Goal: Task Accomplishment & Management: Use online tool/utility

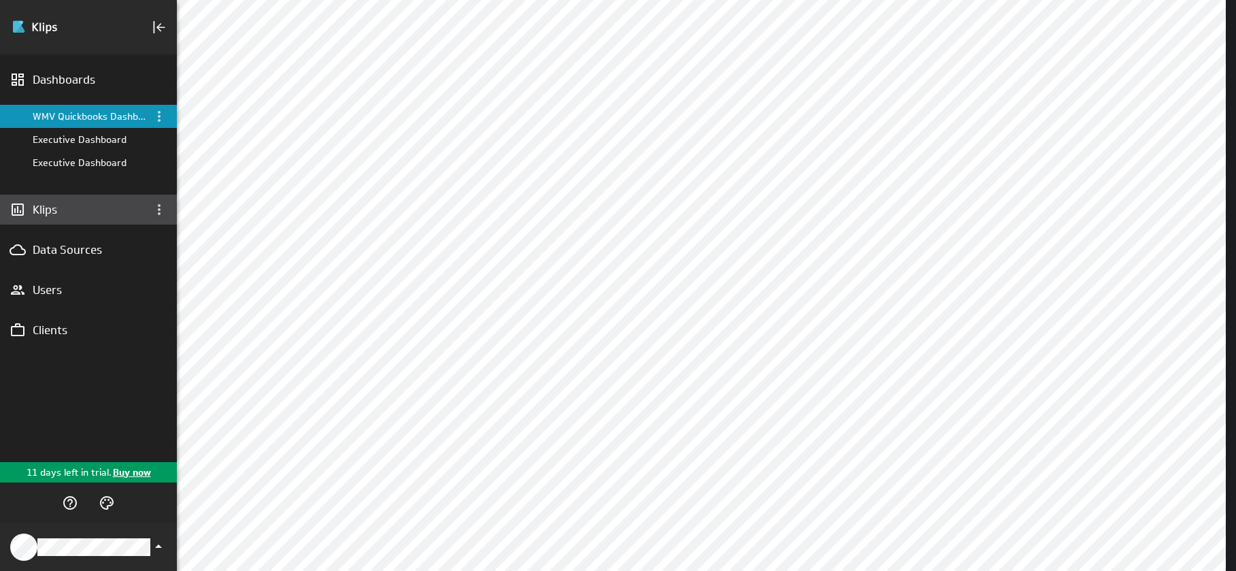
click at [88, 221] on div "Klips" at bounding box center [88, 210] width 177 height 30
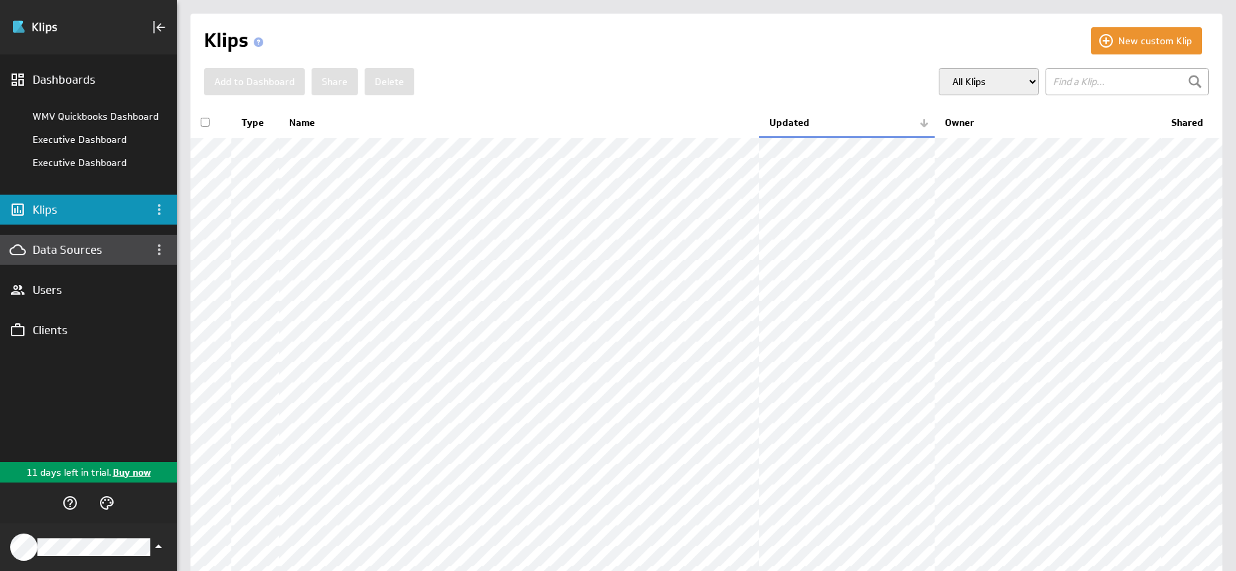
click at [86, 248] on div "Data Sources" at bounding box center [89, 249] width 112 height 15
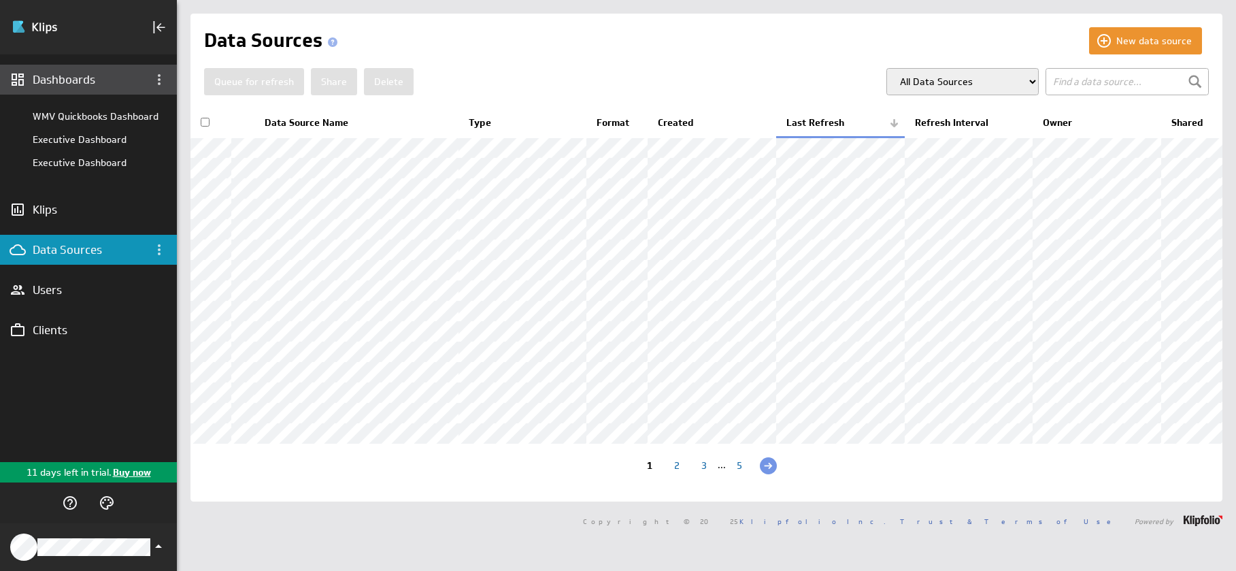
click at [86, 83] on div "Dashboards" at bounding box center [89, 79] width 112 height 15
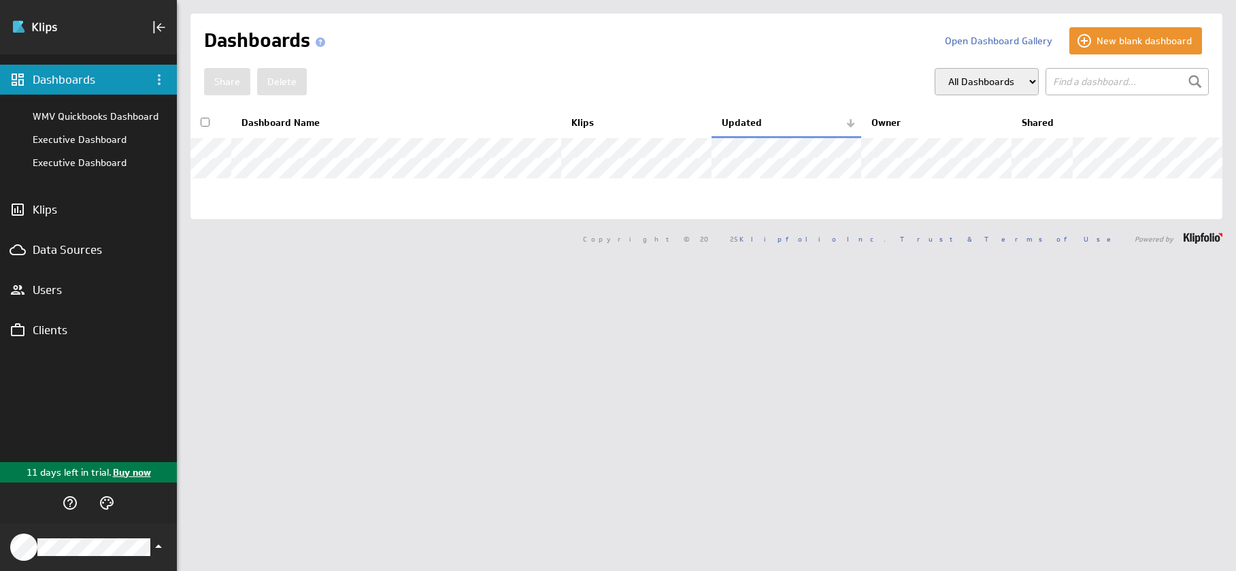
click at [127, 478] on p "Buy now" at bounding box center [131, 472] width 39 height 14
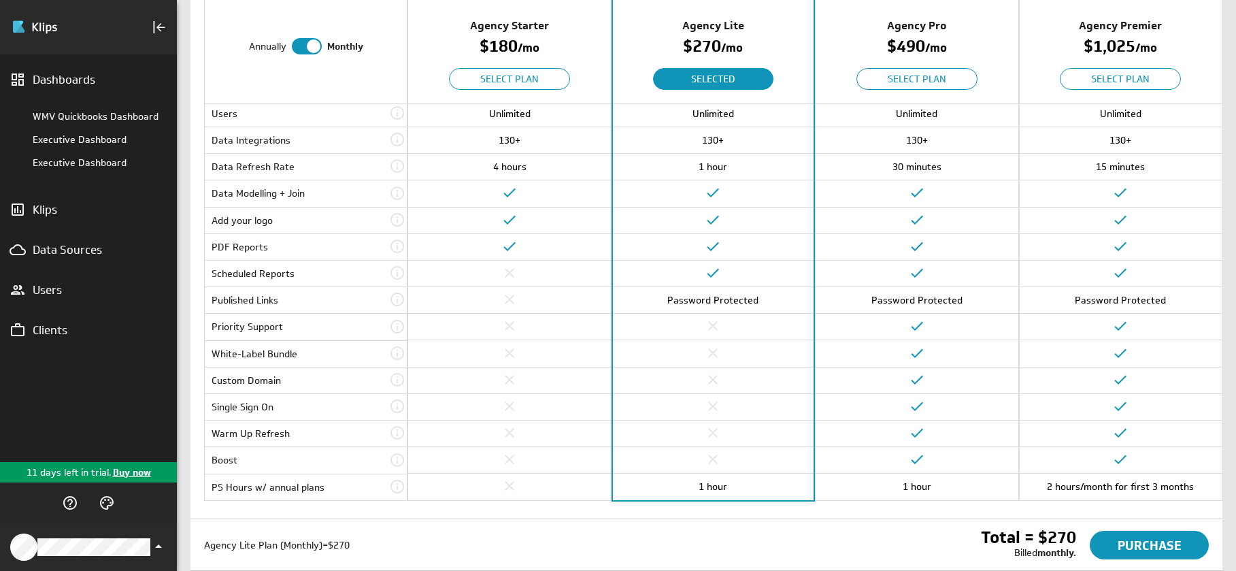
scroll to position [233, 0]
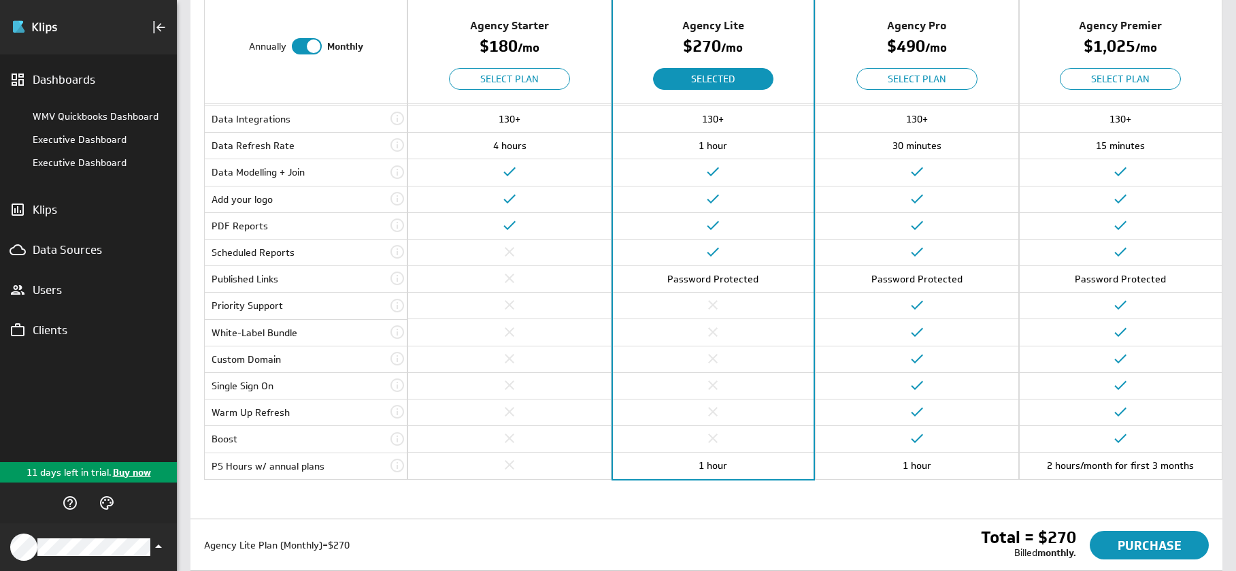
click at [399, 333] on icon at bounding box center [397, 332] width 16 height 16
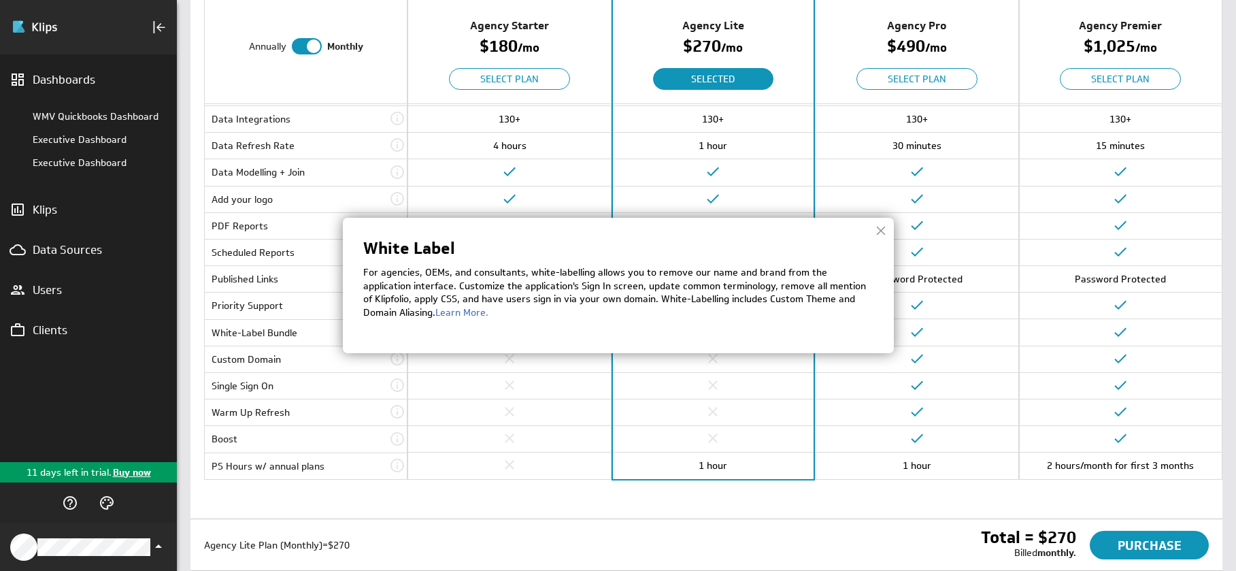
click at [876, 236] on div at bounding box center [881, 230] width 20 height 20
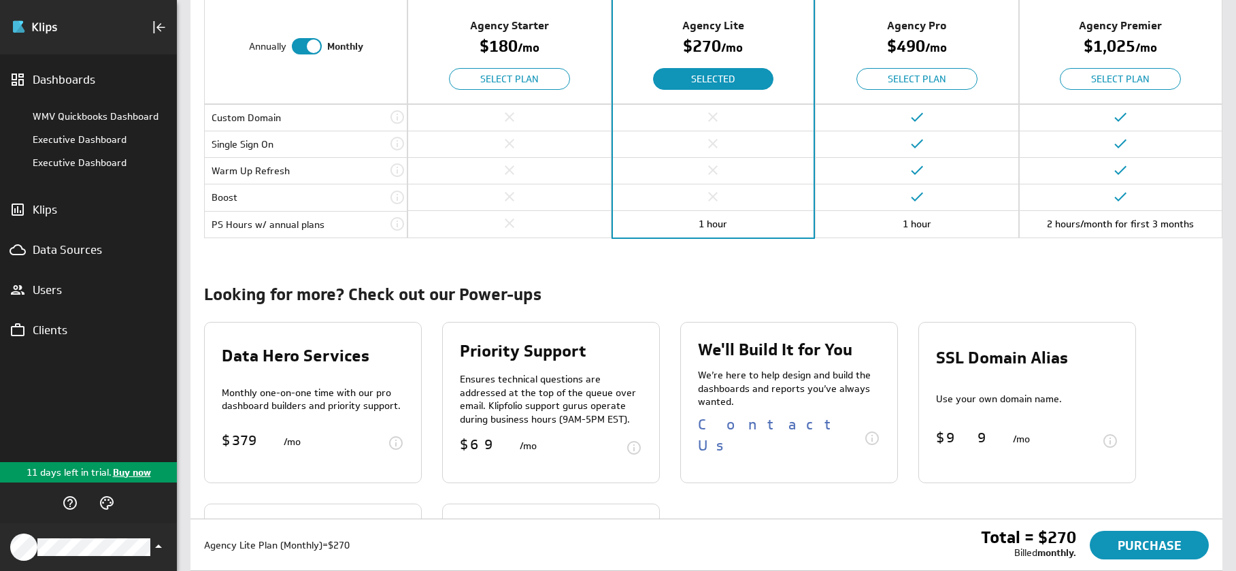
scroll to position [477, 0]
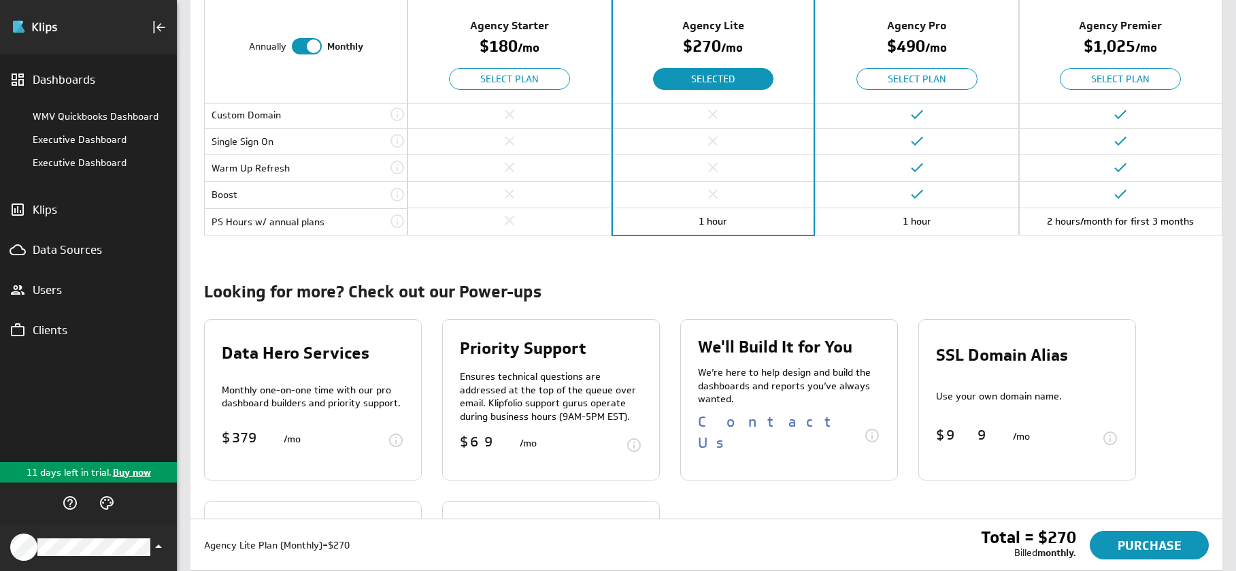
click at [870, 443] on icon at bounding box center [872, 435] width 16 height 16
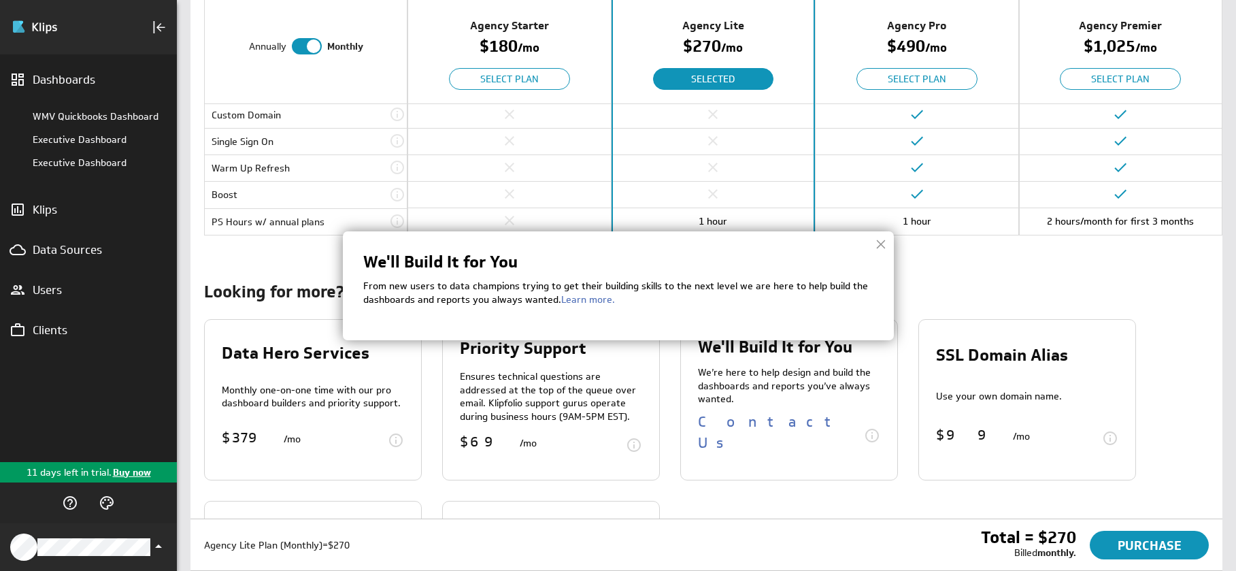
click at [878, 246] on div at bounding box center [881, 244] width 20 height 20
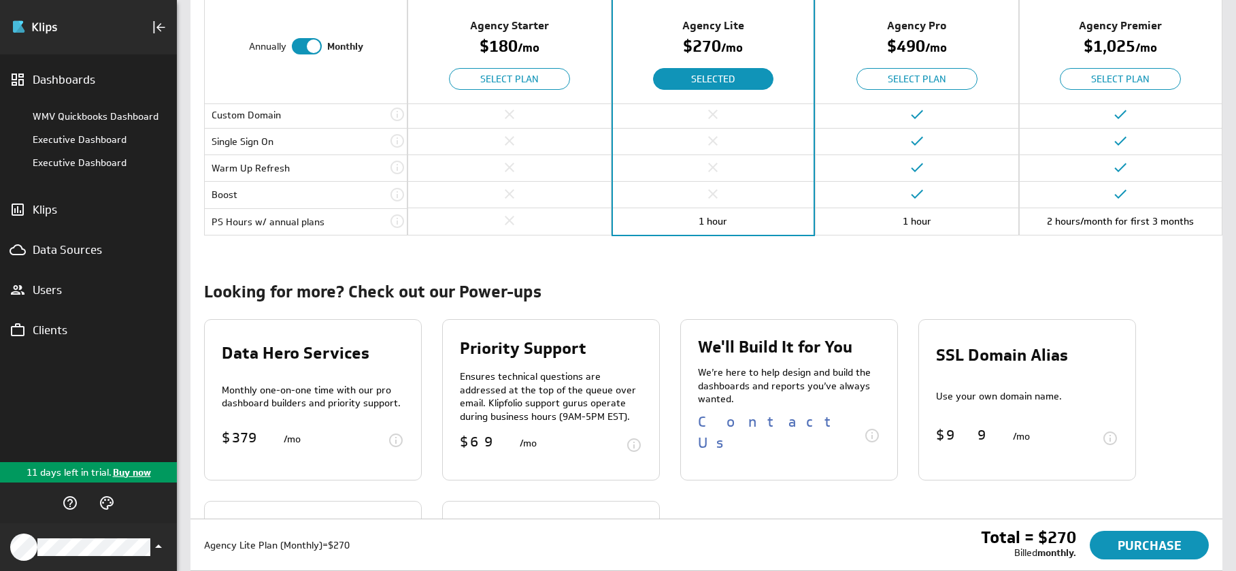
click at [401, 444] on icon at bounding box center [396, 440] width 16 height 16
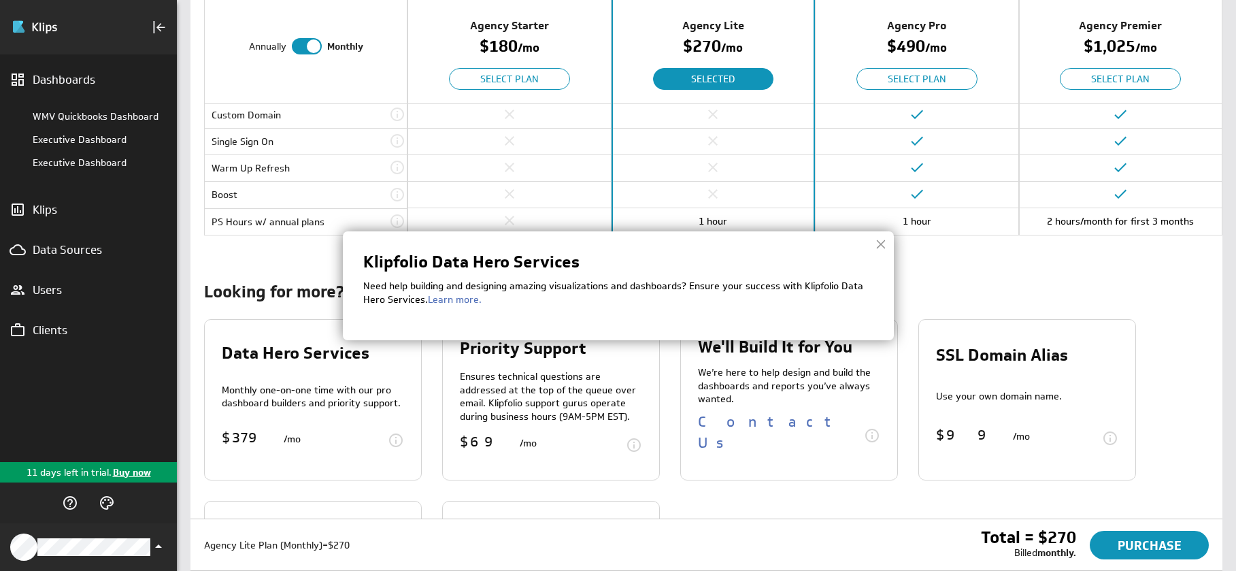
click at [875, 249] on div at bounding box center [881, 244] width 20 height 20
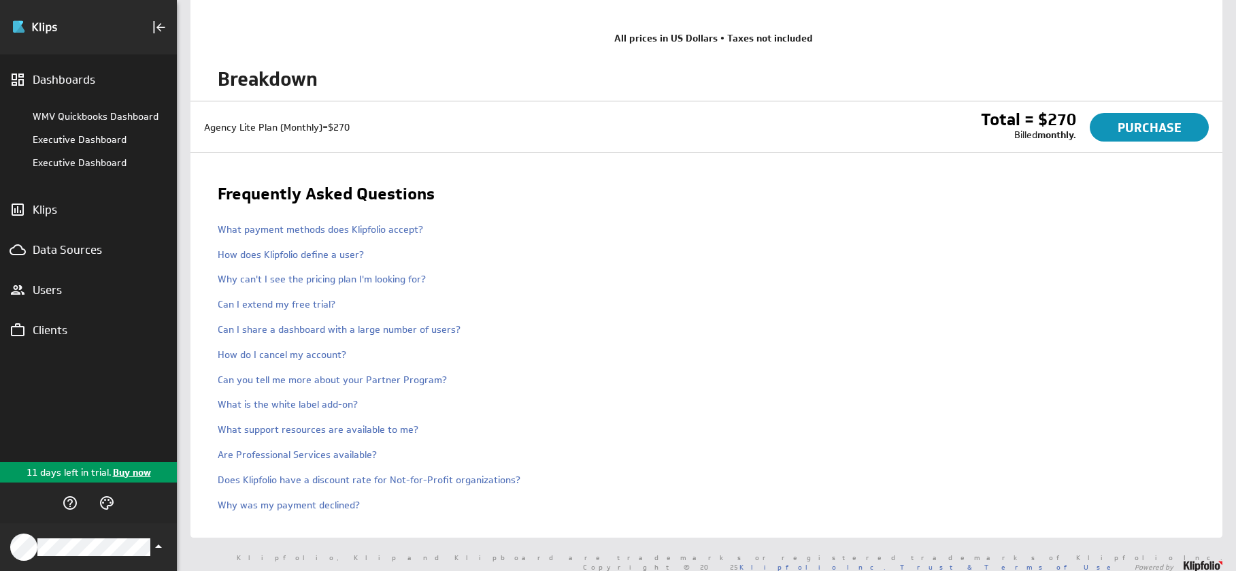
scroll to position [1417, 0]
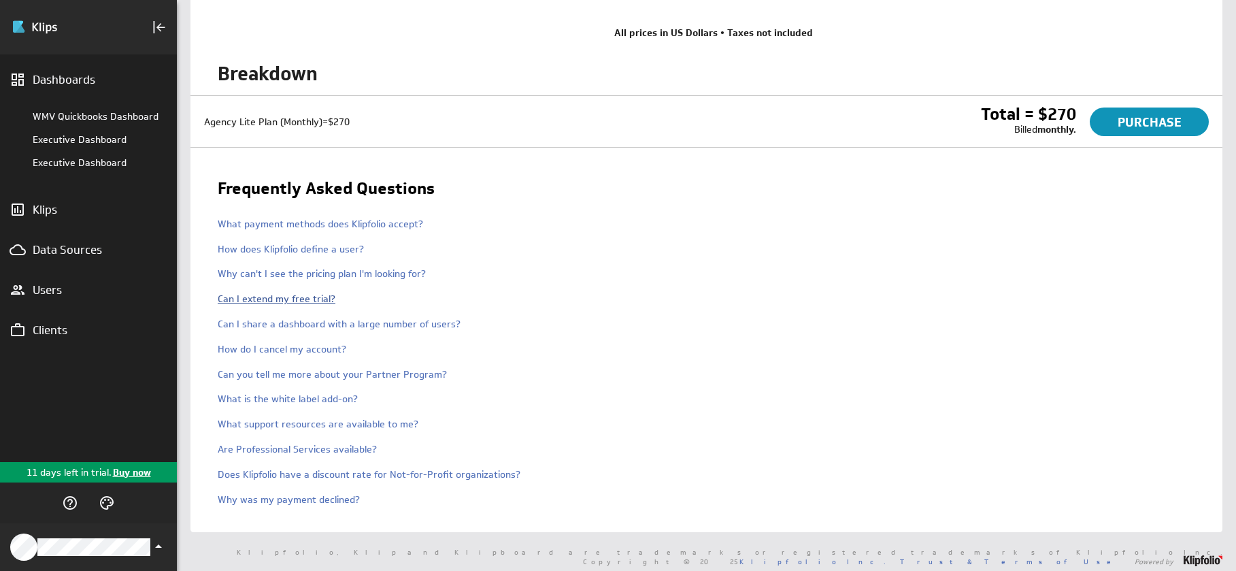
click at [315, 300] on link "Can I extend my free trial?" at bounding box center [277, 299] width 118 height 12
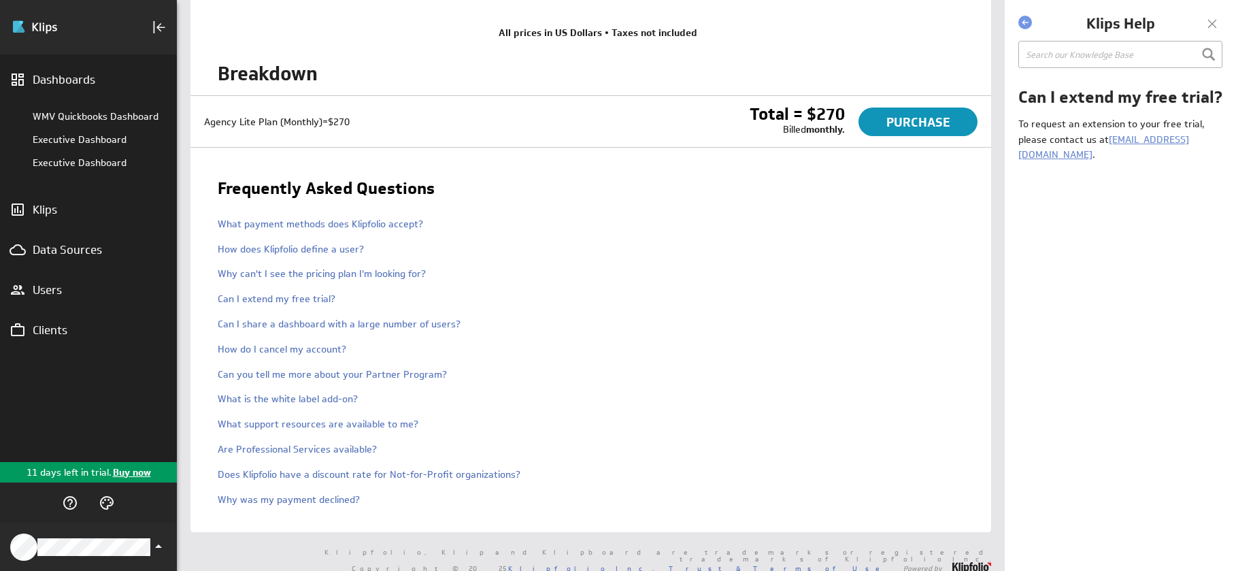
click at [1213, 24] on div at bounding box center [1212, 24] width 20 height 20
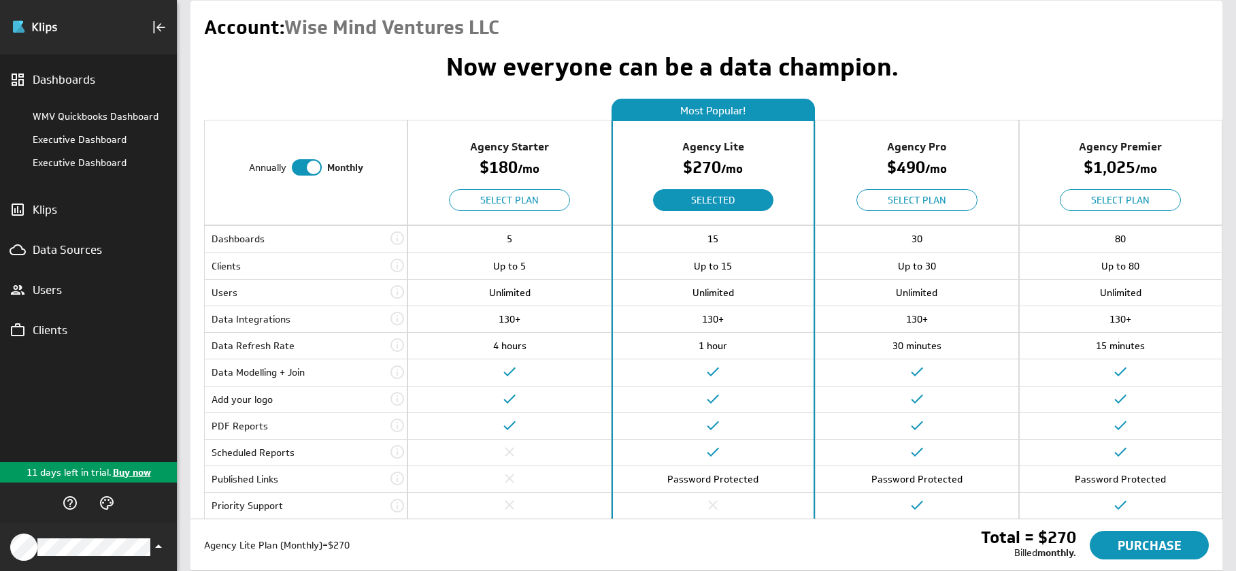
scroll to position [0, 0]
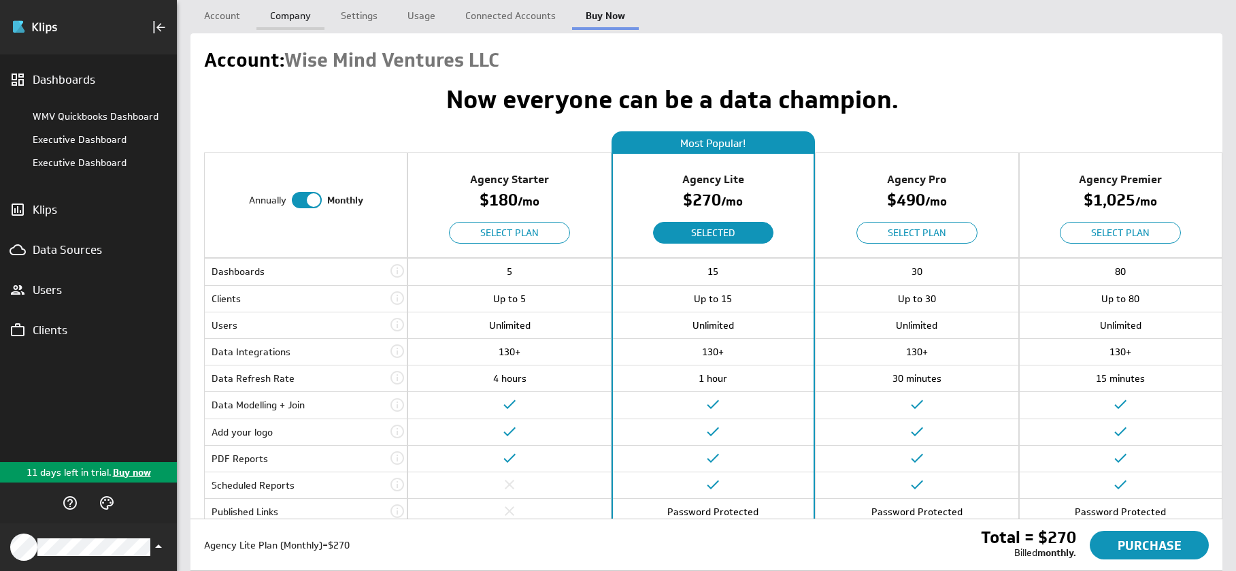
click at [303, 21] on link "Company" at bounding box center [291, 13] width 68 height 27
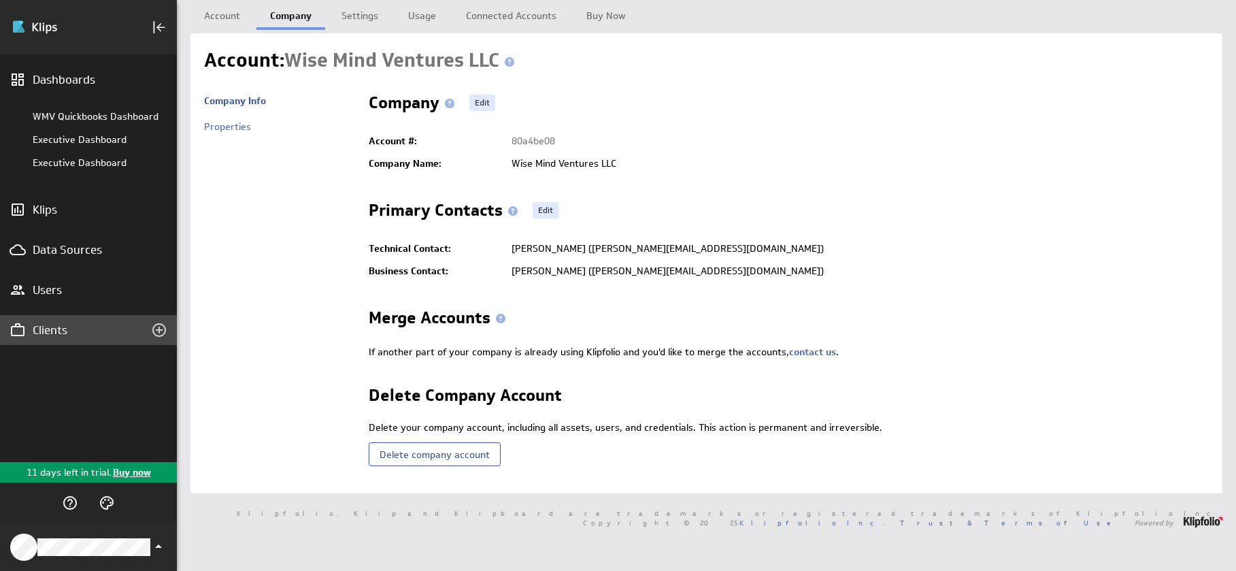
click at [61, 338] on div "Clients" at bounding box center [88, 330] width 177 height 30
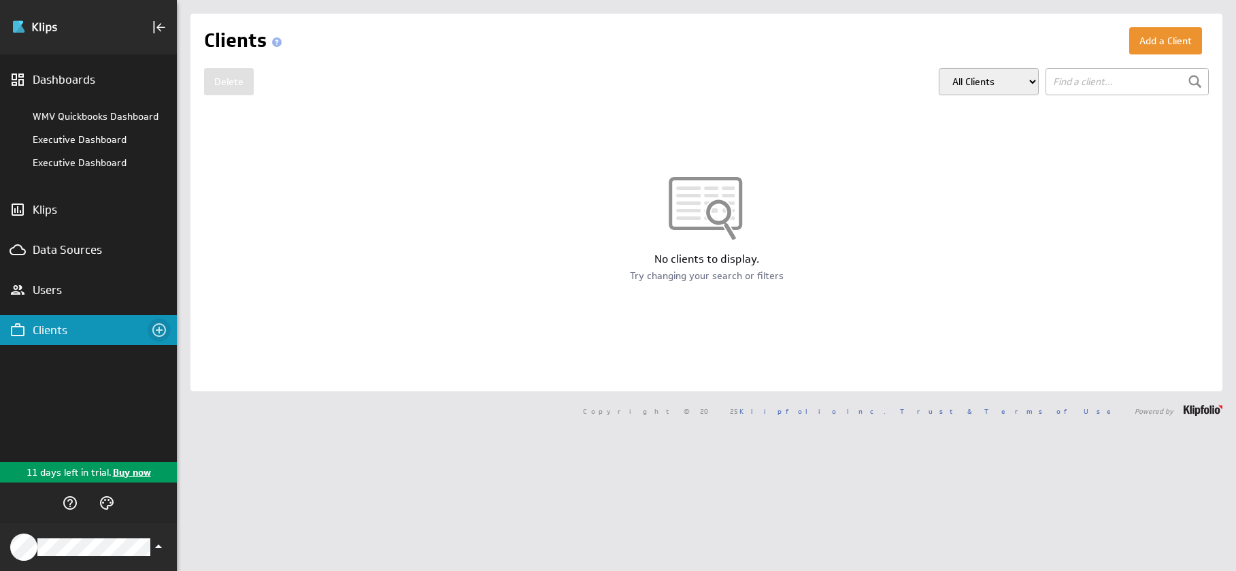
click at [163, 333] on icon "Create a client" at bounding box center [159, 330] width 14 height 14
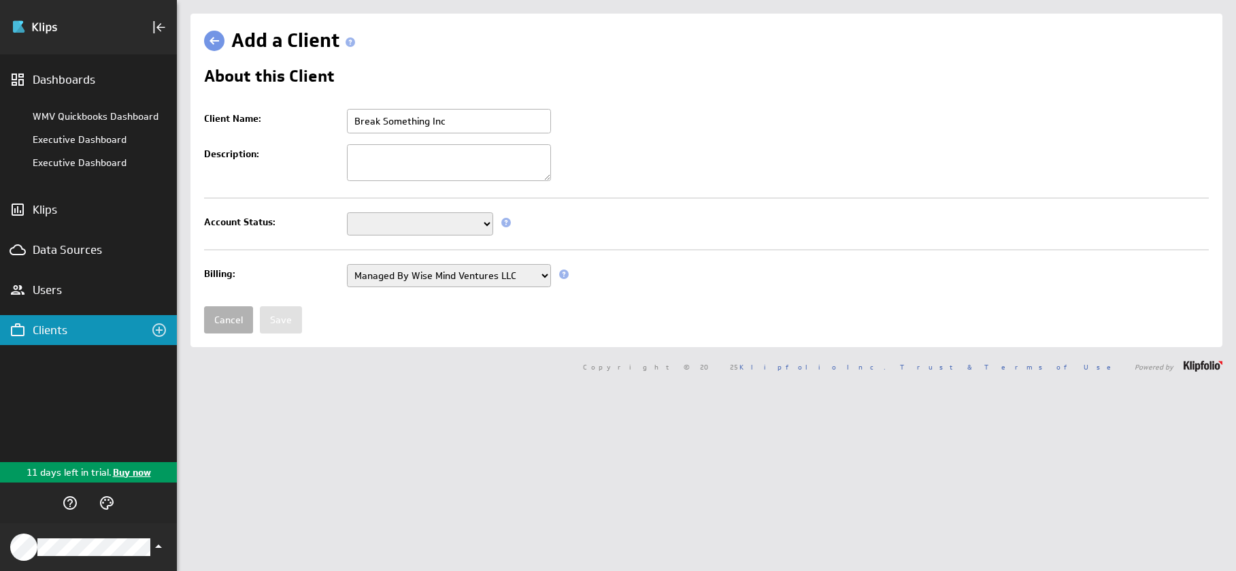
type input "Break Something Inc"
click at [418, 232] on select "Setup Mode Trial Disabled" at bounding box center [420, 223] width 146 height 23
select select "7"
click at [347, 212] on select "Setup Mode Trial Disabled" at bounding box center [420, 223] width 146 height 23
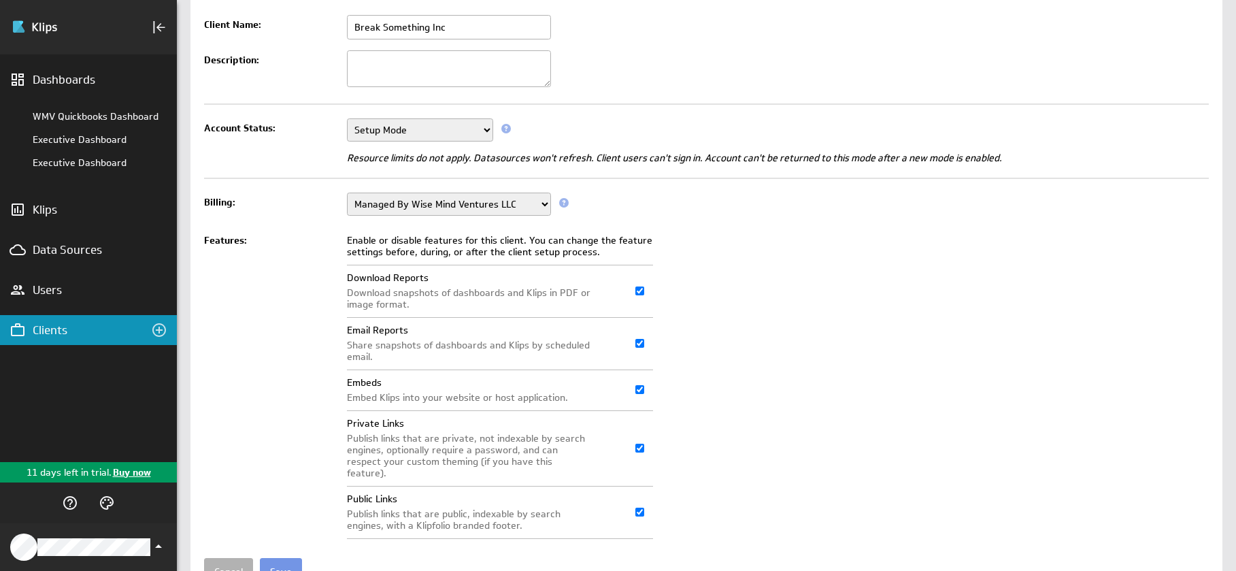
scroll to position [148, 0]
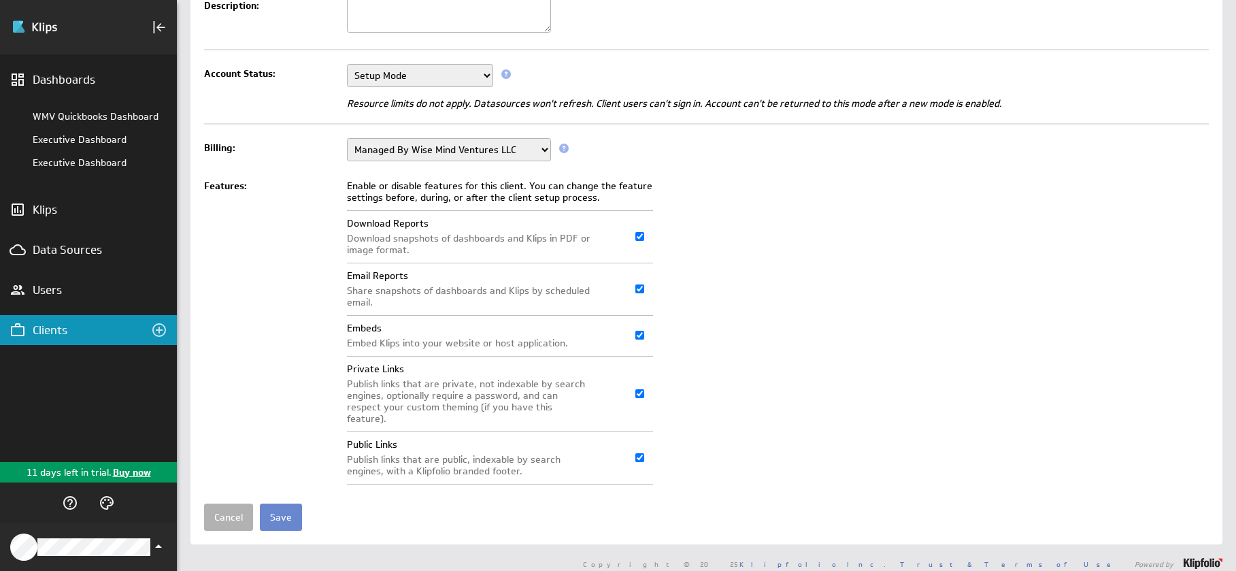
click at [288, 510] on input "Save" at bounding box center [281, 517] width 42 height 27
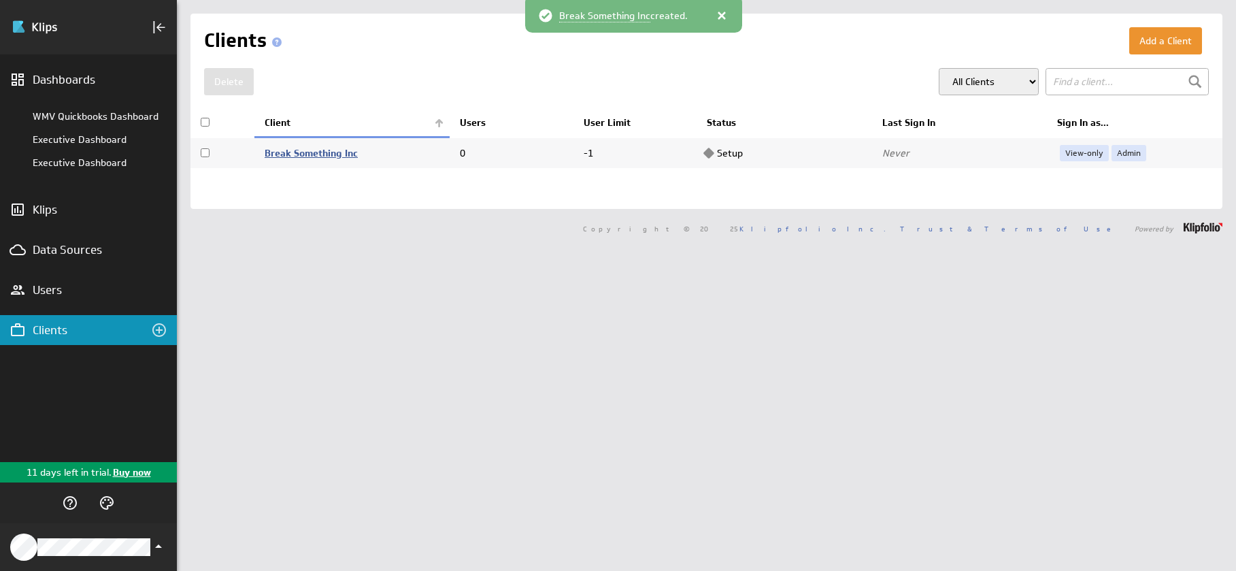
click at [354, 154] on link "Break Something Inc" at bounding box center [311, 153] width 93 height 12
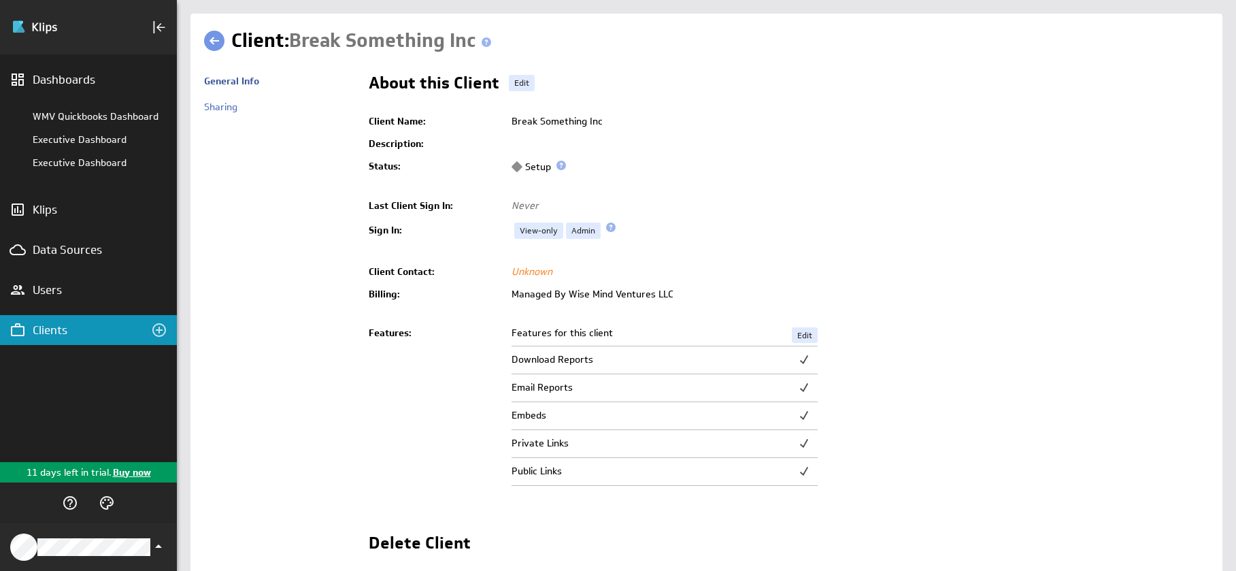
click at [215, 43] on link at bounding box center [214, 41] width 20 height 20
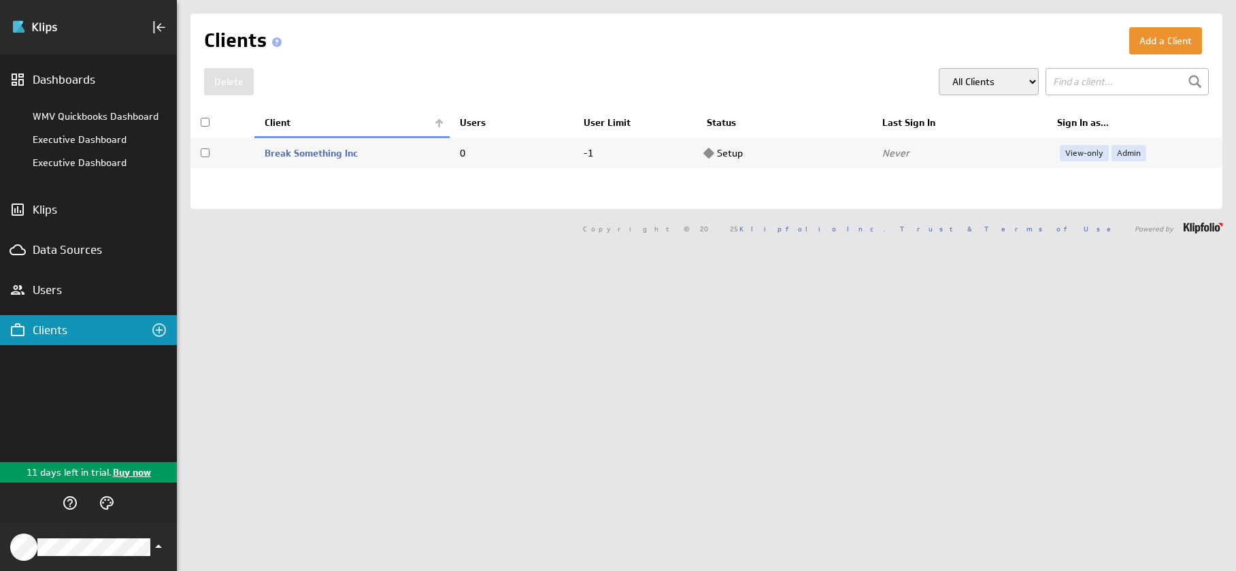
click at [729, 153] on td "Setup" at bounding box center [785, 152] width 176 height 31
checkbox input "true"
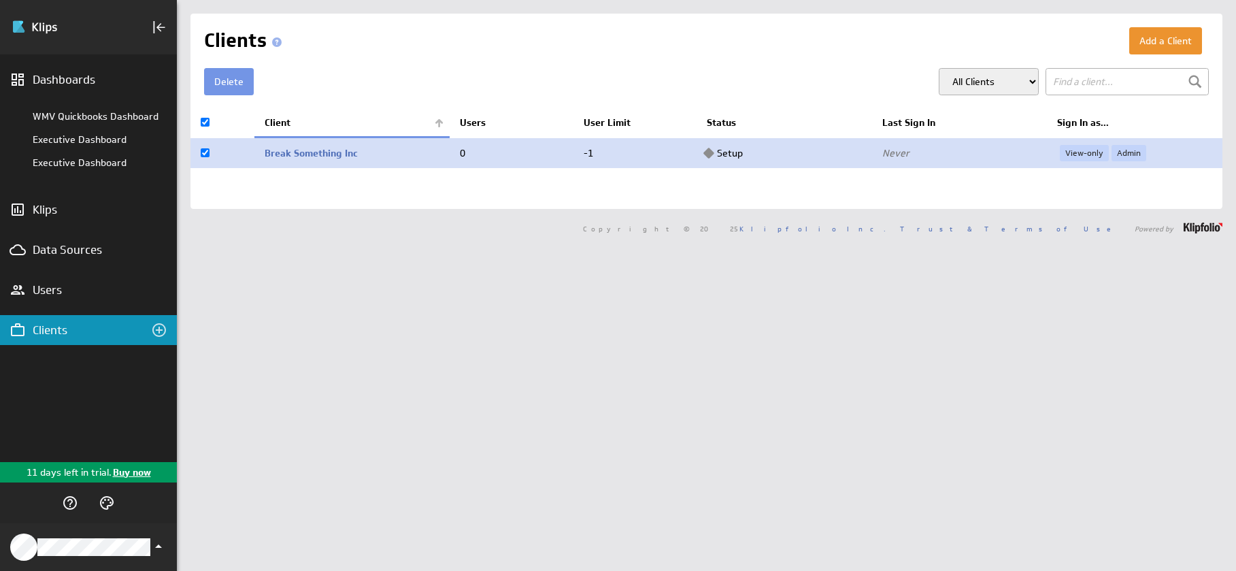
click at [729, 153] on td "Setup" at bounding box center [785, 152] width 176 height 31
checkbox input "false"
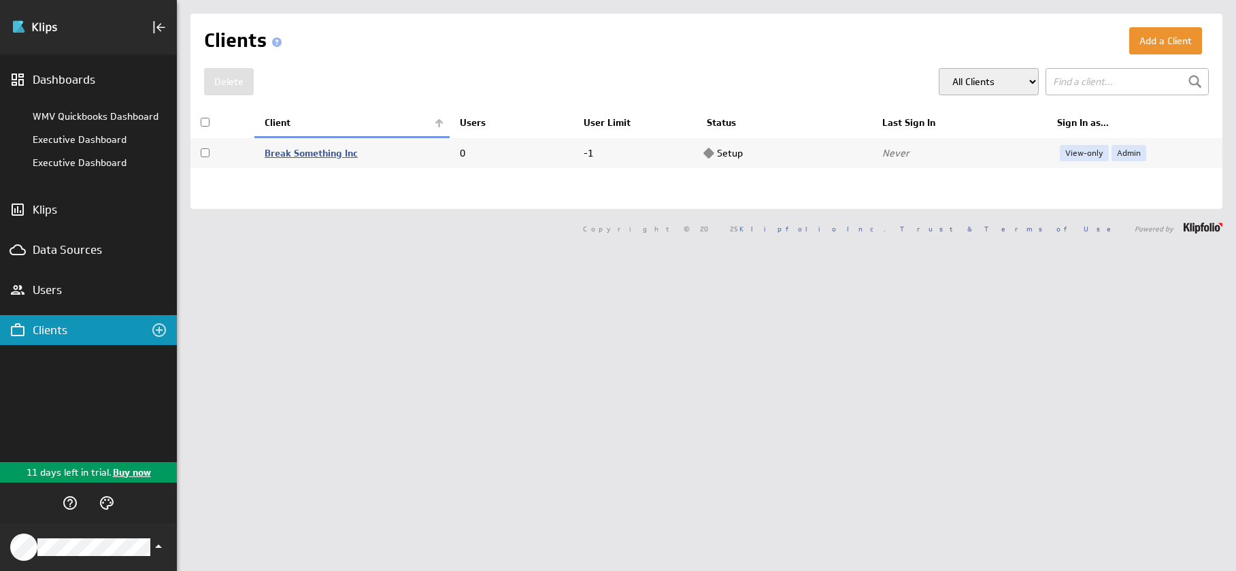
click at [320, 157] on link "Break Something Inc" at bounding box center [311, 153] width 93 height 12
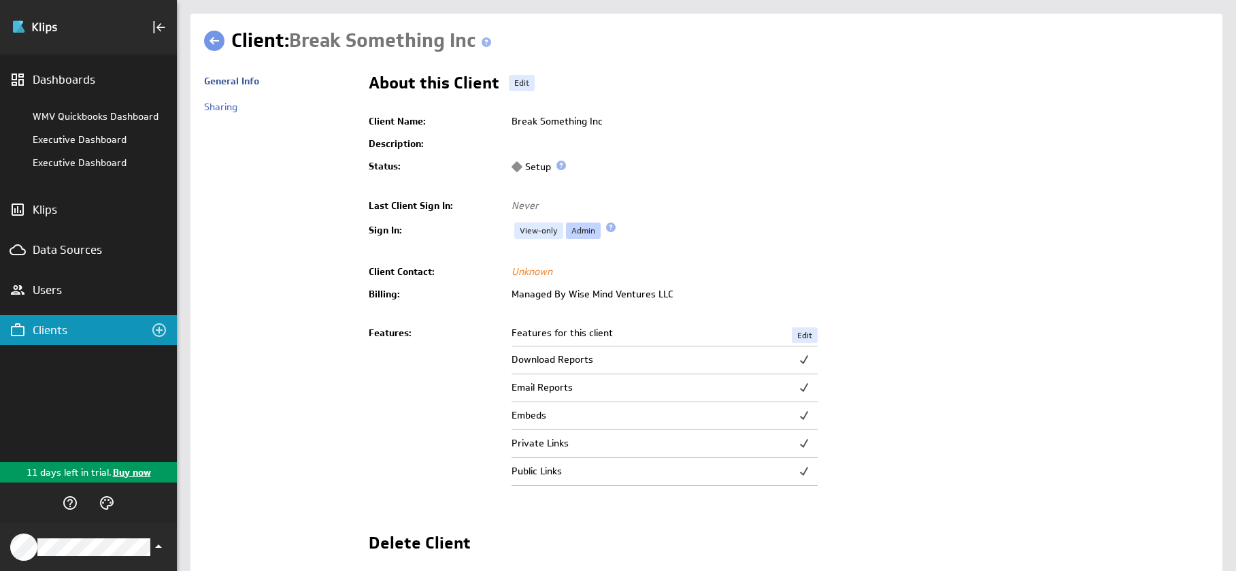
click at [579, 232] on link "Admin" at bounding box center [583, 231] width 35 height 16
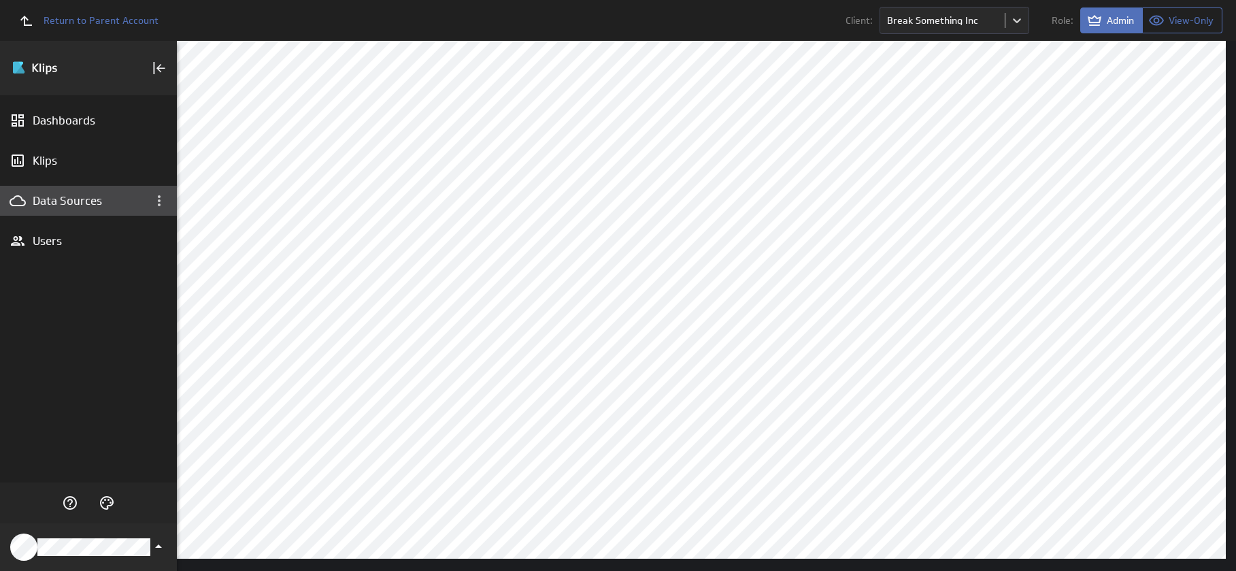
click at [86, 210] on div "Data Sources" at bounding box center [88, 201] width 177 height 30
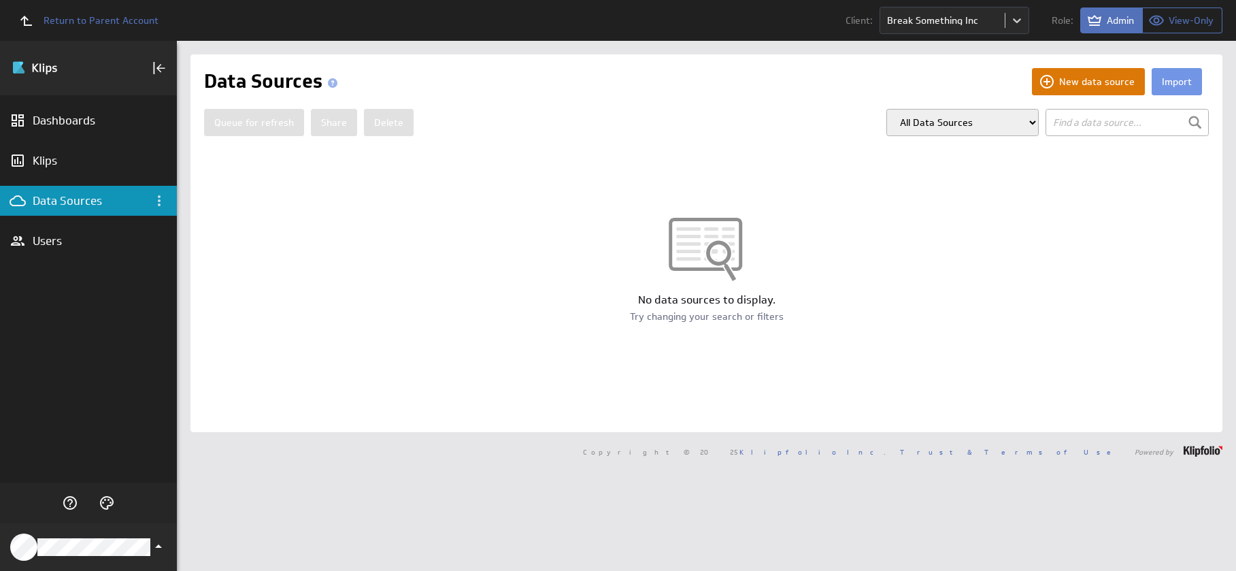
click at [1057, 82] on button "New data source" at bounding box center [1088, 81] width 113 height 27
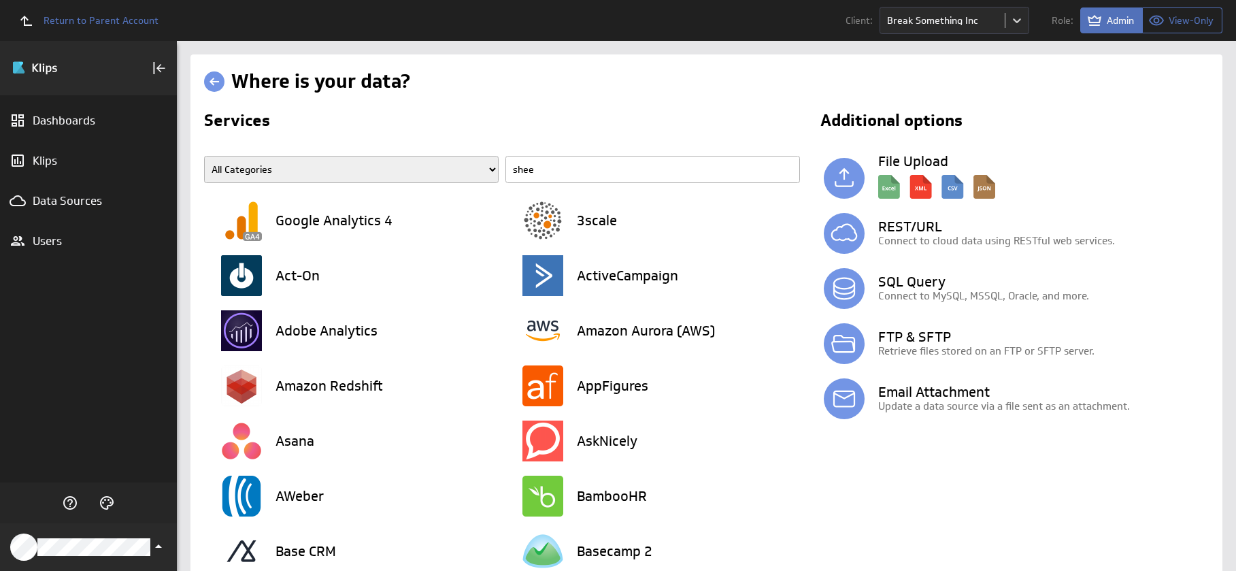
type input "sheet"
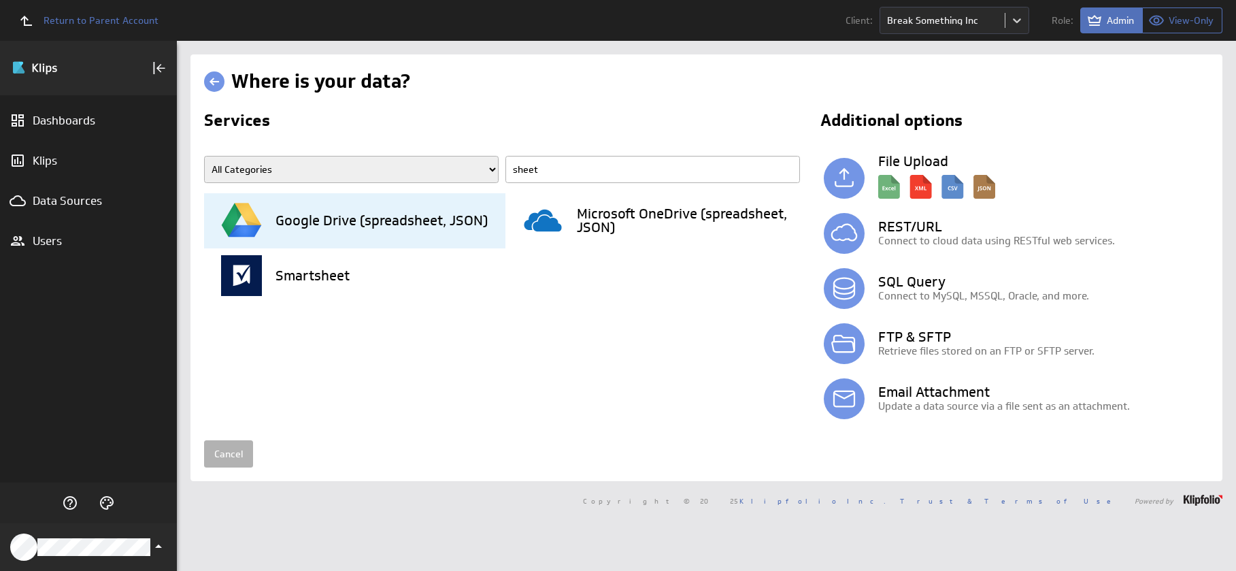
click at [410, 218] on h3 "Google Drive (spreadsheet, JSON)" at bounding box center [382, 221] width 212 height 14
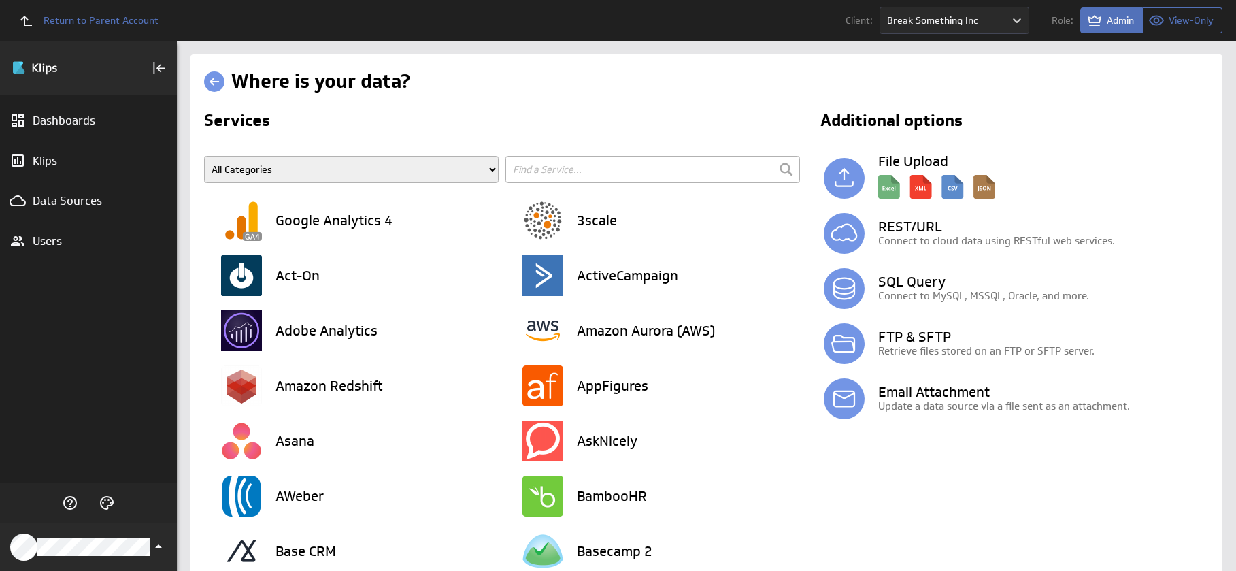
click at [562, 172] on input "text" at bounding box center [653, 169] width 295 height 27
type input "sheet"
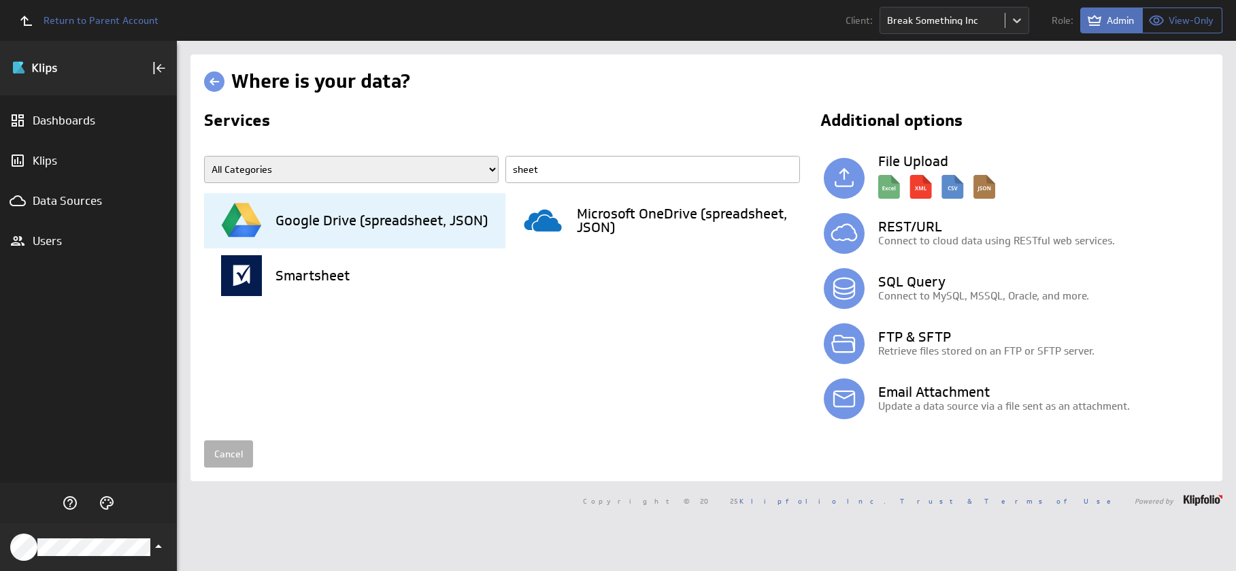
click at [463, 227] on h3 "Google Drive (spreadsheet, JSON)" at bounding box center [382, 221] width 212 height 14
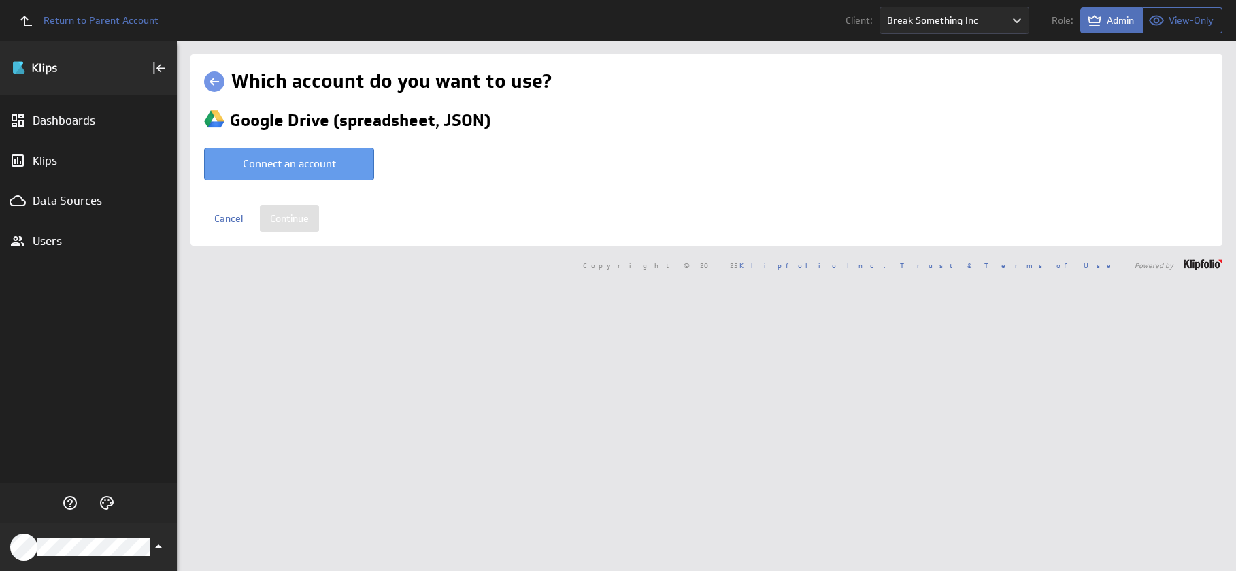
click at [342, 170] on button "Connect an account" at bounding box center [289, 164] width 170 height 33
type input "Wise Mind Ventures LLC @ Google created Oct 06, 2025 at 10:51 AM GMT"
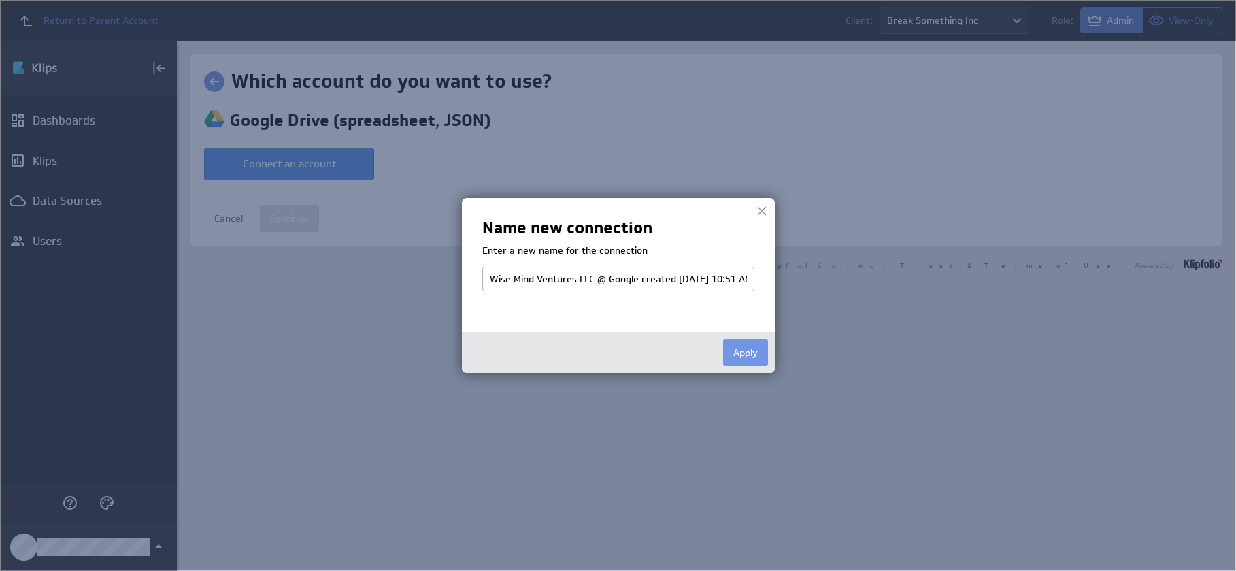
click at [594, 278] on input "Wise Mind Ventures LLC @ Google created Oct 06, 2025 at 10:51 AM GMT" at bounding box center [618, 279] width 272 height 24
drag, startPoint x: 593, startPoint y: 280, endPoint x: 495, endPoint y: 275, distance: 98.8
click at [490, 277] on input "Wise Mind Ventures LLC @ Google created Oct 06, 2025 at 10:51 AM GMT" at bounding box center [618, 279] width 272 height 24
type input "Break Something @ Google created Oct 06, 2025 at 10:51 AM GMT"
click at [752, 357] on button "Apply" at bounding box center [745, 352] width 45 height 27
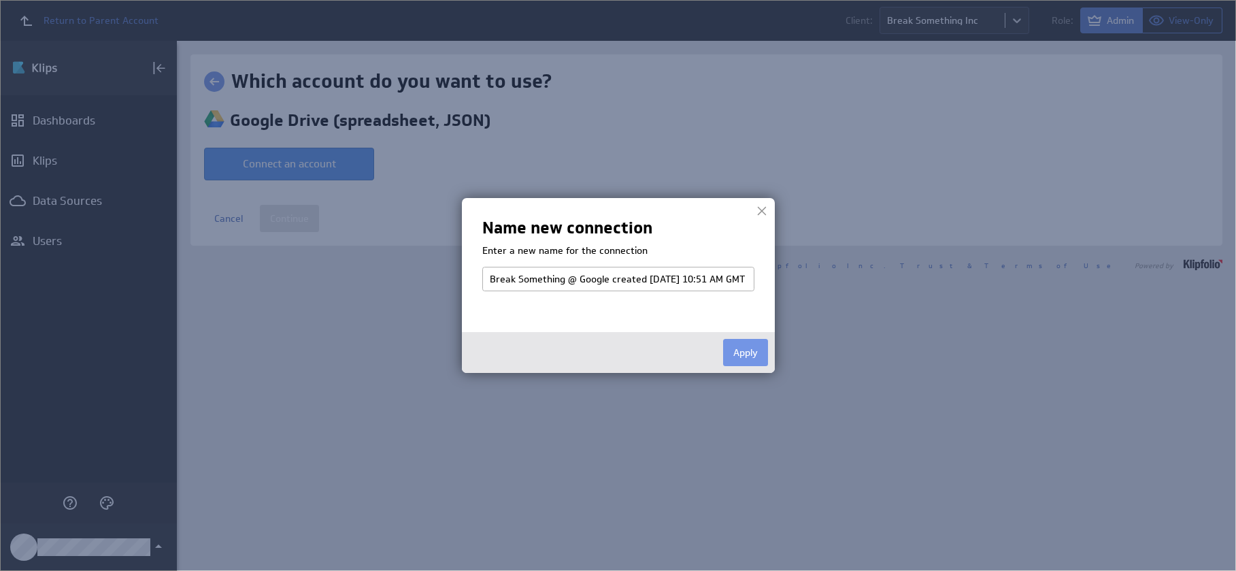
select select "bf65a5d21aa7a271969f2009bae69ca5"
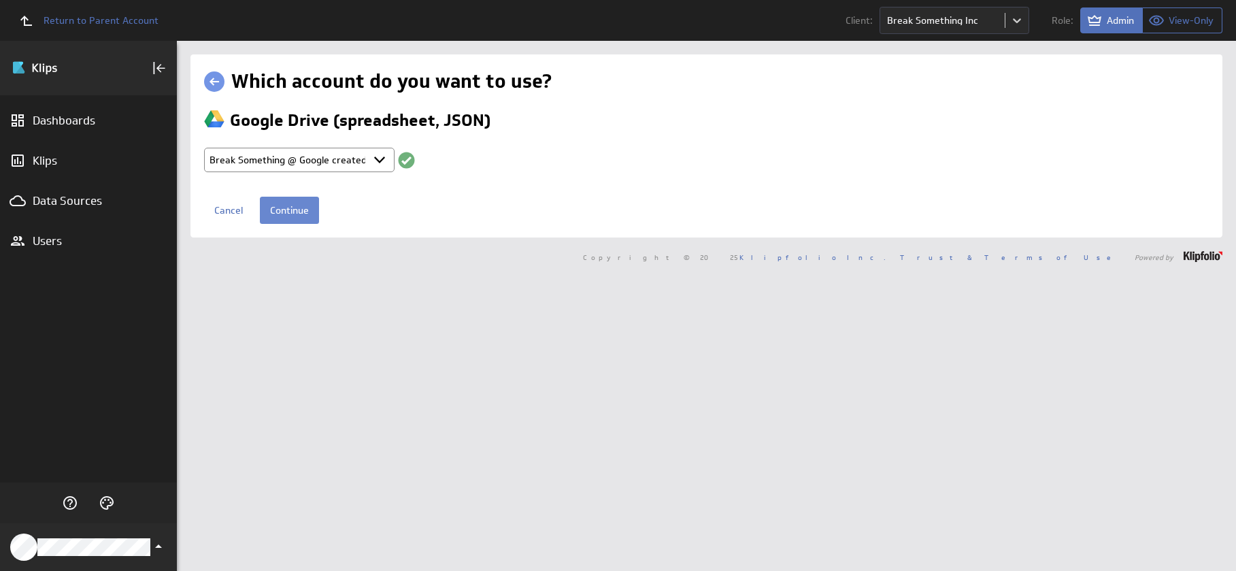
click at [303, 218] on input "Continue" at bounding box center [289, 210] width 59 height 27
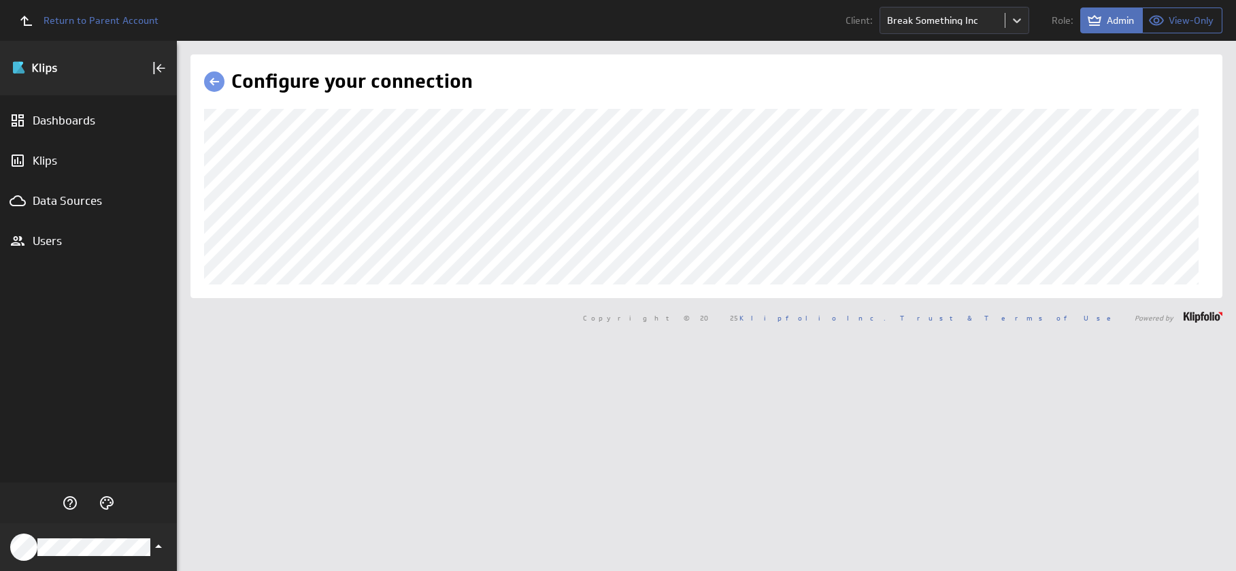
click at [216, 82] on link at bounding box center [214, 81] width 20 height 20
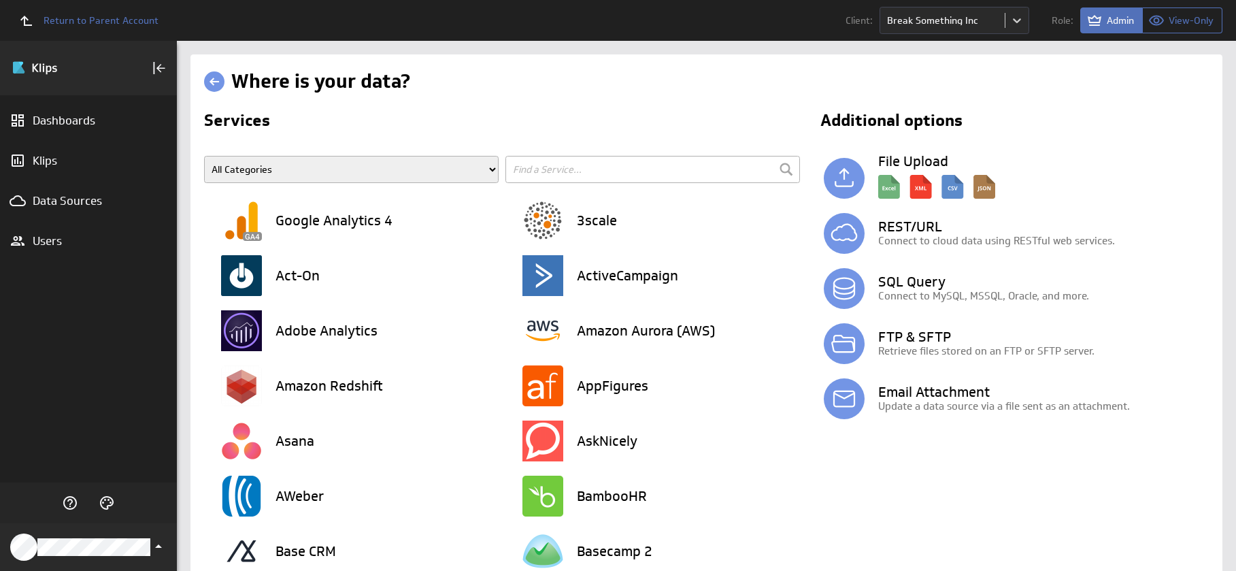
click at [576, 167] on input "text" at bounding box center [653, 169] width 295 height 27
type input "sheets"
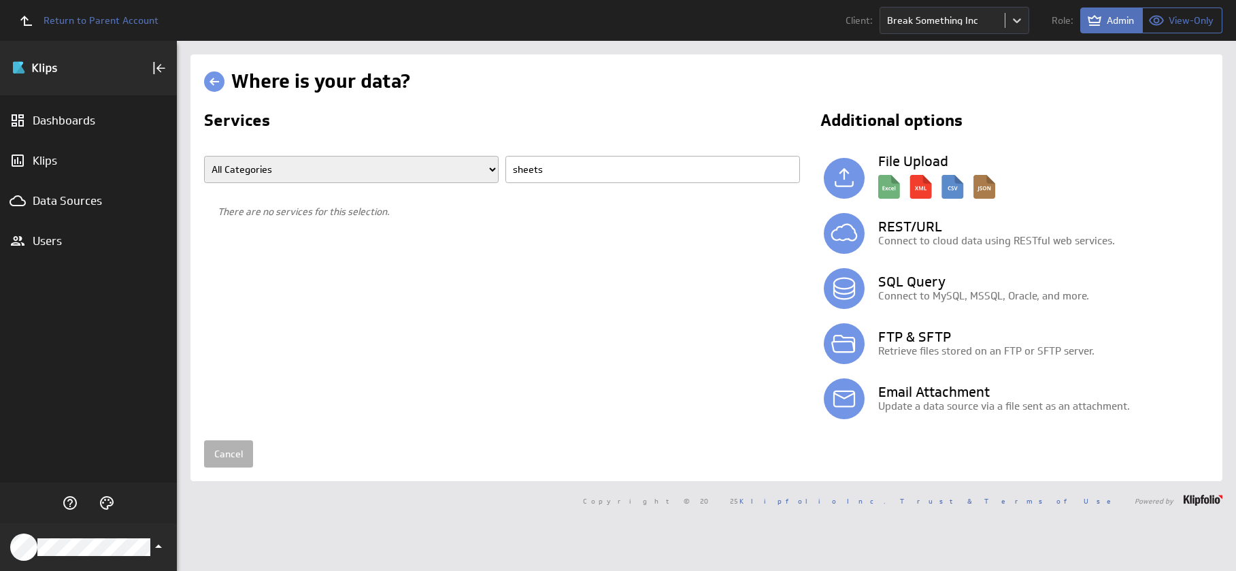
drag, startPoint x: 572, startPoint y: 176, endPoint x: 512, endPoint y: 172, distance: 60.0
click at [512, 172] on input "sheets" at bounding box center [653, 169] width 295 height 27
click at [688, 108] on div "Where is your data? Services All Categories Advertising Cloud Storage Customer …" at bounding box center [706, 247] width 1005 height 359
click at [92, 198] on div "Data Sources" at bounding box center [89, 200] width 112 height 15
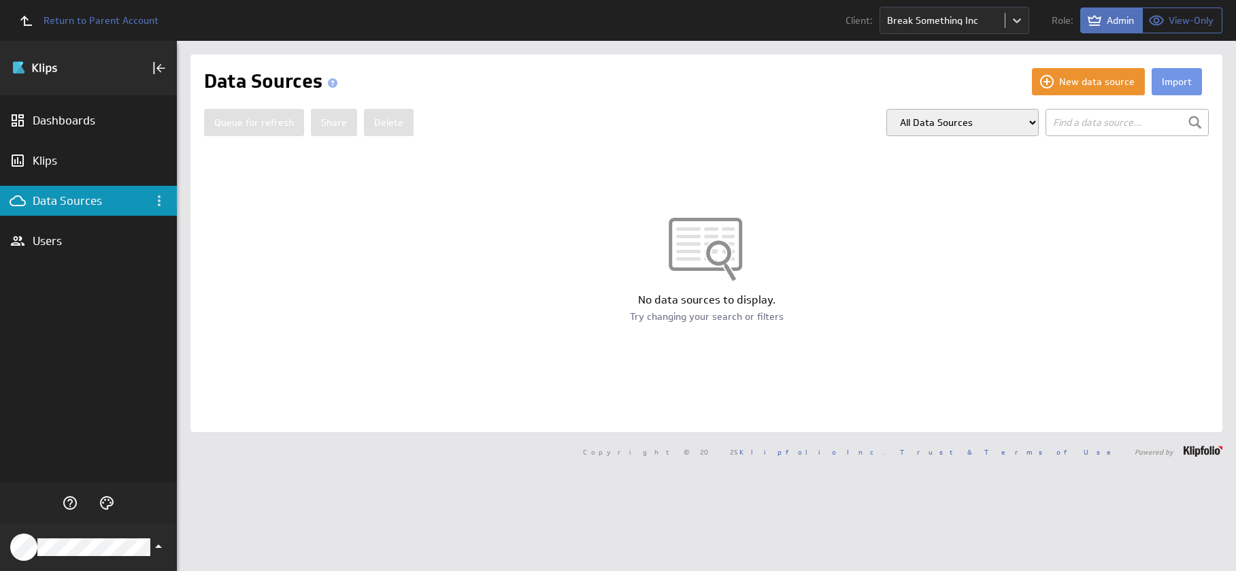
click at [871, 186] on div "No data sources to display. Try changing your search or filters" at bounding box center [707, 271] width 1032 height 242
click at [1172, 88] on button "Import" at bounding box center [1177, 81] width 50 height 27
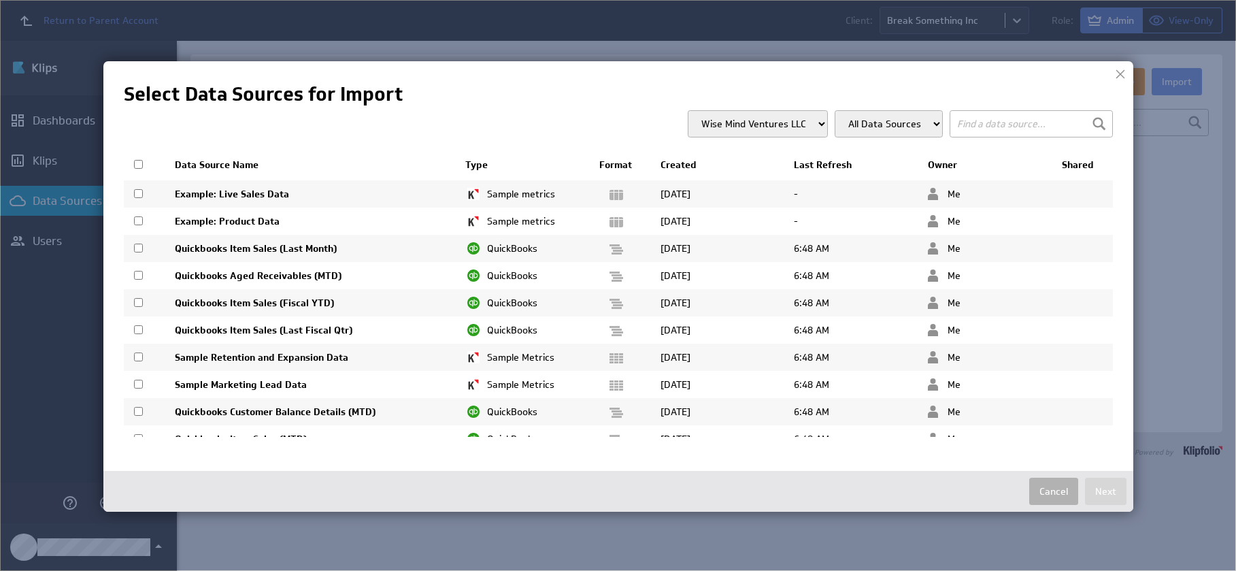
click at [1043, 487] on button "Cancel" at bounding box center [1054, 491] width 49 height 27
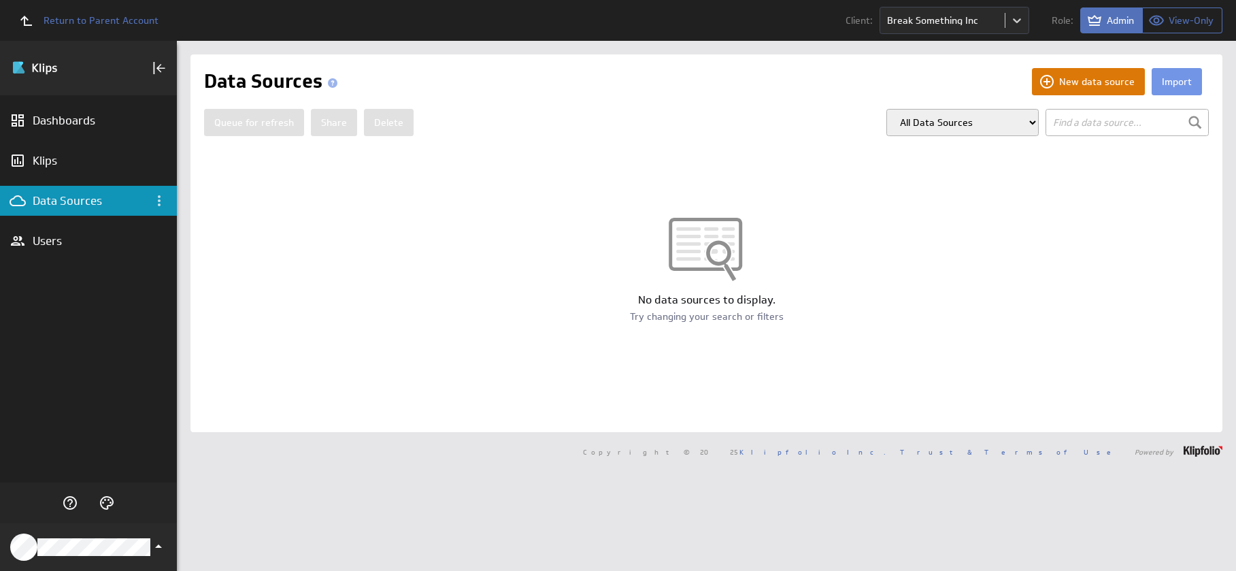
click at [1077, 91] on button "New data source" at bounding box center [1088, 81] width 113 height 27
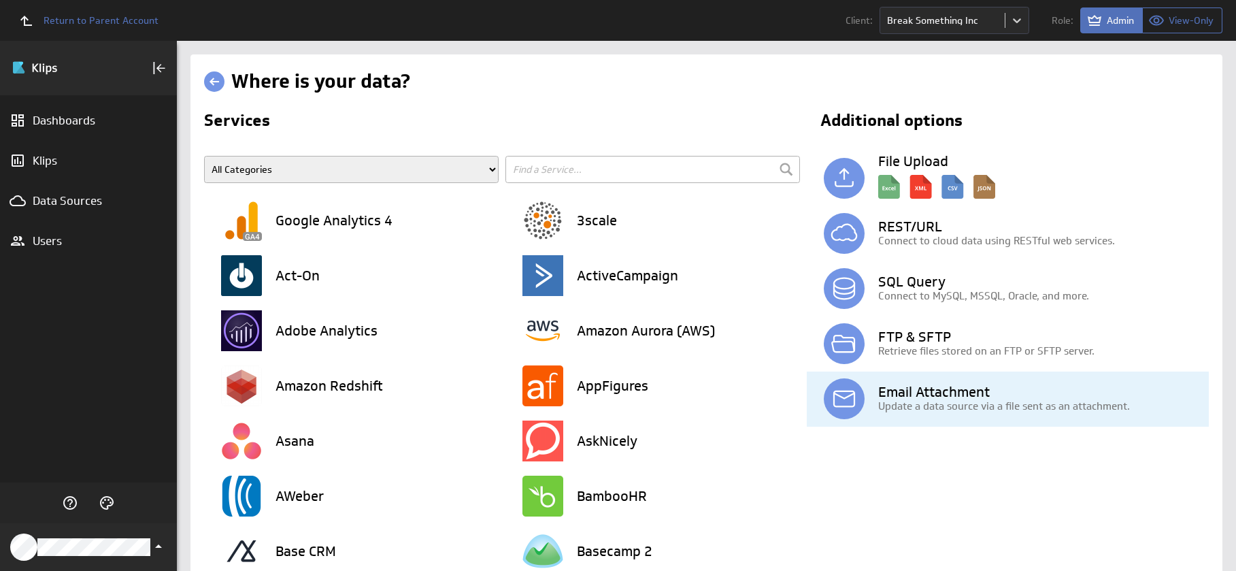
click at [927, 387] on h3 "Email Attachment" at bounding box center [1043, 392] width 331 height 14
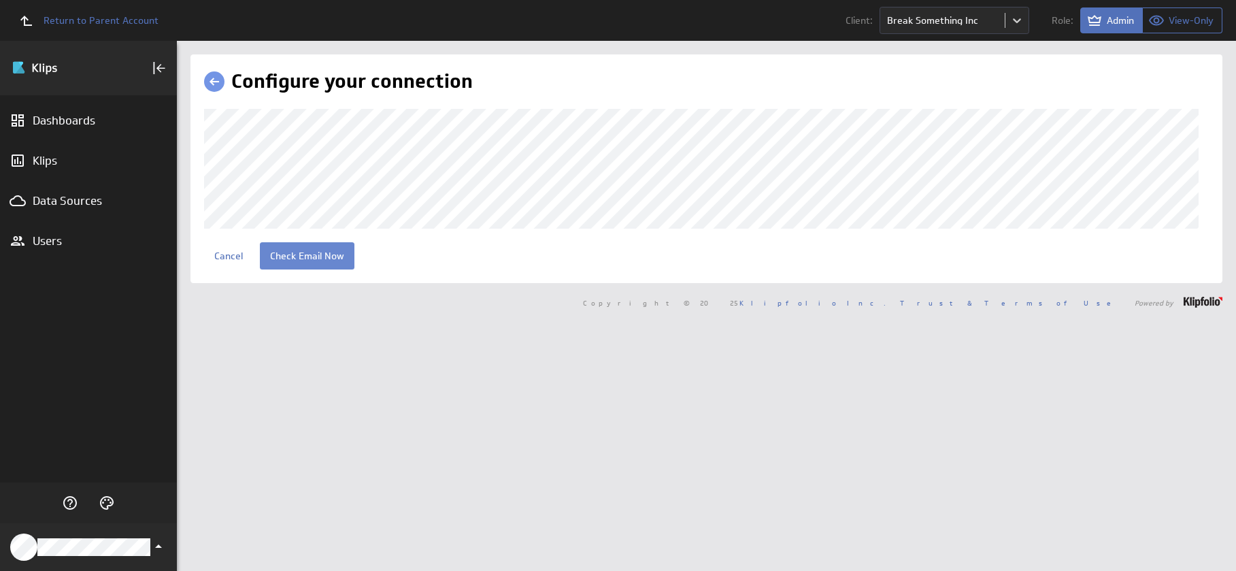
click at [310, 269] on input "Check Email Now" at bounding box center [307, 255] width 95 height 27
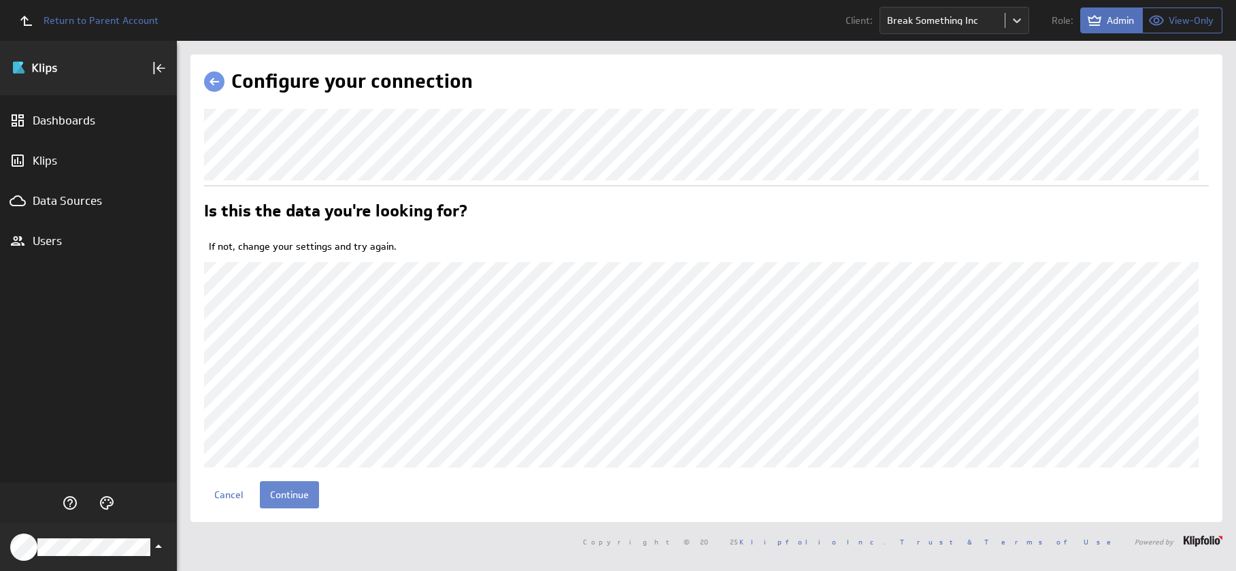
click at [301, 508] on input "Continue" at bounding box center [289, 494] width 59 height 27
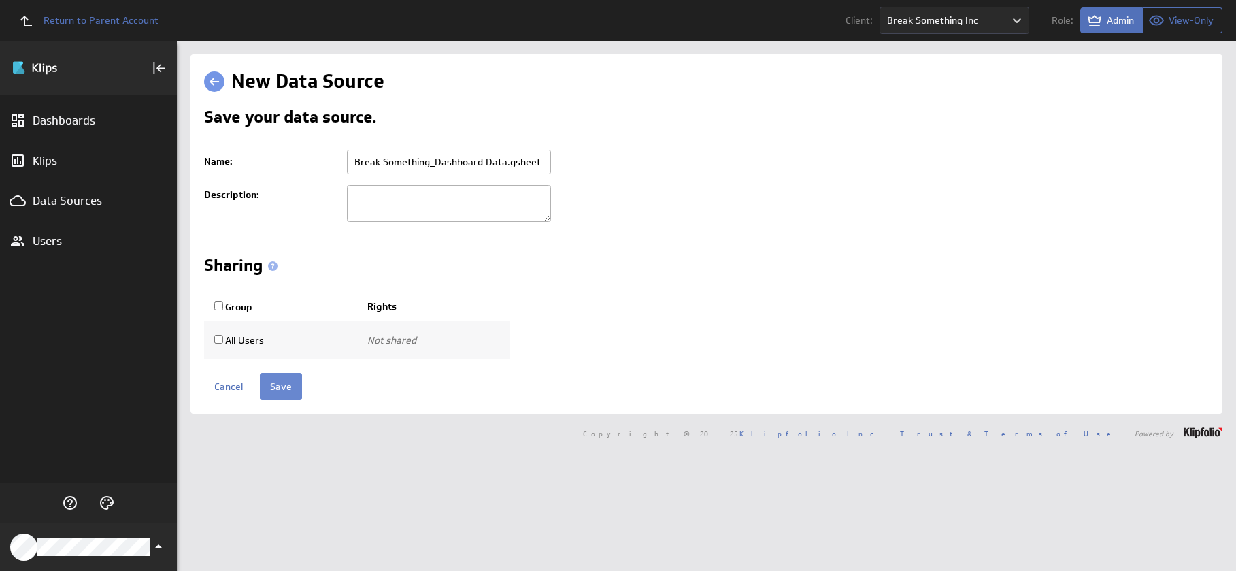
click at [283, 386] on input "Save" at bounding box center [281, 386] width 42 height 27
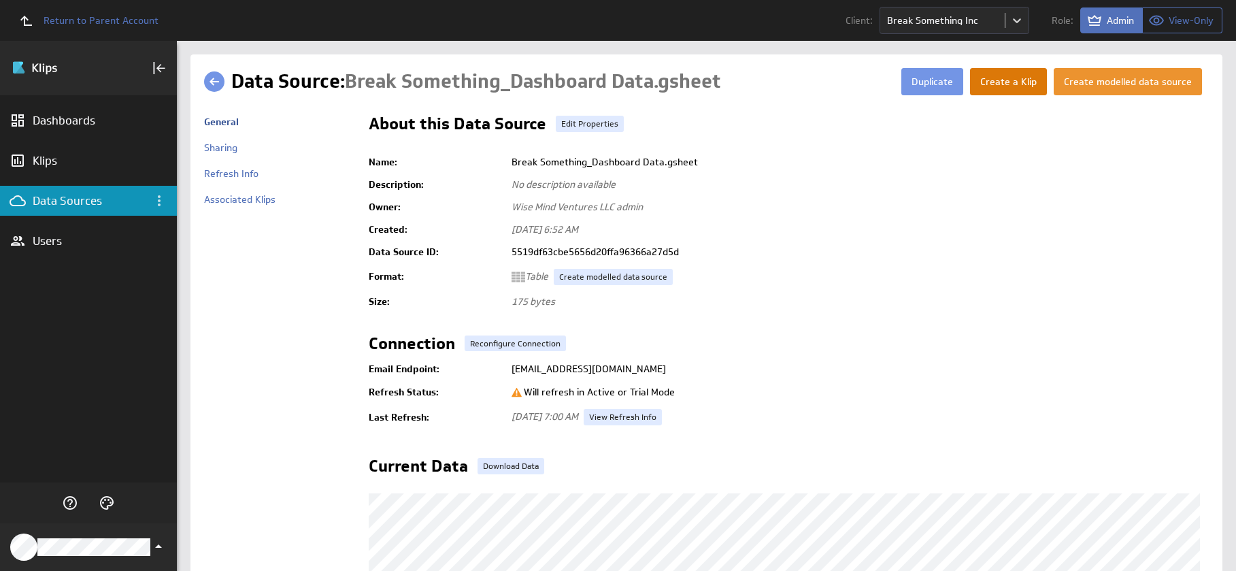
click at [1028, 86] on button "Create a Klip" at bounding box center [1008, 81] width 77 height 27
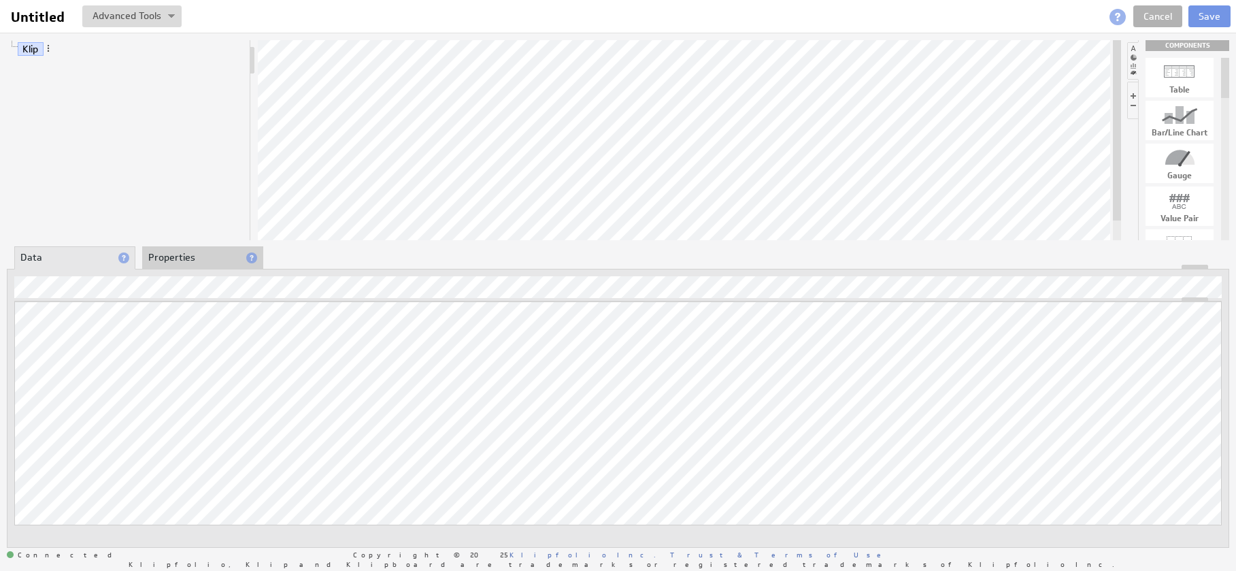
click at [1188, 82] on div at bounding box center [1180, 72] width 68 height 22
drag, startPoint x: 1189, startPoint y: 82, endPoint x: 740, endPoint y: 138, distance: 451.9
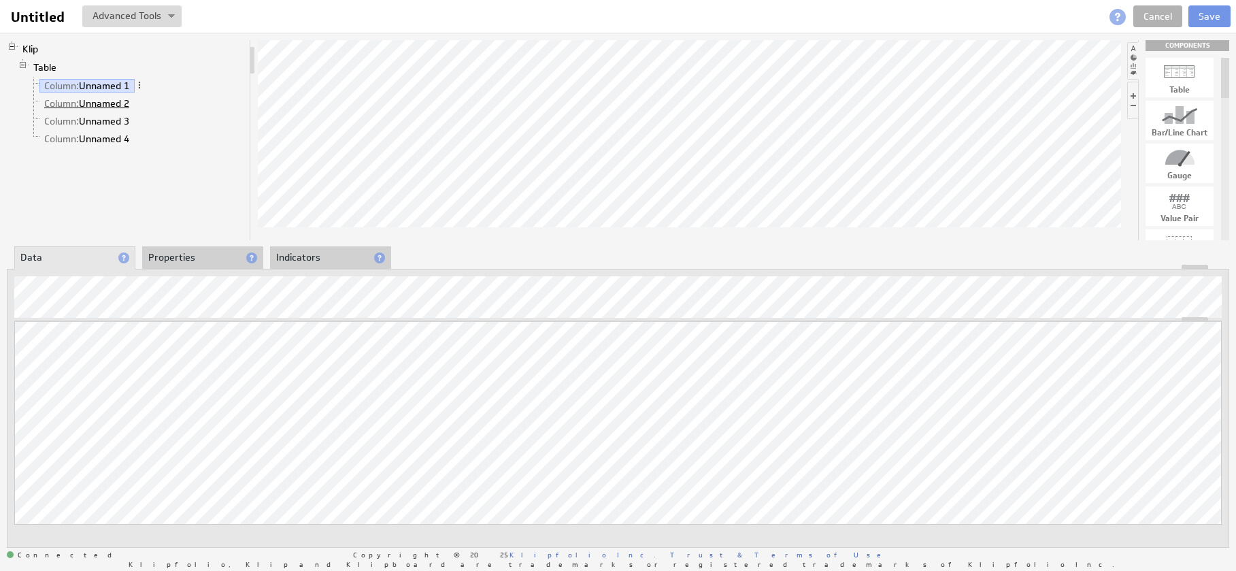
click at [111, 105] on link "Column: Unnamed 2" at bounding box center [86, 104] width 95 height 14
click at [110, 124] on link "Column: Unnamed 3" at bounding box center [86, 121] width 95 height 14
click at [108, 136] on link "Column: Unnamed 4" at bounding box center [86, 139] width 95 height 14
click at [103, 89] on link "Column: Unnamed 1" at bounding box center [86, 86] width 95 height 14
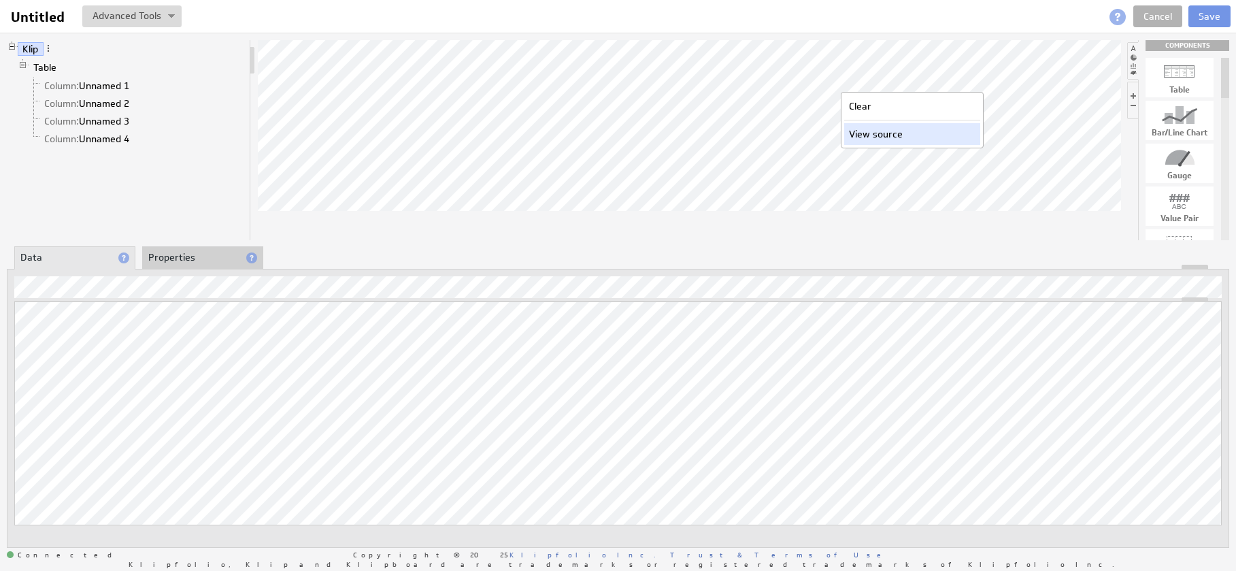
click at [864, 137] on div "View source" at bounding box center [912, 134] width 136 height 22
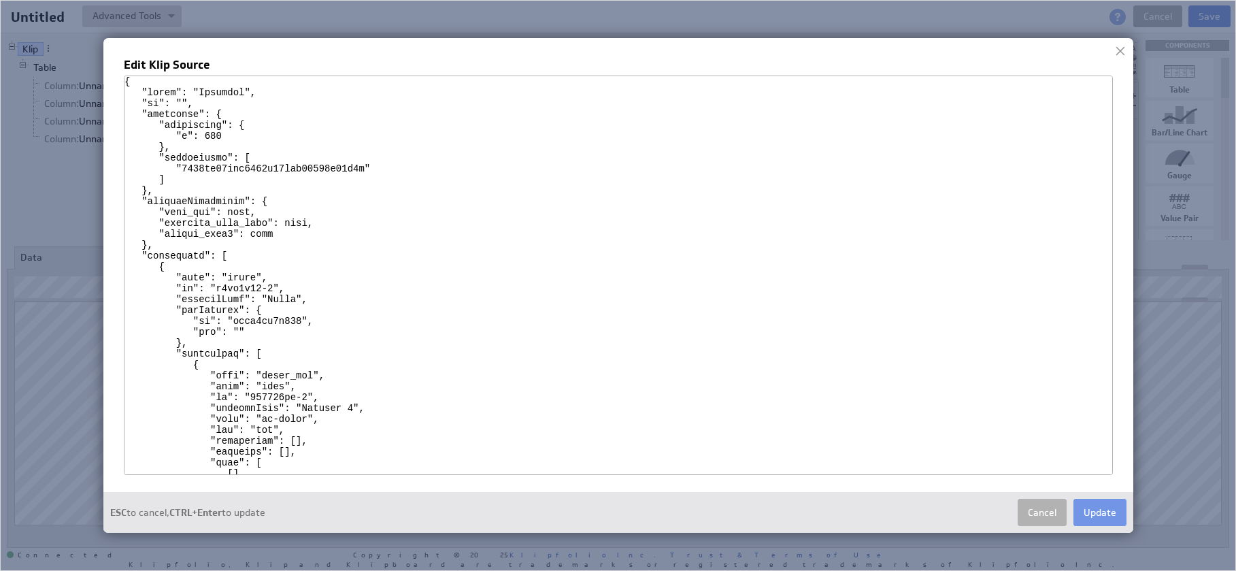
scroll to position [952, 0]
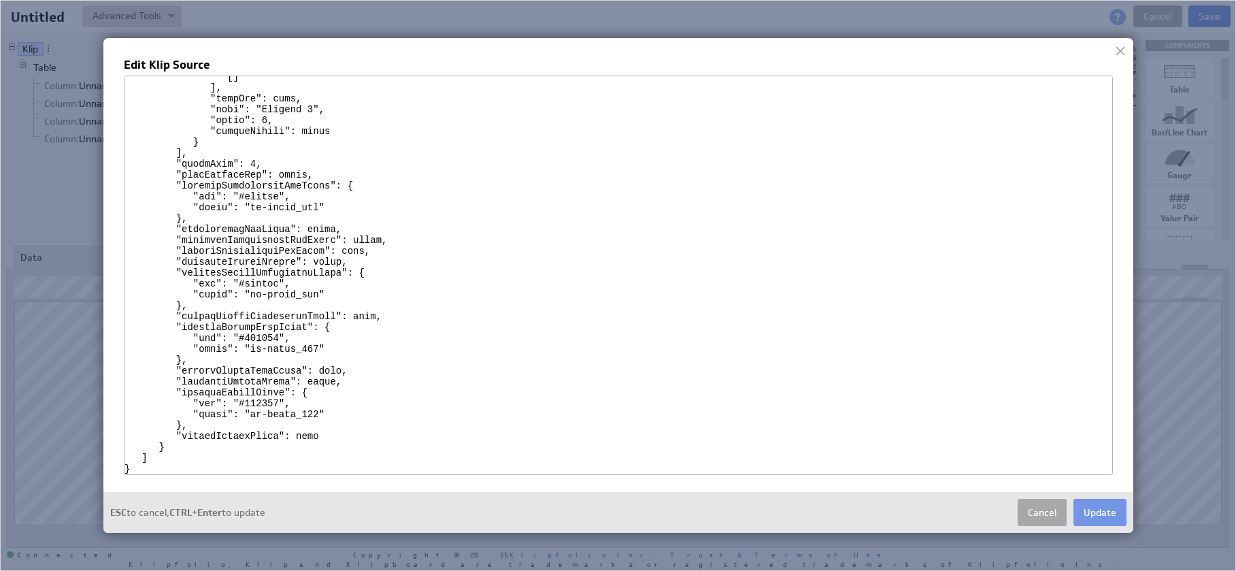
click at [1051, 526] on div "ESC to cancel, CTRL+Enter to update Cancel Update" at bounding box center [618, 512] width 1030 height 41
click at [1045, 518] on button "Cancel" at bounding box center [1042, 512] width 49 height 27
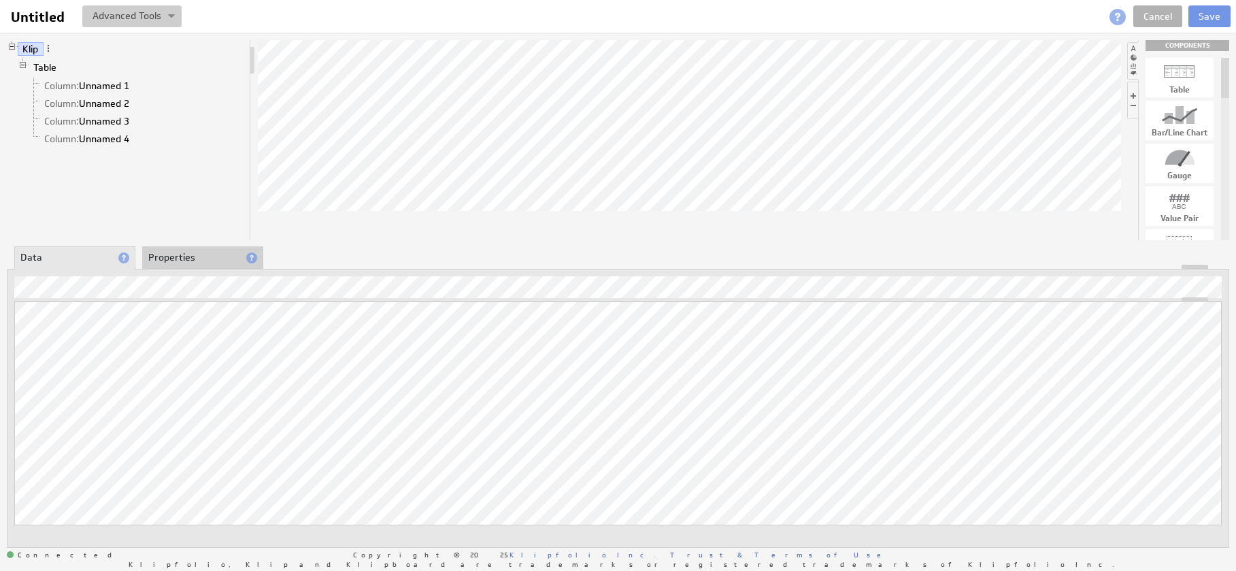
click at [169, 15] on img at bounding box center [171, 16] width 7 height 5
click at [50, 49] on span at bounding box center [49, 49] width 10 height 10
click at [195, 254] on li "Properties" at bounding box center [202, 257] width 121 height 23
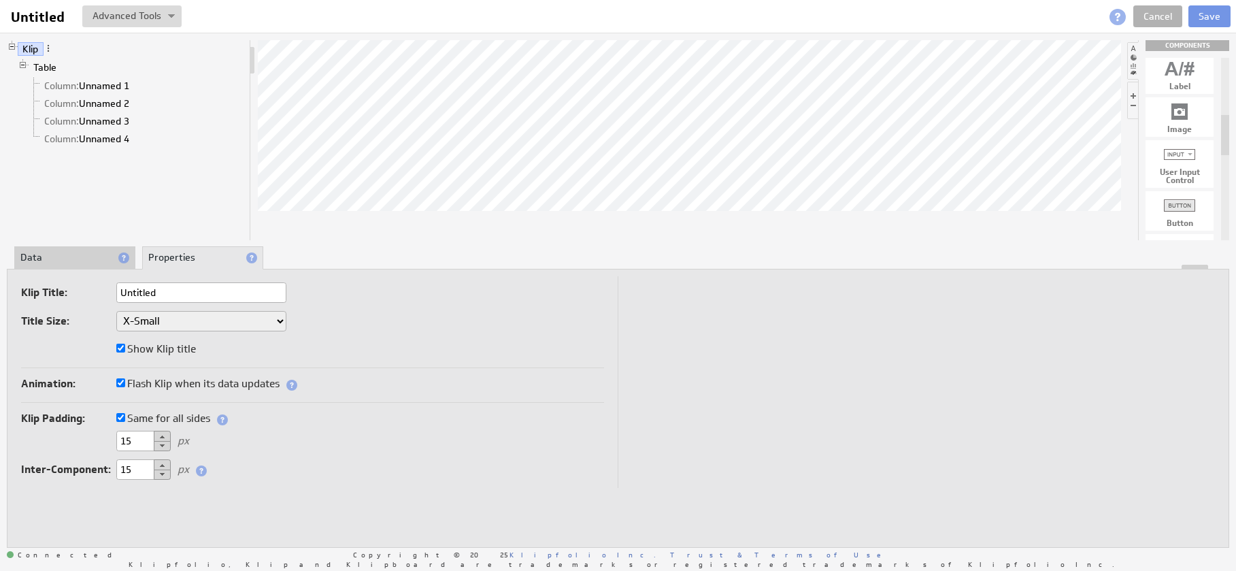
click at [69, 250] on li "Data" at bounding box center [74, 257] width 121 height 23
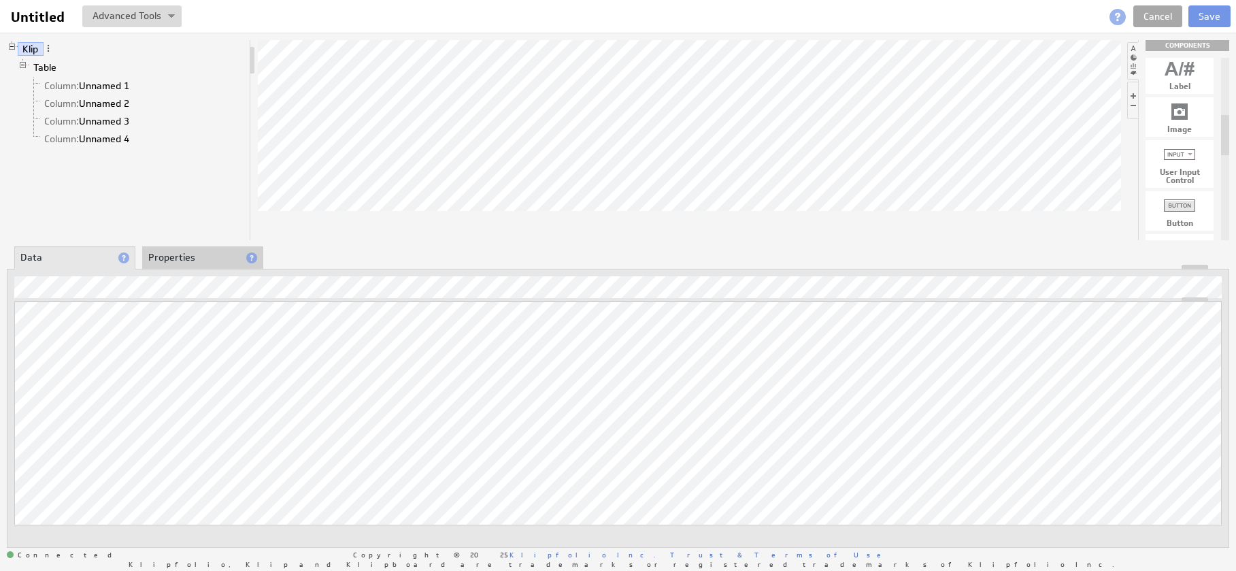
click at [1143, 10] on link "Cancel" at bounding box center [1158, 16] width 49 height 22
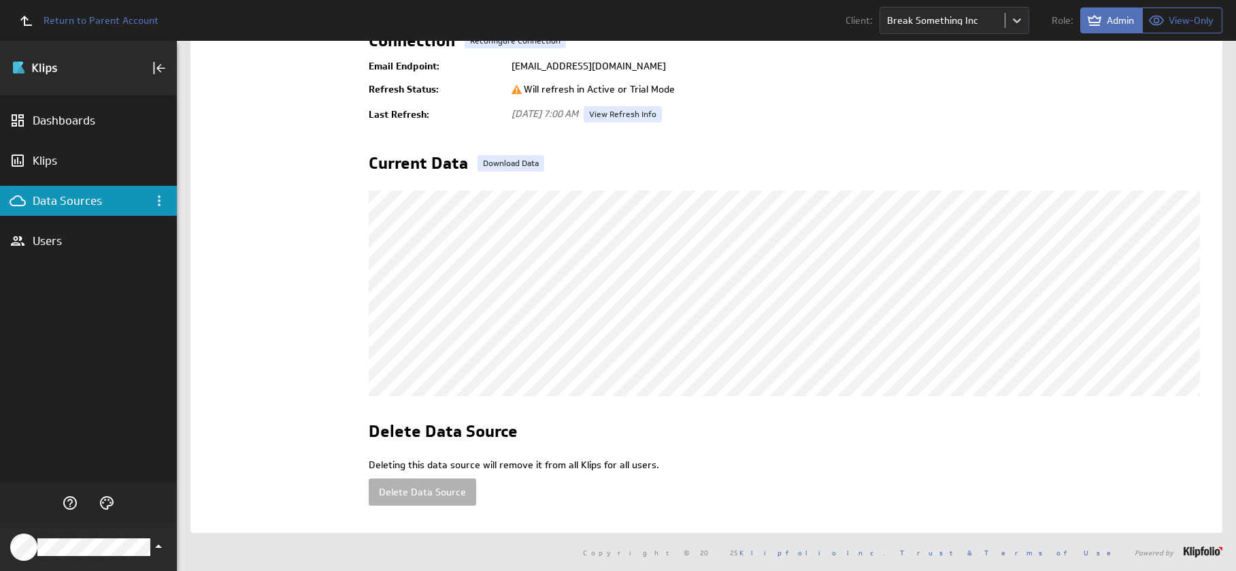
scroll to position [316, 0]
click at [528, 155] on link "Download Data" at bounding box center [511, 163] width 67 height 16
click at [631, 474] on div "Deleting this data source will remove it from all Klips for all users. Delete D…" at bounding box center [789, 483] width 840 height 48
click at [450, 484] on button "Delete Data Source" at bounding box center [423, 491] width 108 height 27
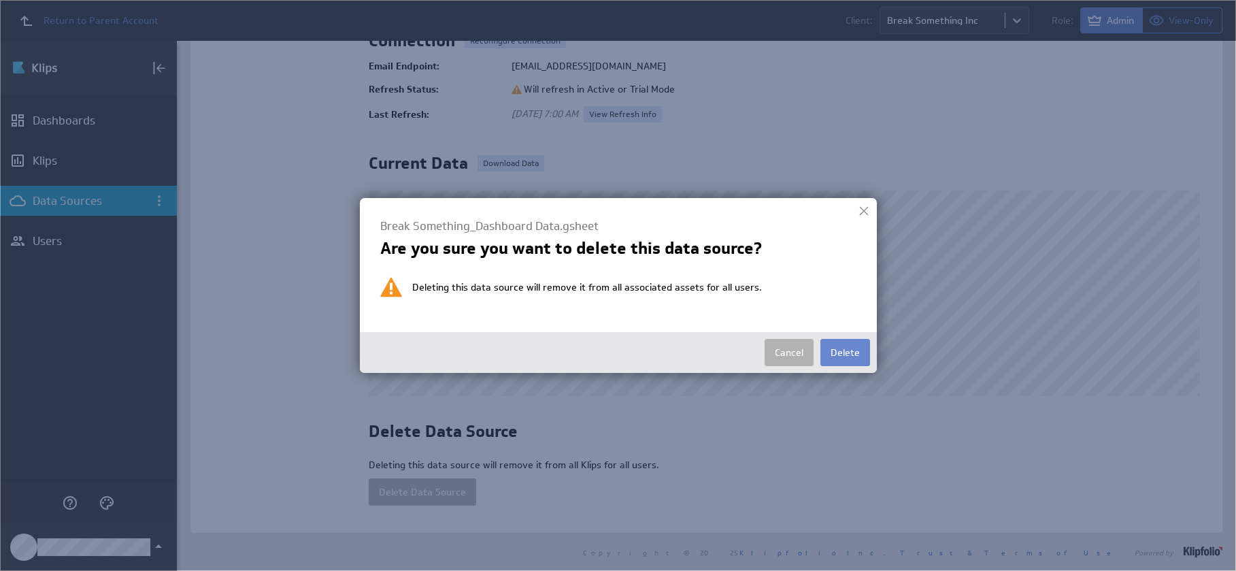
click at [855, 349] on button "Delete" at bounding box center [846, 352] width 50 height 27
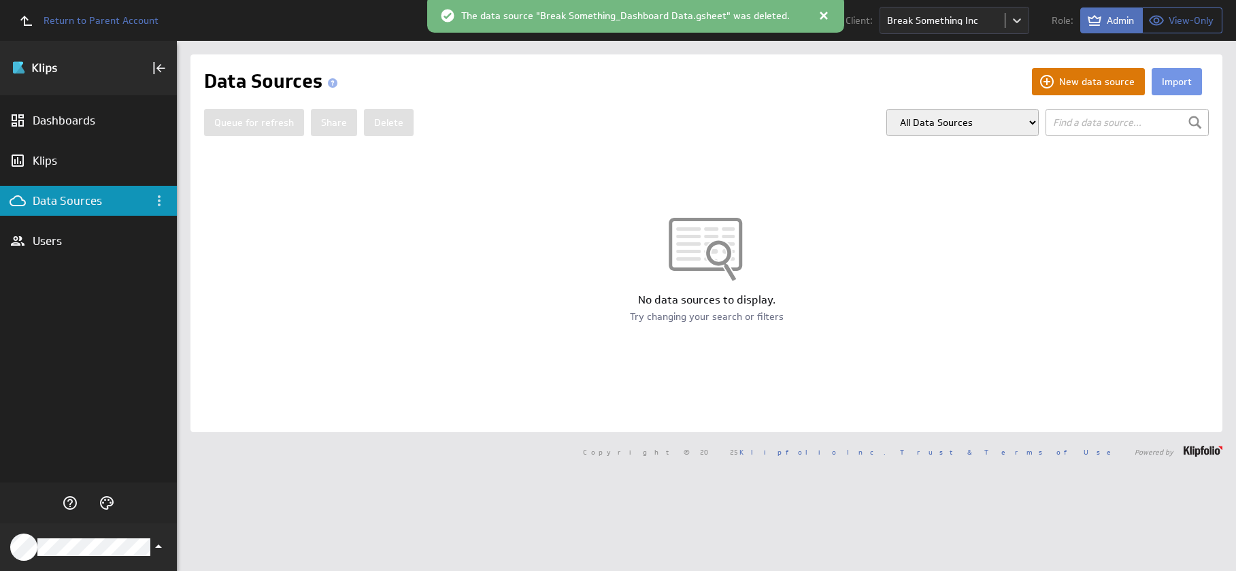
click at [1055, 81] on button "New data source" at bounding box center [1088, 81] width 113 height 27
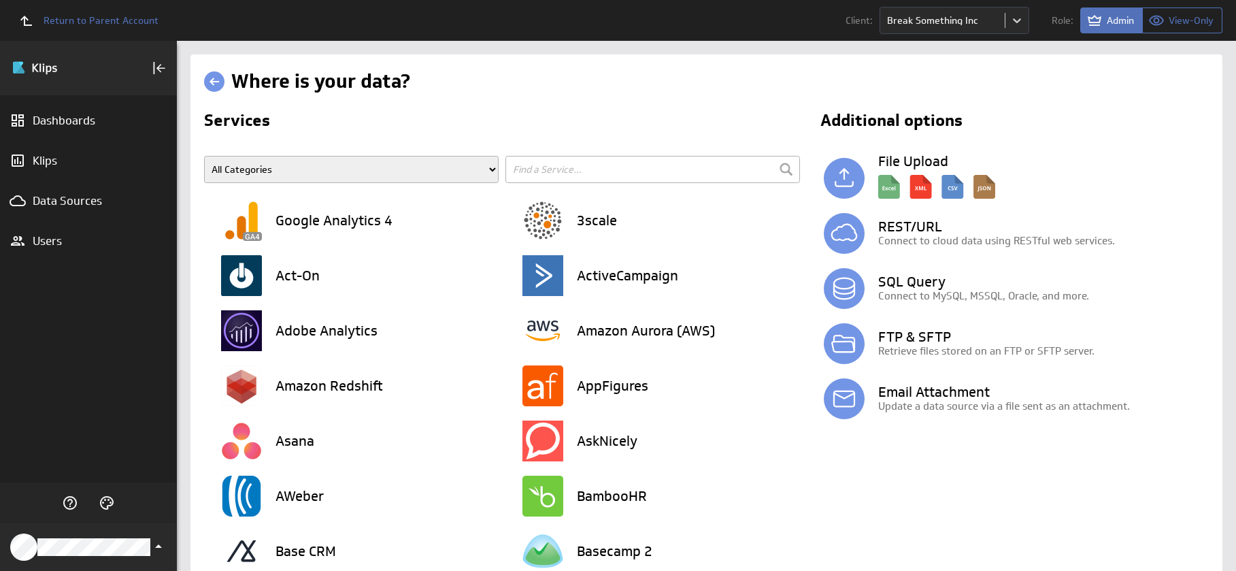
click at [664, 170] on input "text" at bounding box center [653, 169] width 295 height 27
type input "sheets"
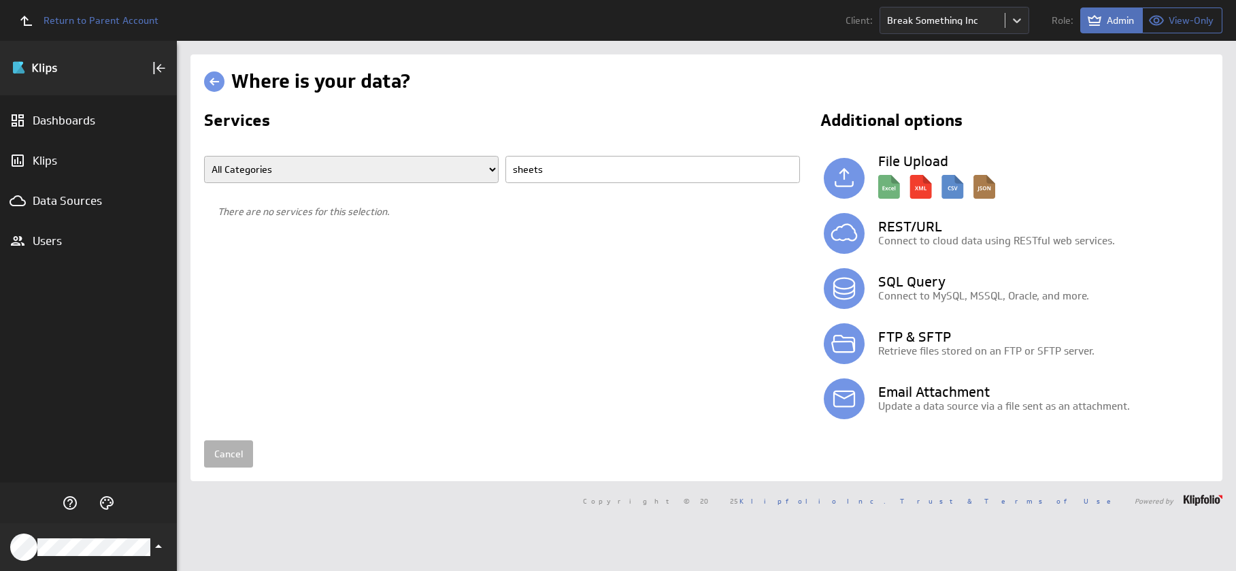
drag, startPoint x: 630, startPoint y: 163, endPoint x: 542, endPoint y: 167, distance: 87.9
click at [542, 167] on input "sheets" at bounding box center [653, 169] width 295 height 27
type input "google"
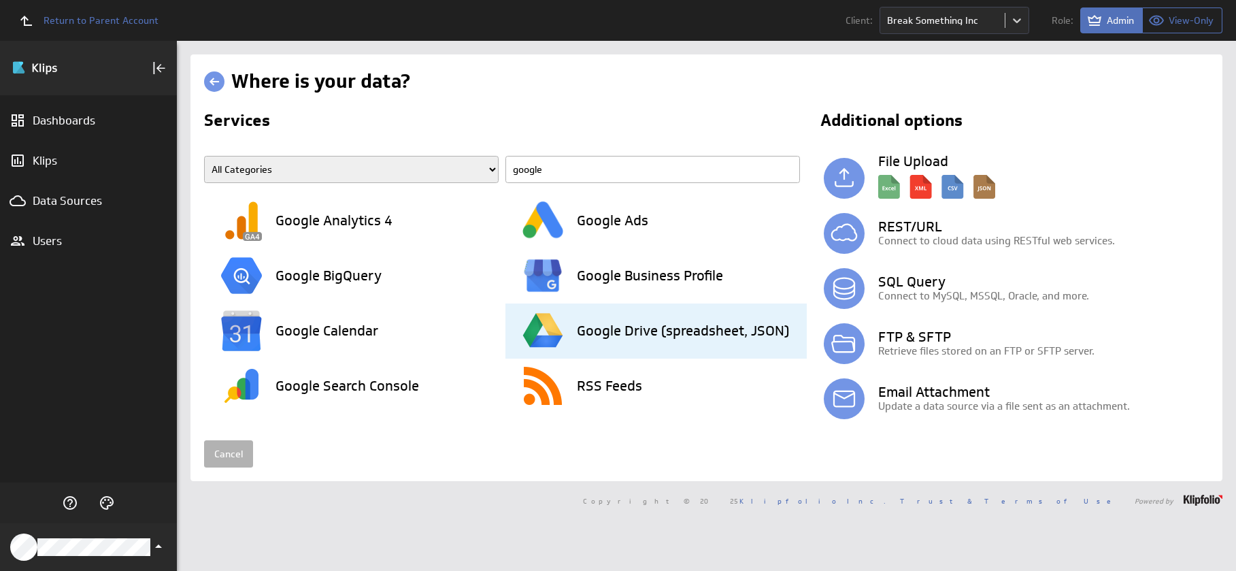
click at [579, 335] on h3 "Google Drive (spreadsheet, JSON)" at bounding box center [683, 331] width 212 height 14
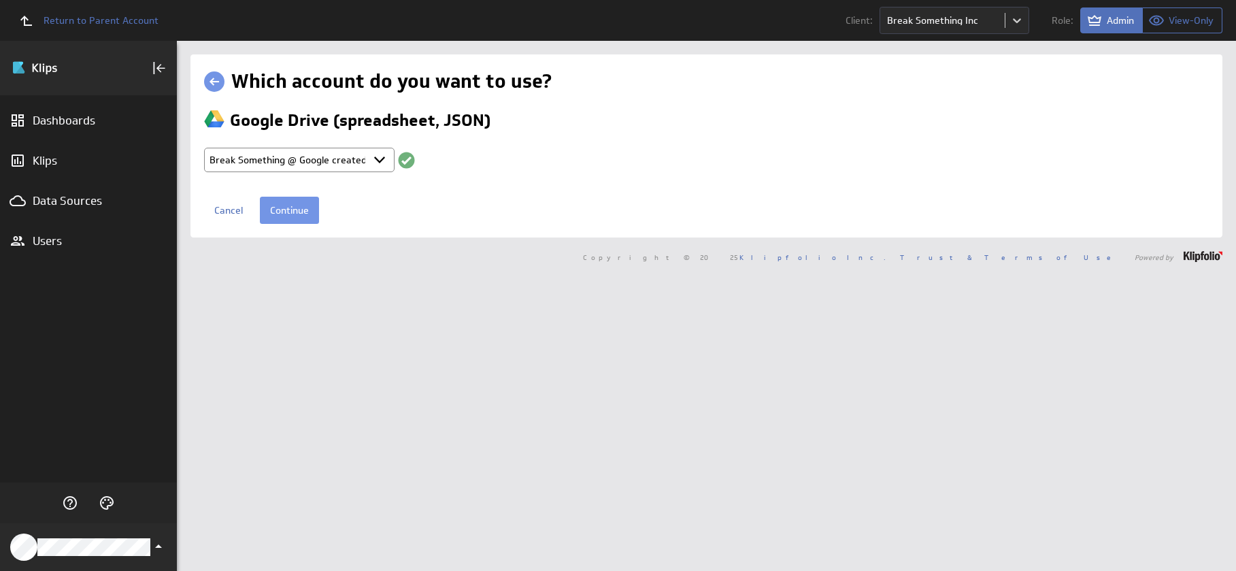
click at [380, 162] on select "Select account Break Something @ Google created [DATE] 10:51 AM GMT + Connect n…" at bounding box center [299, 160] width 191 height 24
select select "create_token"
click at [204, 148] on select "Select account Break Something @ Google created [DATE] 10:51 AM GMT + Connect n…" at bounding box center [299, 160] width 191 height 24
select select
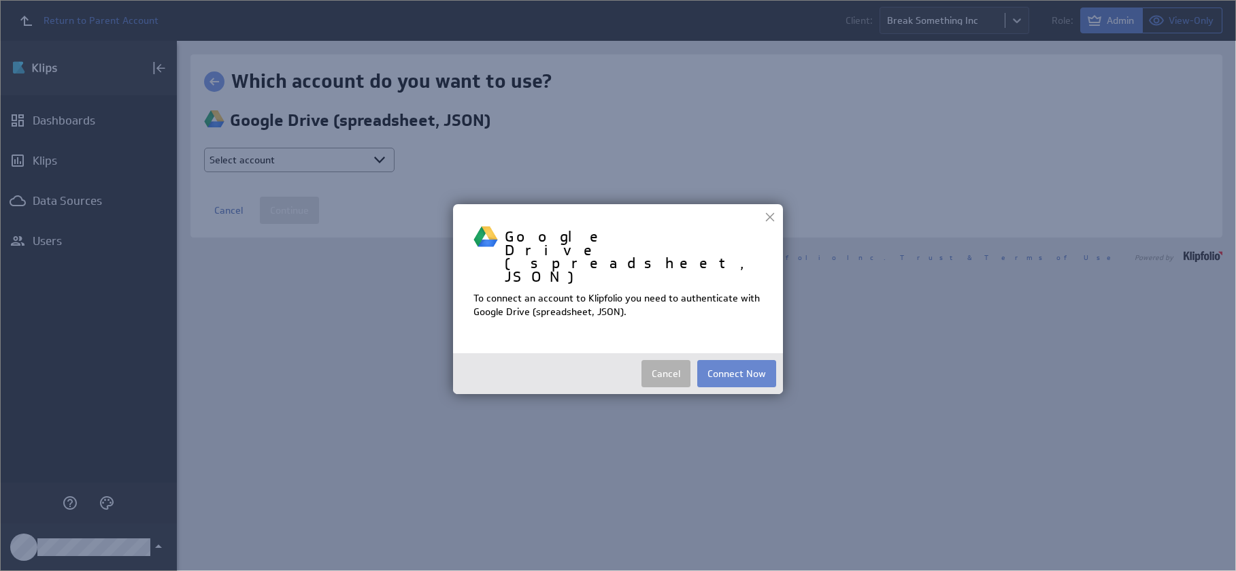
click at [734, 360] on button "Connect Now" at bounding box center [736, 373] width 79 height 27
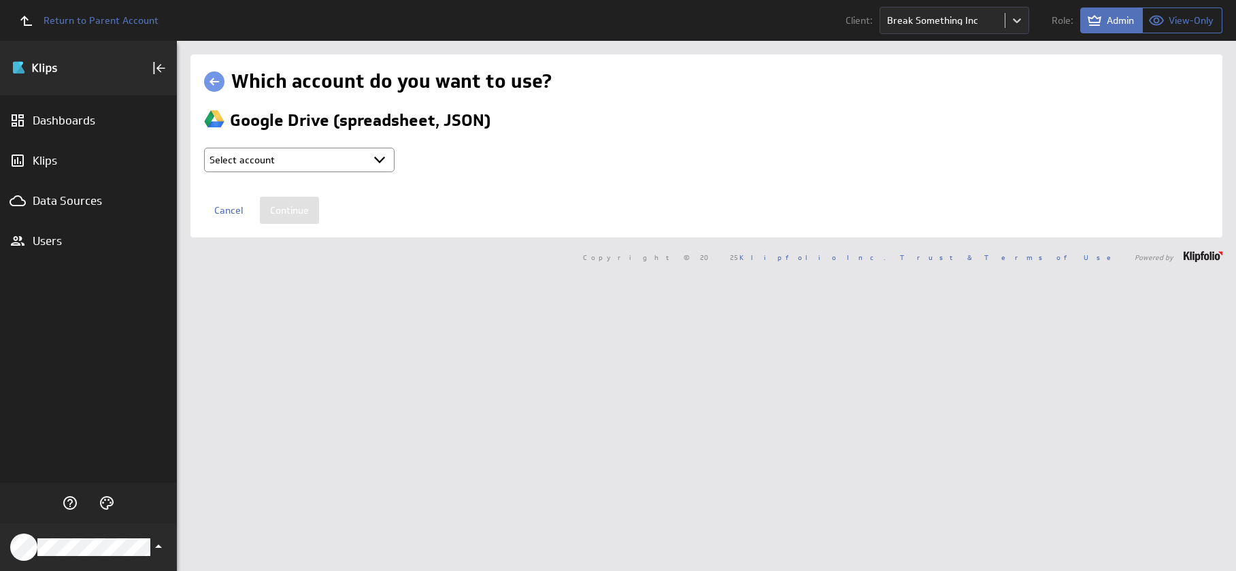
type input "Wise Mind Ventures LLC @ Google created Oct 06, 2025 at 11:02 AM GMT"
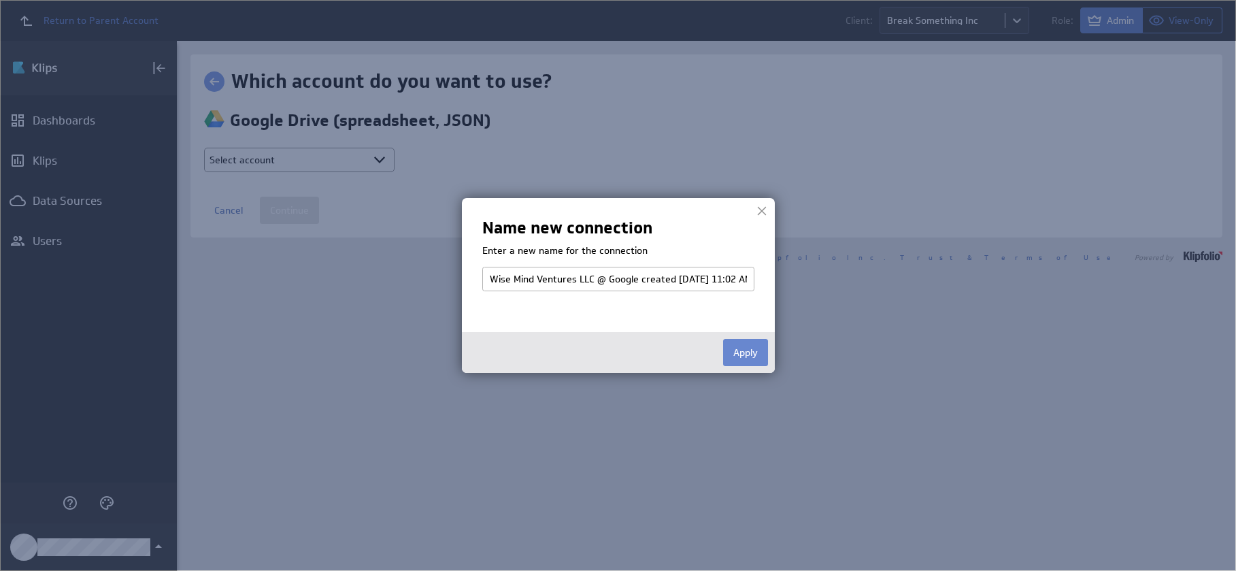
click at [762, 354] on button "Apply" at bounding box center [745, 352] width 45 height 27
select select "9a1a637911457ba1505658055063e48f"
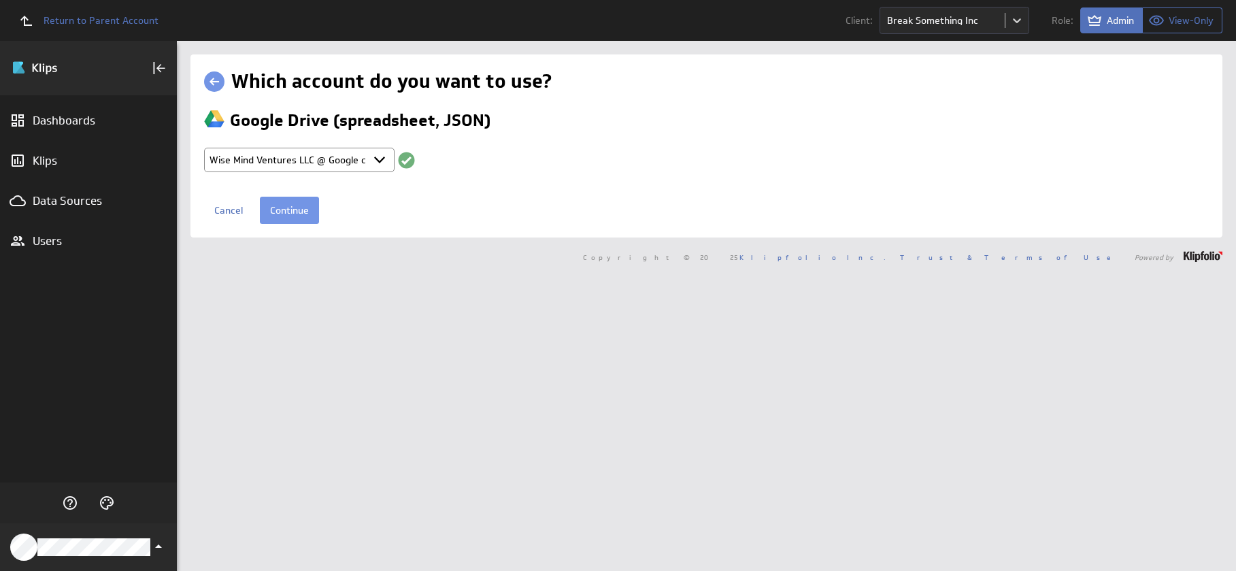
click at [325, 211] on div "Cancel Continue" at bounding box center [706, 210] width 1005 height 27
click at [302, 211] on input "Continue" at bounding box center [289, 210] width 59 height 27
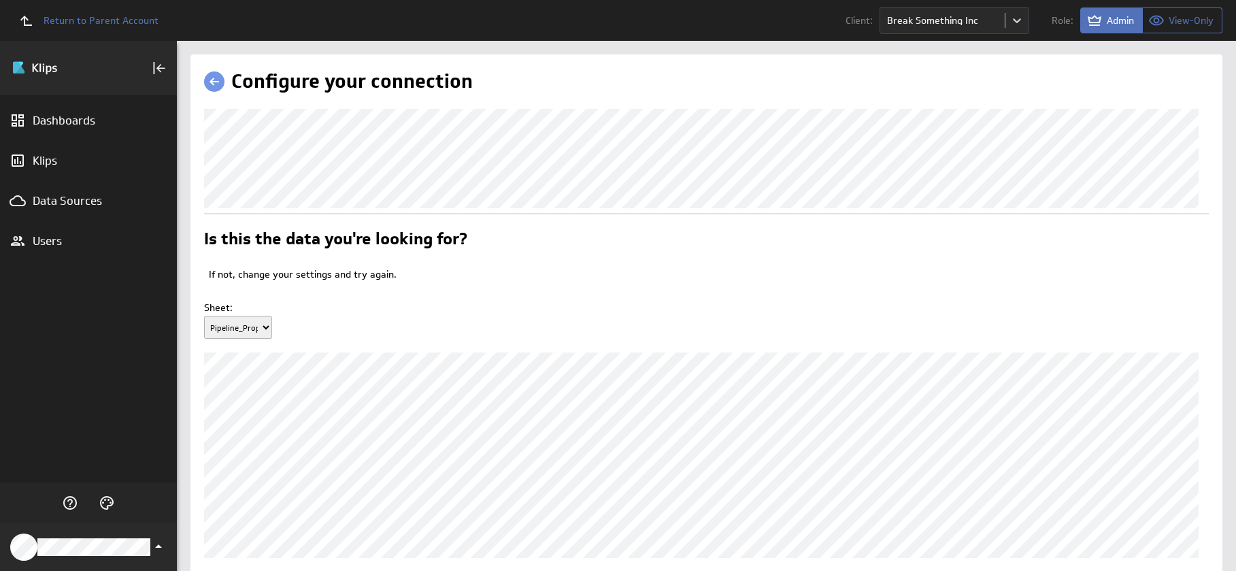
click at [261, 339] on select "Pipeline_Proposals master sheet master sheet 2 CLIENTS_MONTHLY QBO_PnL_Monthly …" at bounding box center [238, 327] width 68 height 23
click at [204, 338] on select "Pipeline_Proposals master sheet master sheet 2 CLIENTS_MONTHLY QBO_PnL_Monthly …" at bounding box center [238, 327] width 68 height 23
click at [270, 339] on select "Pipeline_Proposals master sheet master sheet 2 CLIENTS_MONTHLY QBO_PnL_Monthly …" at bounding box center [238, 327] width 68 height 23
click at [204, 338] on select "Pipeline_Proposals master sheet master sheet 2 CLIENTS_MONTHLY QBO_PnL_Monthly …" at bounding box center [238, 327] width 68 height 23
click at [258, 339] on select "Pipeline_Proposals master sheet master sheet 2 CLIENTS_MONTHLY QBO_PnL_Monthly …" at bounding box center [238, 327] width 68 height 23
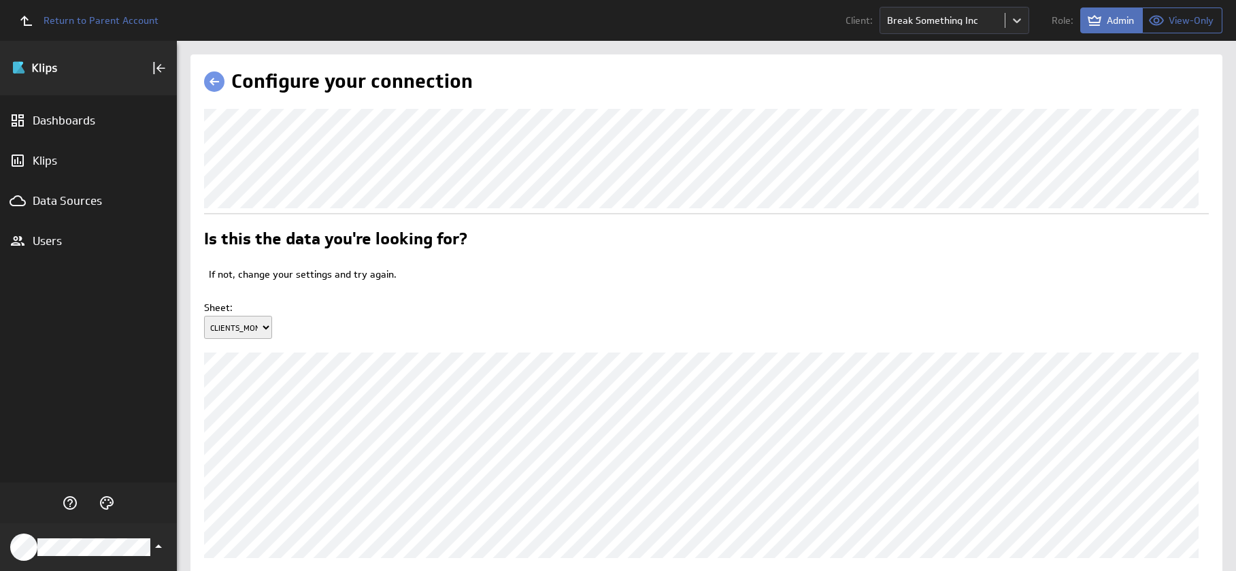
click at [204, 338] on select "Pipeline_Proposals master sheet master sheet 2 CLIENTS_MONTHLY QBO_PnL_Monthly …" at bounding box center [238, 327] width 68 height 23
click at [258, 339] on select "Pipeline_Proposals master sheet master sheet 2 CLIENTS_MONTHLY QBO_PnL_Monthly …" at bounding box center [238, 327] width 68 height 23
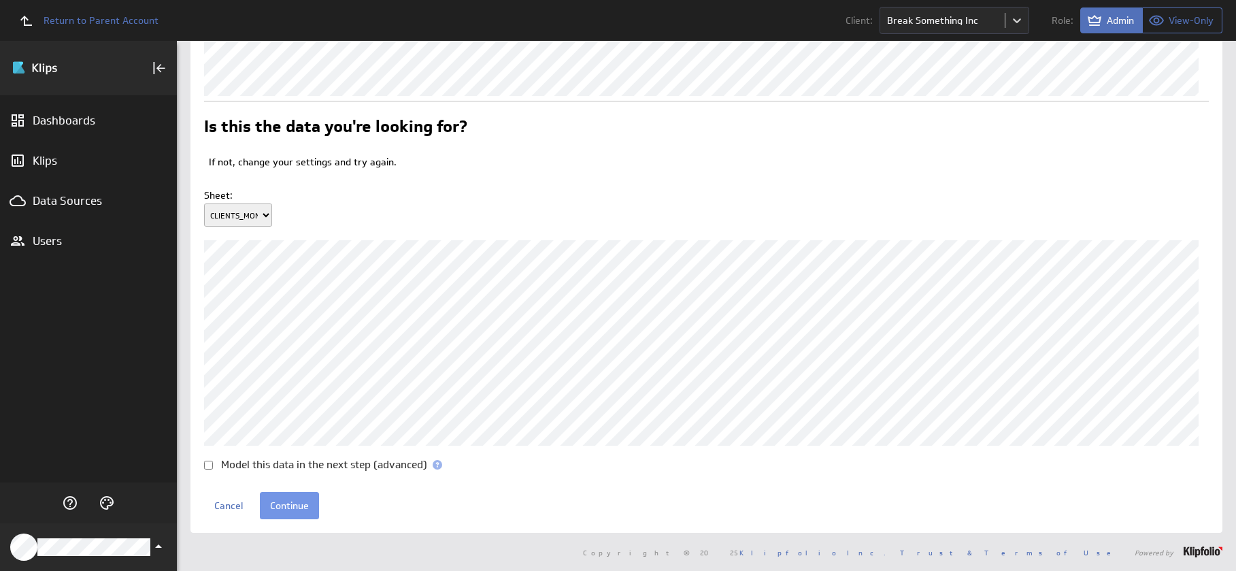
scroll to position [135, 0]
click at [265, 220] on select "Pipeline_Proposals master sheet master sheet 2 CLIENTS_MONTHLY QBO_PnL_Monthly …" at bounding box center [238, 214] width 68 height 23
select select "1"
click at [204, 203] on select "Pipeline_Proposals master sheet master sheet 2 CLIENTS_MONTHLY QBO_PnL_Monthly …" at bounding box center [238, 214] width 68 height 23
click at [308, 499] on input "Continue" at bounding box center [289, 505] width 59 height 27
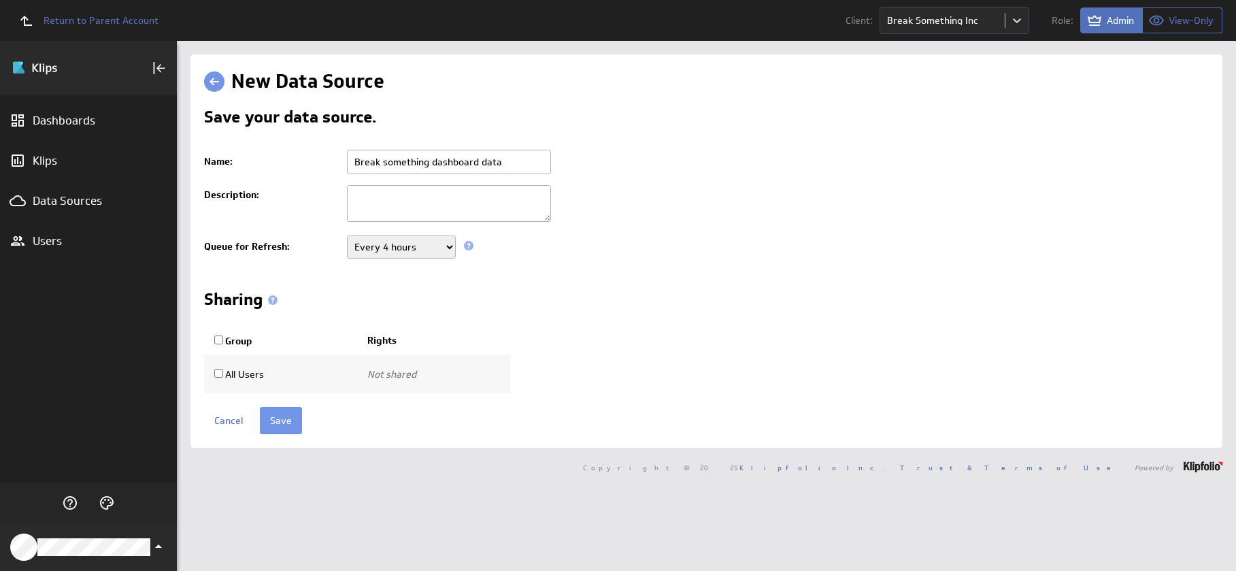
click at [508, 165] on input "Break something dashboard data" at bounding box center [449, 162] width 204 height 24
type input "Break something dashboard data_sept 25"
click at [552, 250] on td "Never Every minute Every 5 minutes Every 15 minutes Every 30 minutes Every hour…" at bounding box center [774, 247] width 869 height 34
click at [284, 416] on input "Save" at bounding box center [281, 420] width 42 height 27
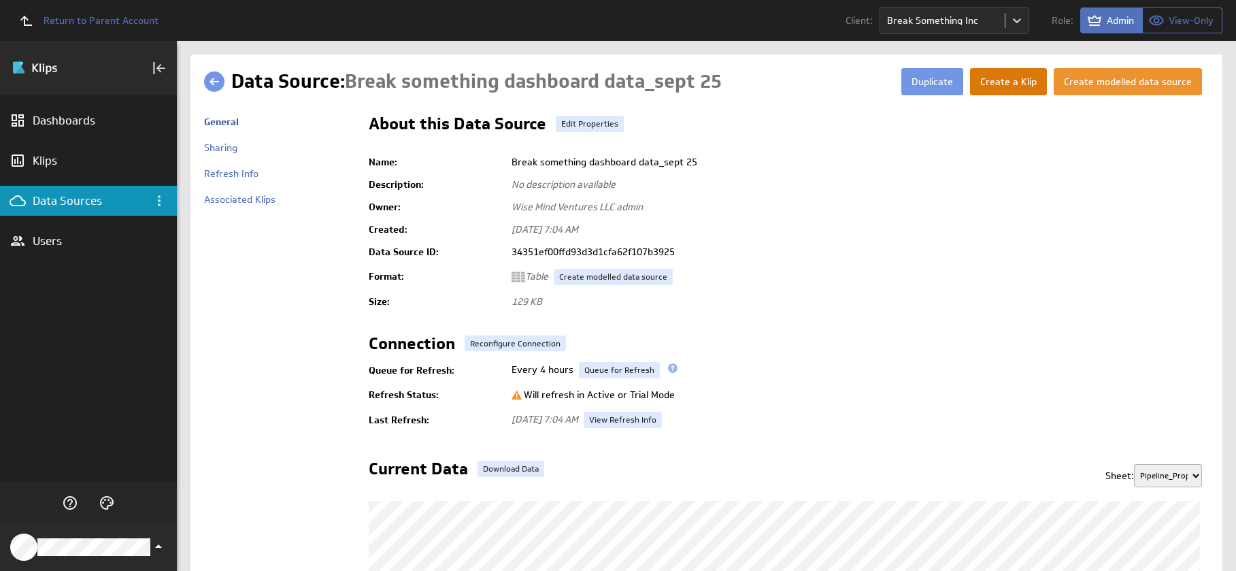
click at [1023, 88] on button "Create a Klip" at bounding box center [1008, 81] width 77 height 27
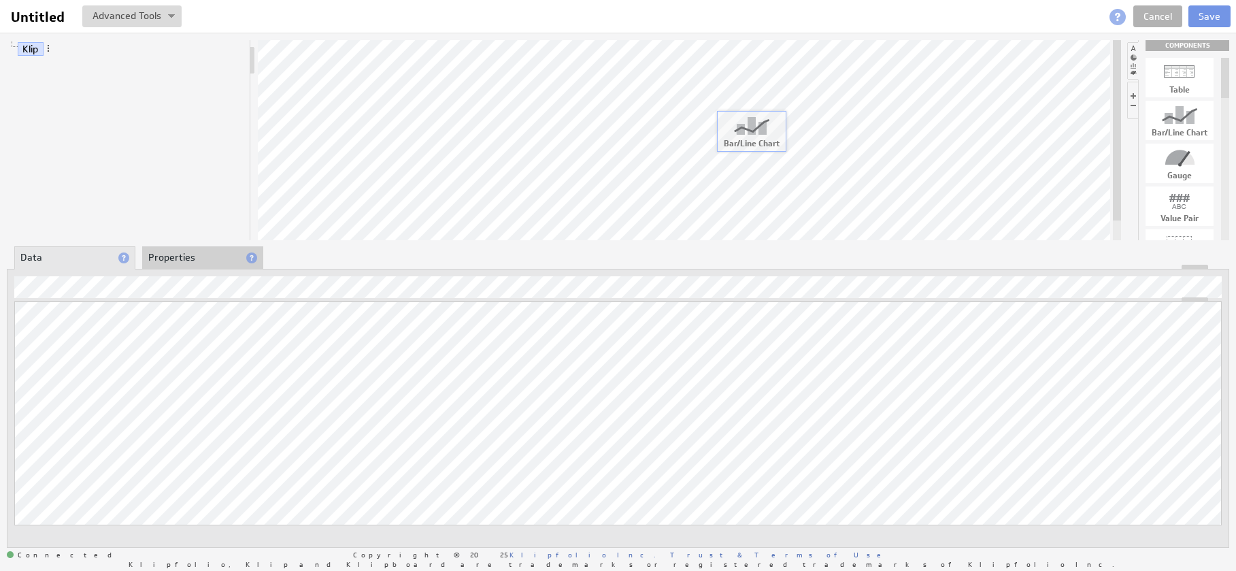
drag, startPoint x: 1183, startPoint y: 125, endPoint x: 747, endPoint y: 135, distance: 435.6
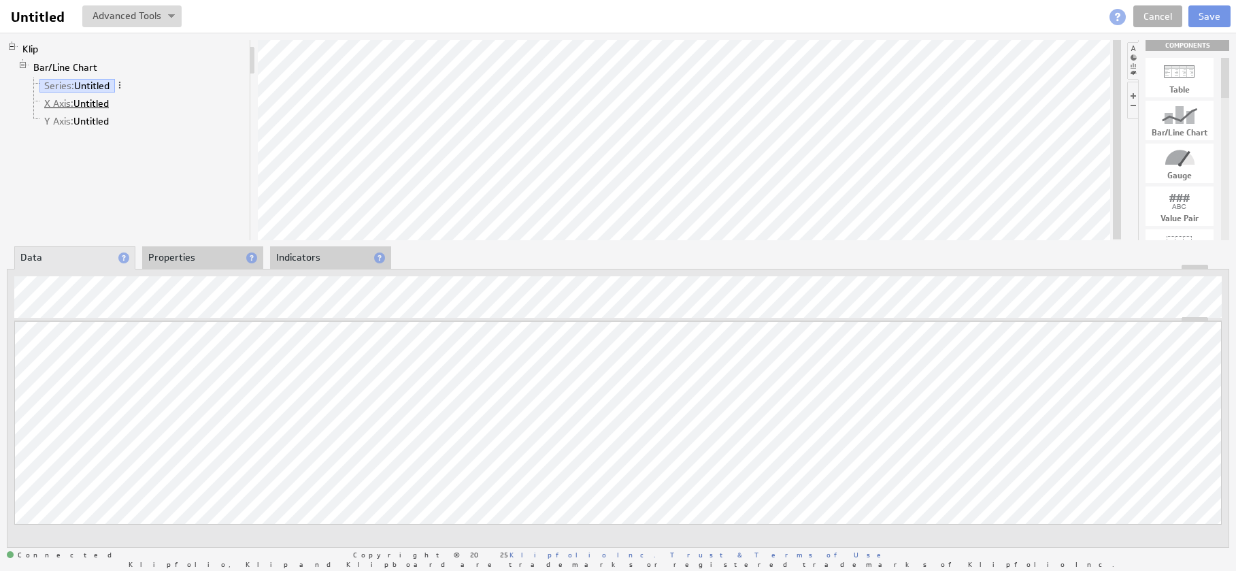
click at [88, 105] on link "X Axis: Untitled" at bounding box center [76, 104] width 75 height 14
click at [88, 119] on link "Y Axis: Untitled" at bounding box center [76, 121] width 75 height 14
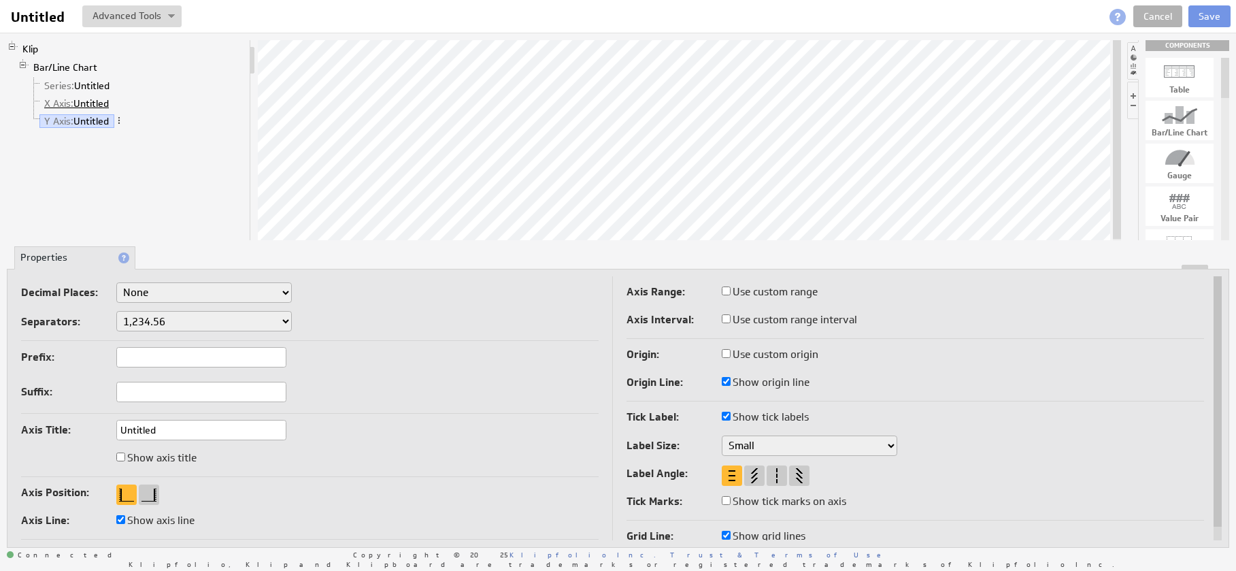
click at [101, 103] on link "X Axis: Untitled" at bounding box center [76, 104] width 75 height 14
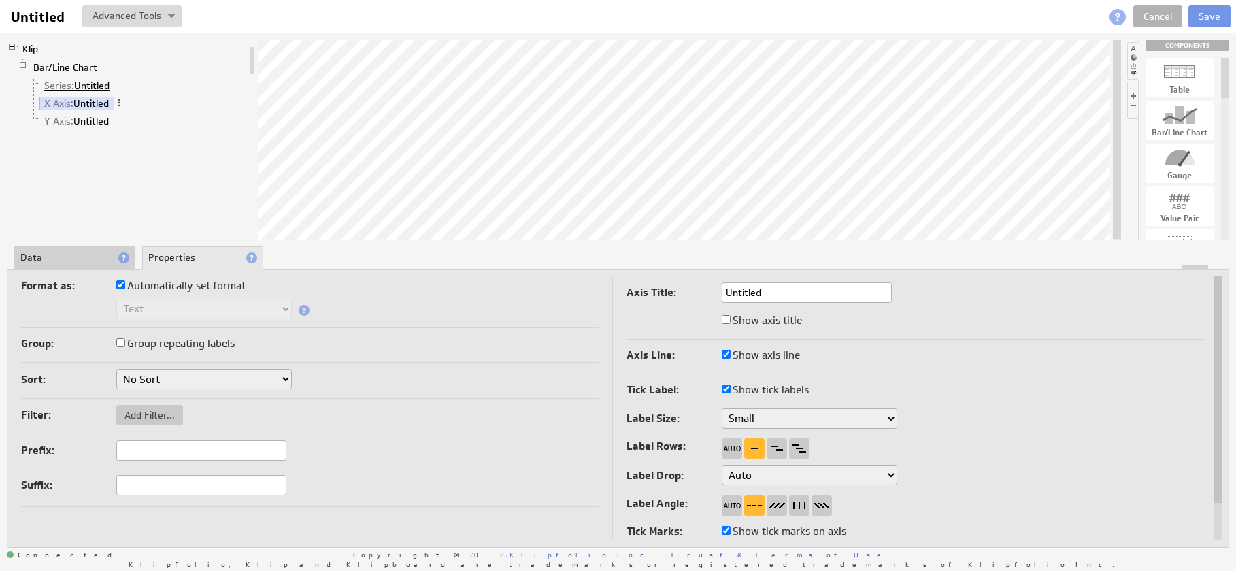
click at [94, 80] on link "Series: Untitled" at bounding box center [77, 86] width 76 height 14
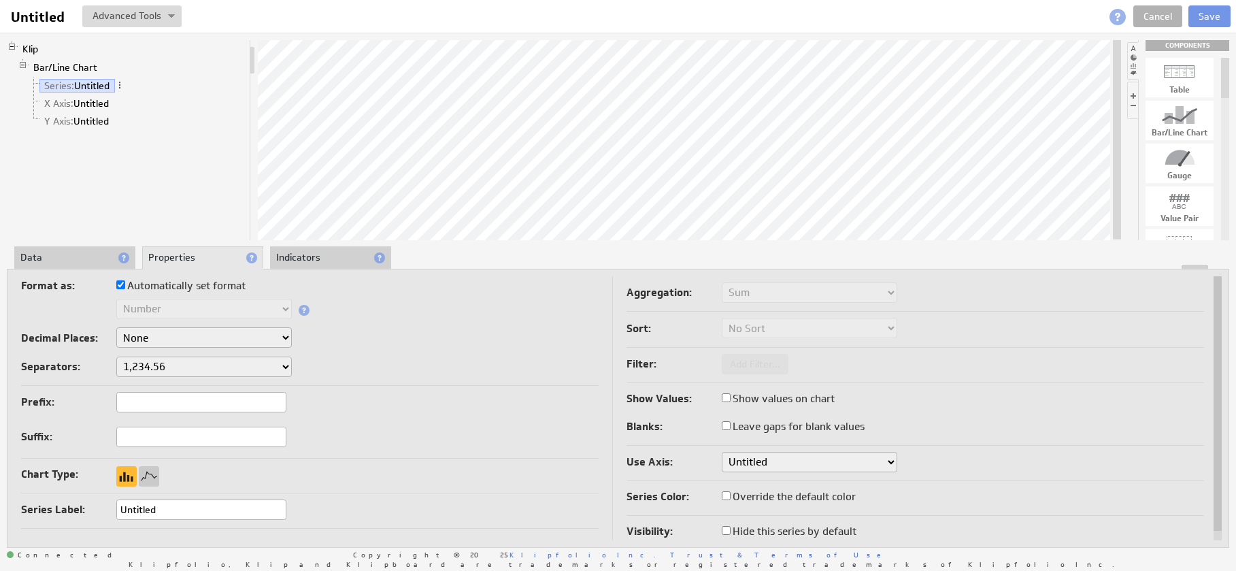
click at [92, 95] on li "X Axis: Untitled" at bounding box center [137, 104] width 216 height 18
click at [97, 99] on link "X Axis: Untitled" at bounding box center [76, 104] width 75 height 14
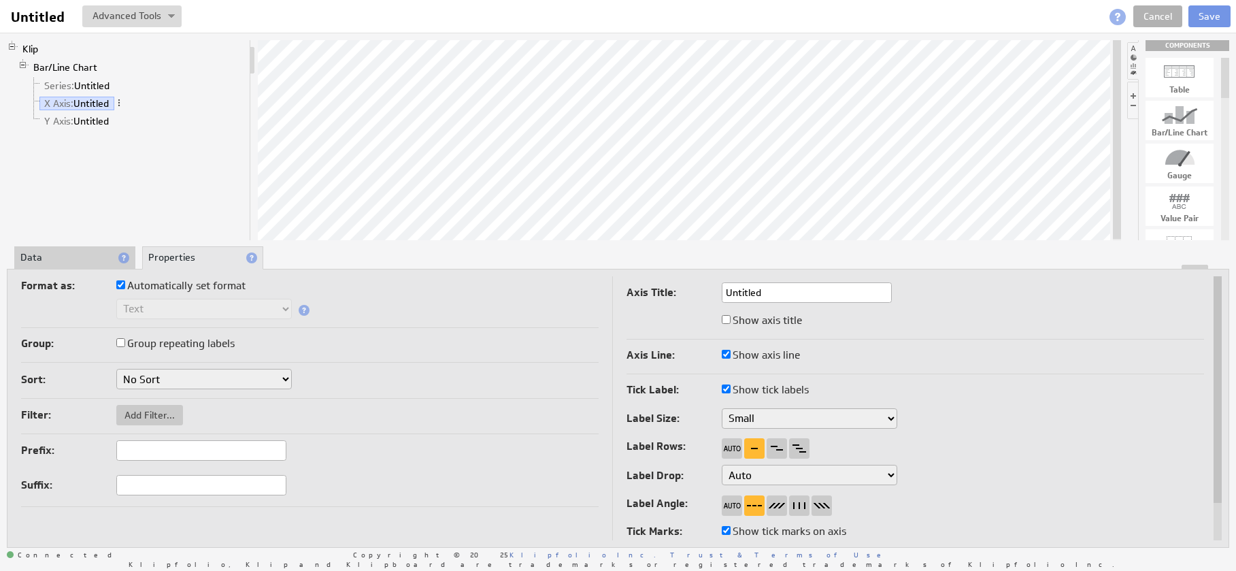
click at [85, 261] on li "Data" at bounding box center [74, 257] width 121 height 23
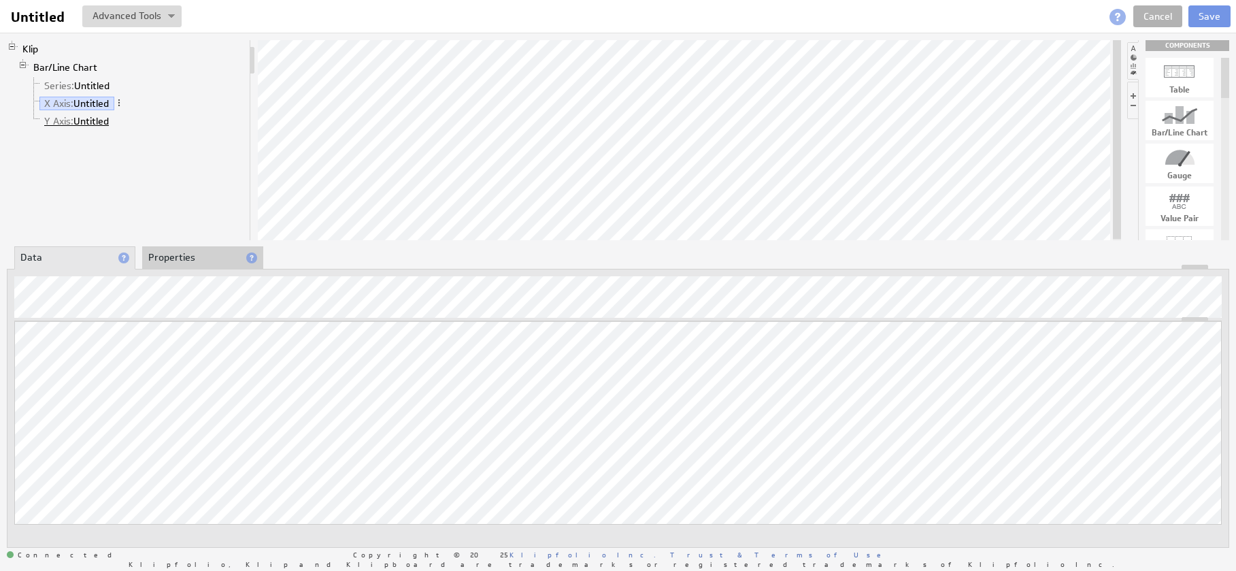
click at [78, 117] on link "Y Axis: Untitled" at bounding box center [76, 121] width 75 height 14
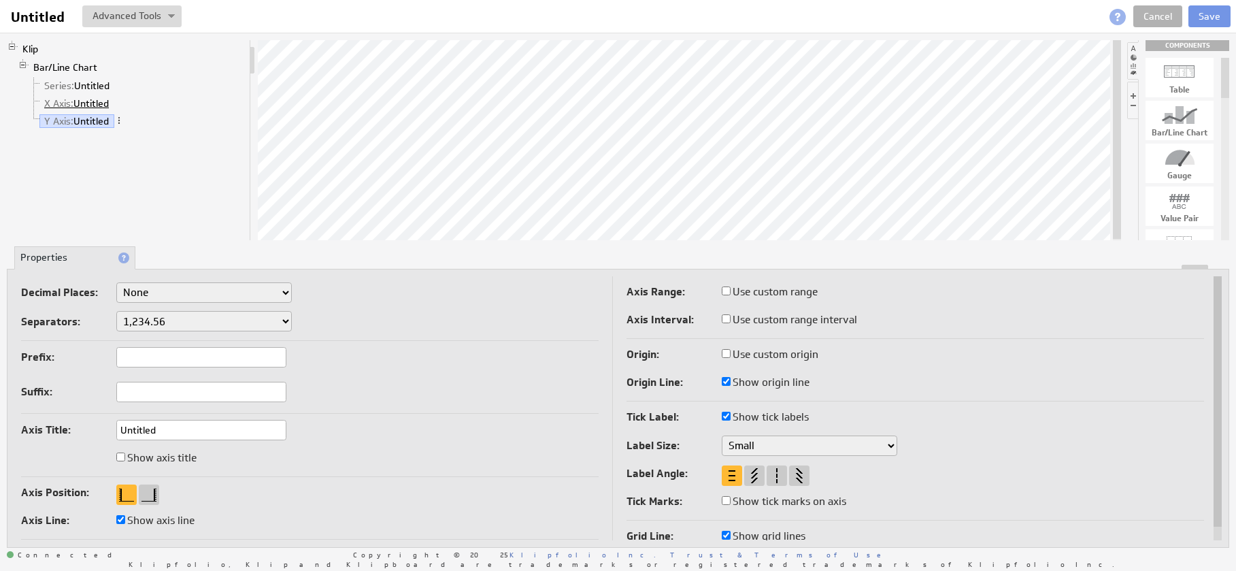
click at [85, 102] on link "X Axis: Untitled" at bounding box center [76, 104] width 75 height 14
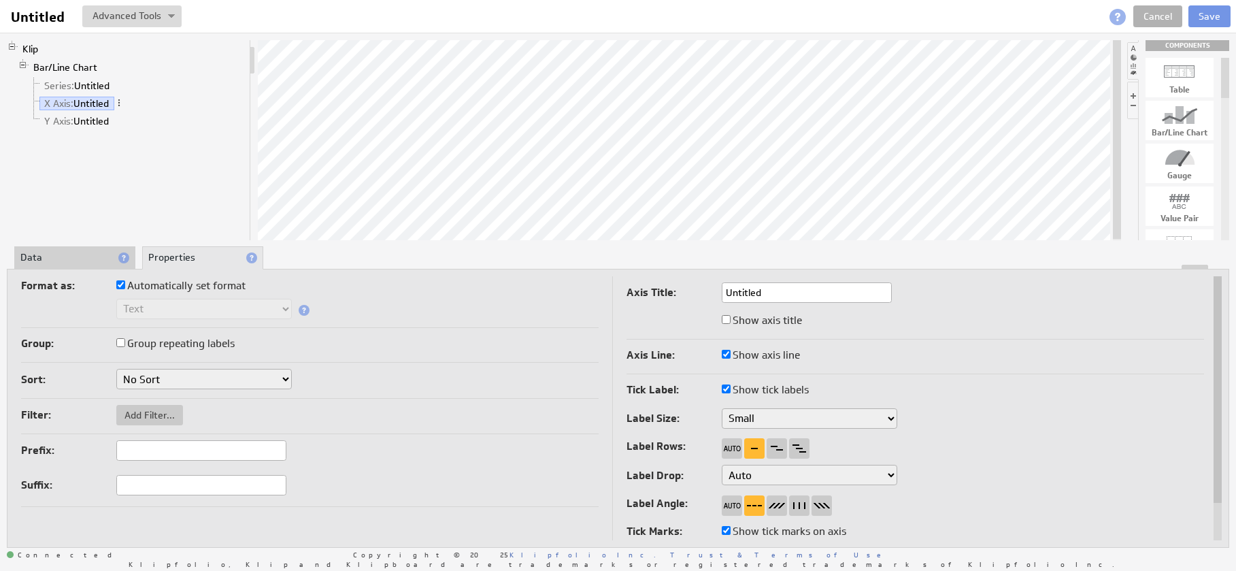
click at [74, 261] on li "Data" at bounding box center [74, 257] width 121 height 23
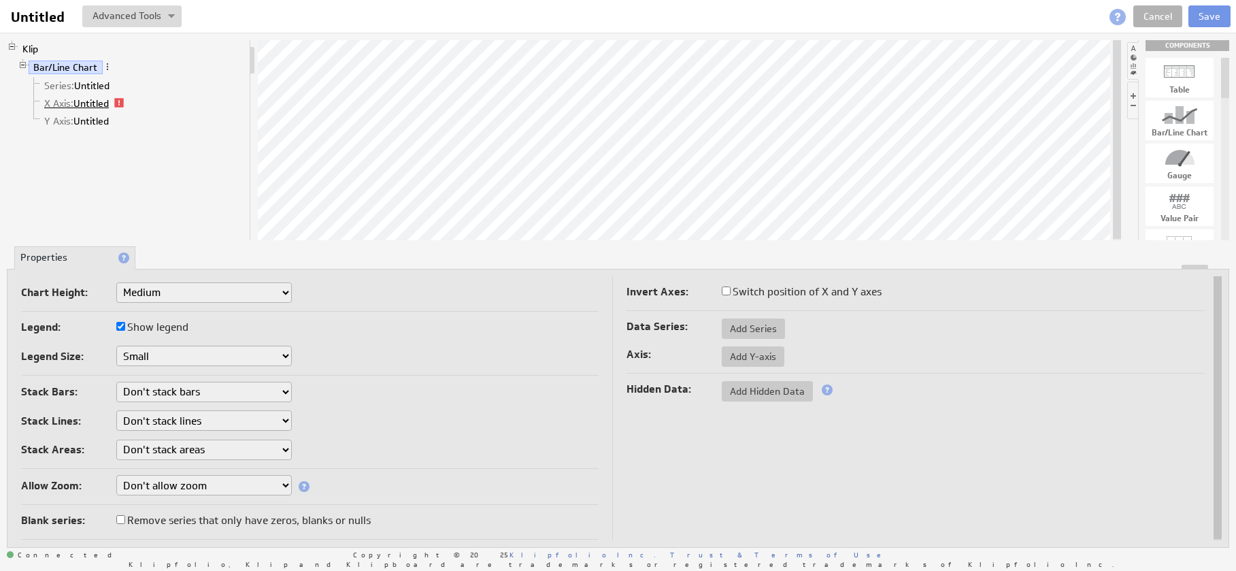
click at [105, 99] on link "X Axis: Untitled" at bounding box center [76, 104] width 75 height 14
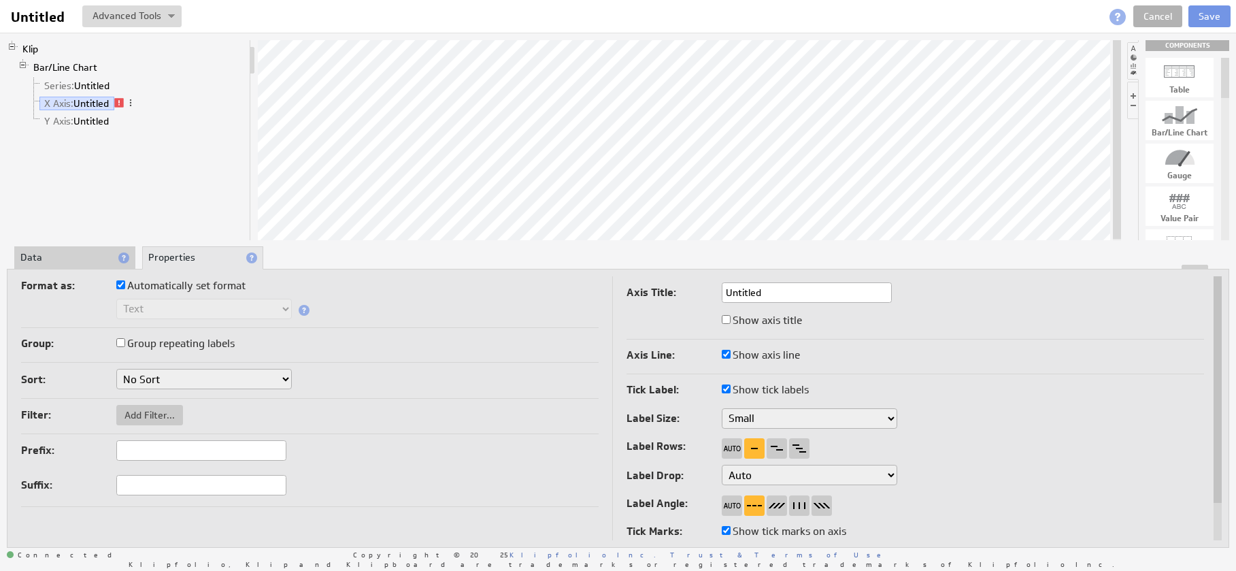
click at [120, 103] on span at bounding box center [119, 103] width 10 height 10
drag, startPoint x: 772, startPoint y: 295, endPoint x: 721, endPoint y: 291, distance: 51.2
click at [721, 291] on div "Axis Title: Untitled" at bounding box center [916, 293] width 578 height 22
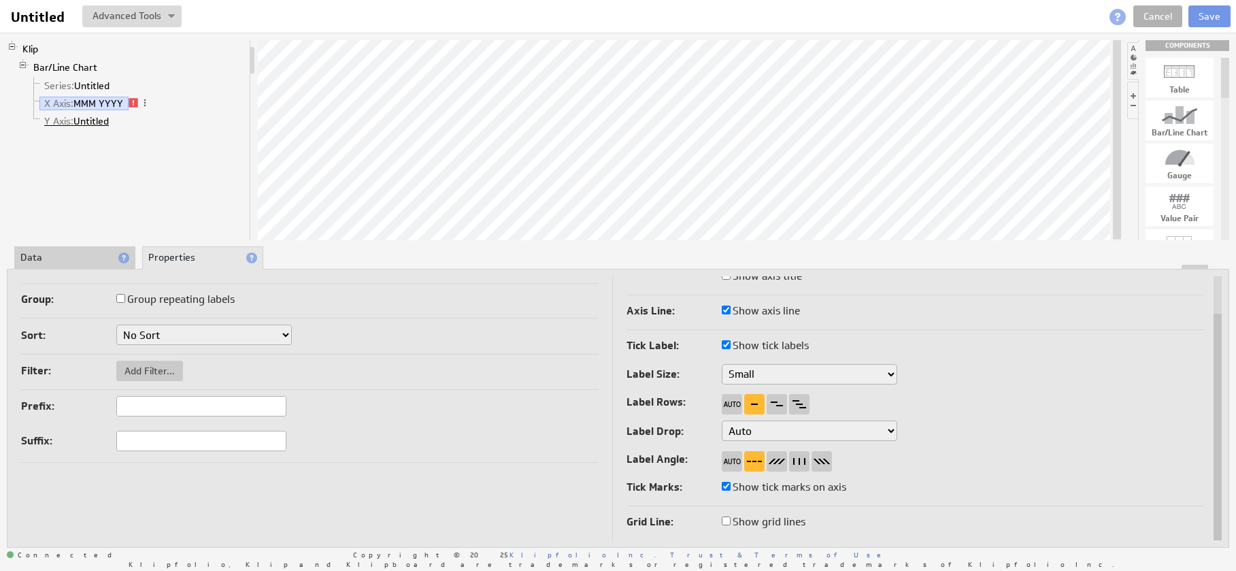
type input "MMM YYYY"
click at [97, 124] on link "Y Axis: Untitled" at bounding box center [76, 121] width 75 height 14
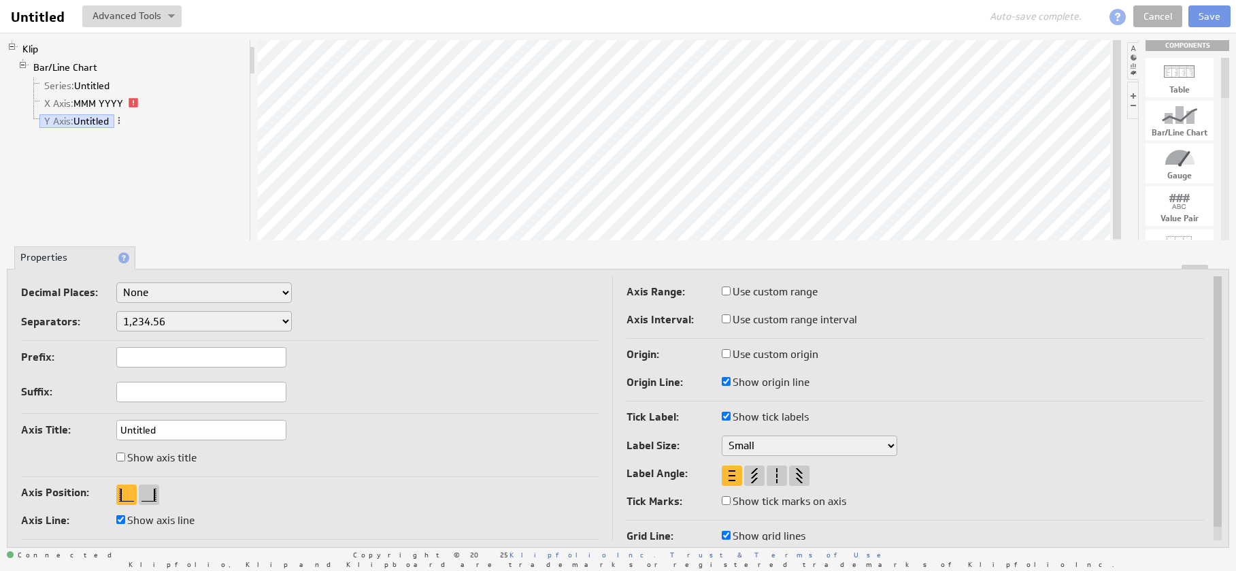
click at [162, 294] on select "None .# (1) .## (2) .### (3) .#### (4)" at bounding box center [204, 292] width 176 height 20
click at [116, 282] on select "None .# (1) .## (2) .### (3) .#### (4)" at bounding box center [204, 292] width 176 height 20
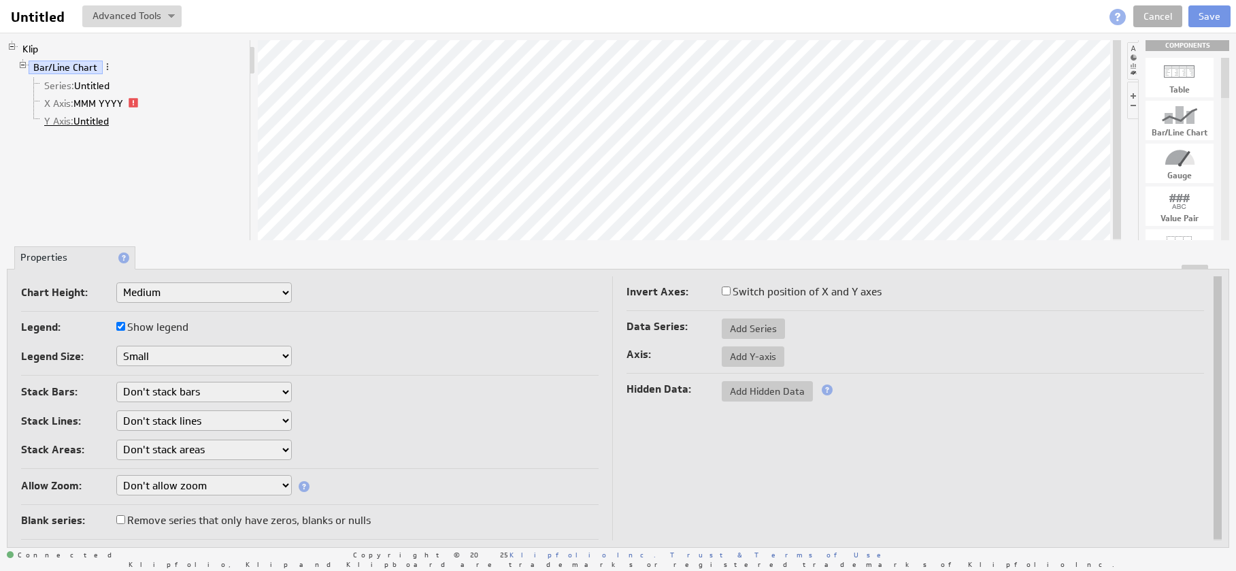
click at [97, 123] on link "Y Axis: Untitled" at bounding box center [76, 121] width 75 height 14
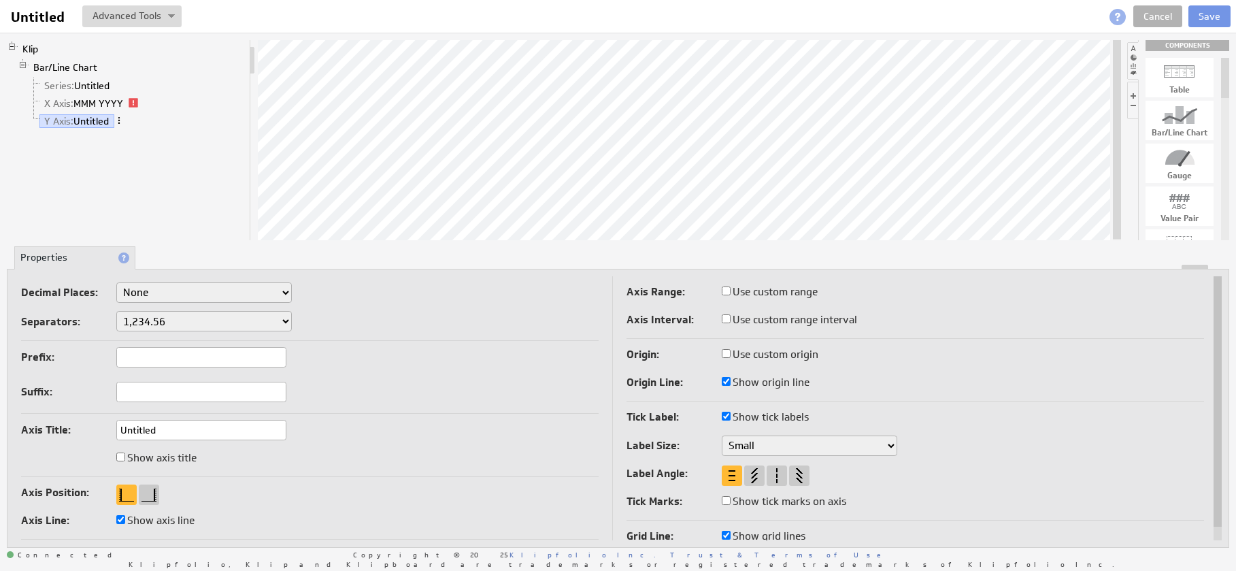
click at [120, 122] on span at bounding box center [119, 121] width 10 height 10
click at [146, 287] on select "None .# (1) .## (2) .### (3) .#### (4)" at bounding box center [204, 292] width 176 height 20
select select "1"
click at [116, 282] on select "None .# (1) .## (2) .### (3) .#### (4)" at bounding box center [204, 292] width 176 height 20
select select "1"
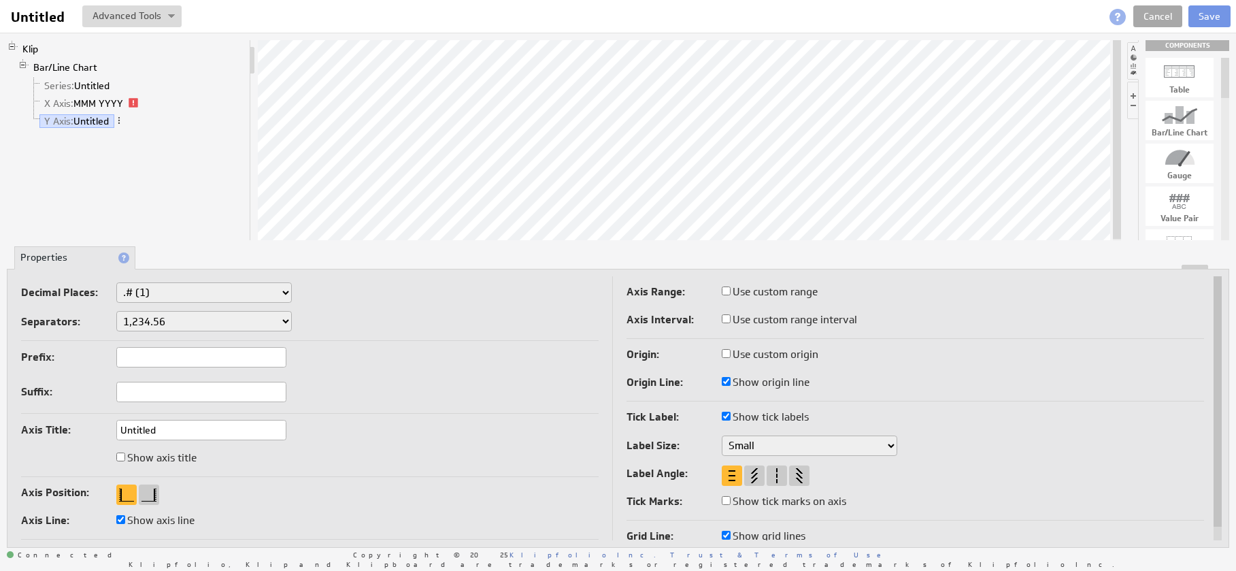
click at [1147, 23] on link "Cancel" at bounding box center [1158, 16] width 49 height 22
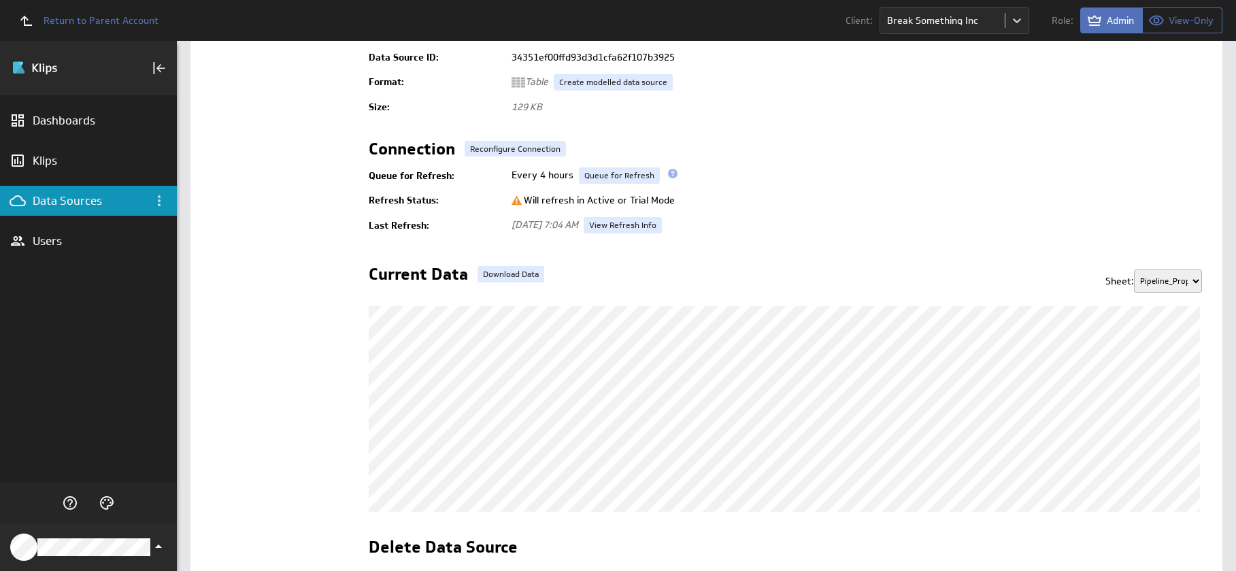
scroll to position [282, 0]
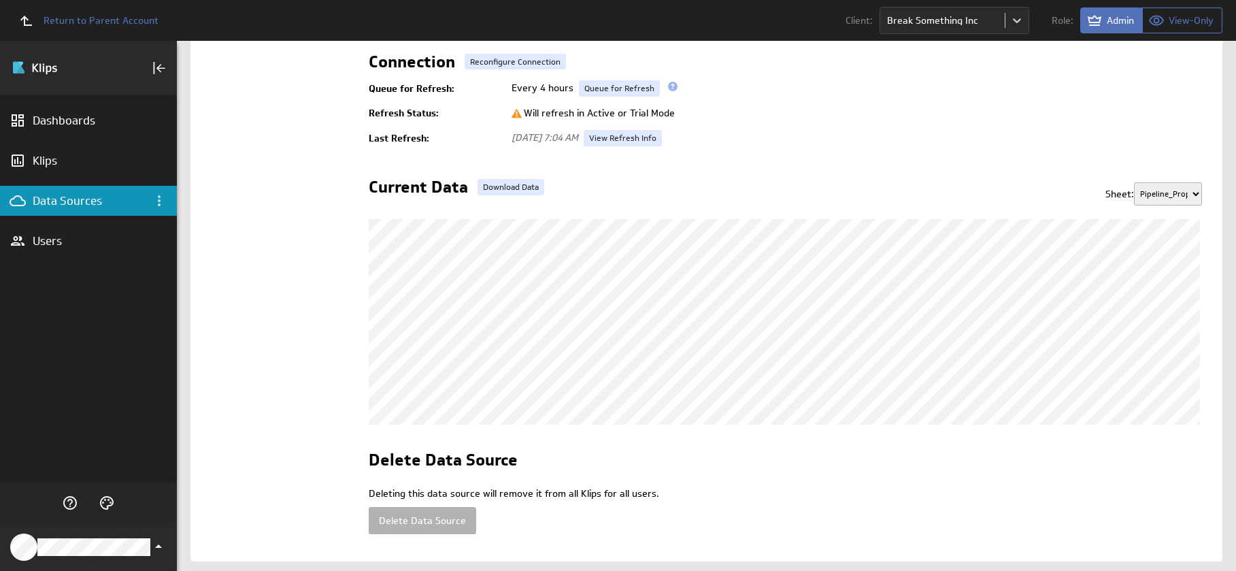
click at [1149, 199] on select "Pipeline_Proposals master sheet master sheet 2 CLIENTS_MONTHLY QBO_PnL_Monthly …" at bounding box center [1168, 193] width 68 height 23
click at [1134, 182] on select "Pipeline_Proposals master sheet master sheet 2 CLIENTS_MONTHLY QBO_PnL_Monthly …" at bounding box center [1168, 193] width 68 height 23
click at [1139, 201] on select "Pipeline_Proposals master sheet master sheet 2 CLIENTS_MONTHLY QBO_PnL_Monthly …" at bounding box center [1168, 193] width 68 height 23
click at [1134, 182] on select "Pipeline_Proposals master sheet master sheet 2 CLIENTS_MONTHLY QBO_PnL_Monthly …" at bounding box center [1168, 193] width 68 height 23
click at [1149, 189] on select "Pipeline_Proposals master sheet master sheet 2 CLIENTS_MONTHLY QBO_PnL_Monthly …" at bounding box center [1168, 193] width 68 height 23
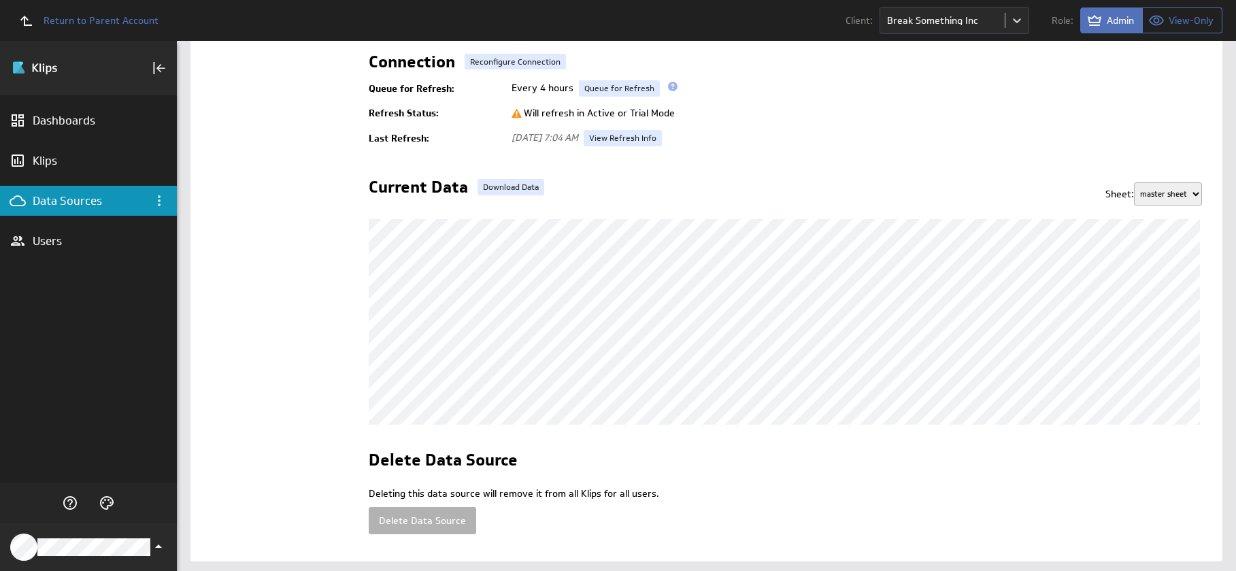
select select "1"
click at [1134, 182] on select "Pipeline_Proposals master sheet master sheet 2 CLIENTS_MONTHLY QBO_PnL_Monthly …" at bounding box center [1168, 193] width 68 height 23
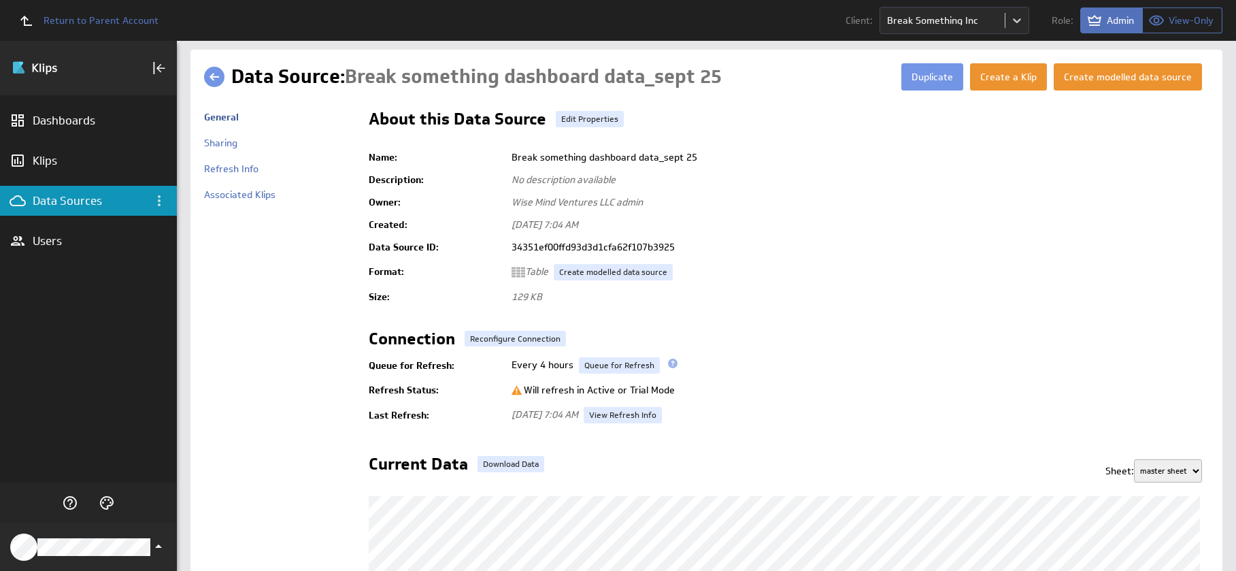
scroll to position [0, 0]
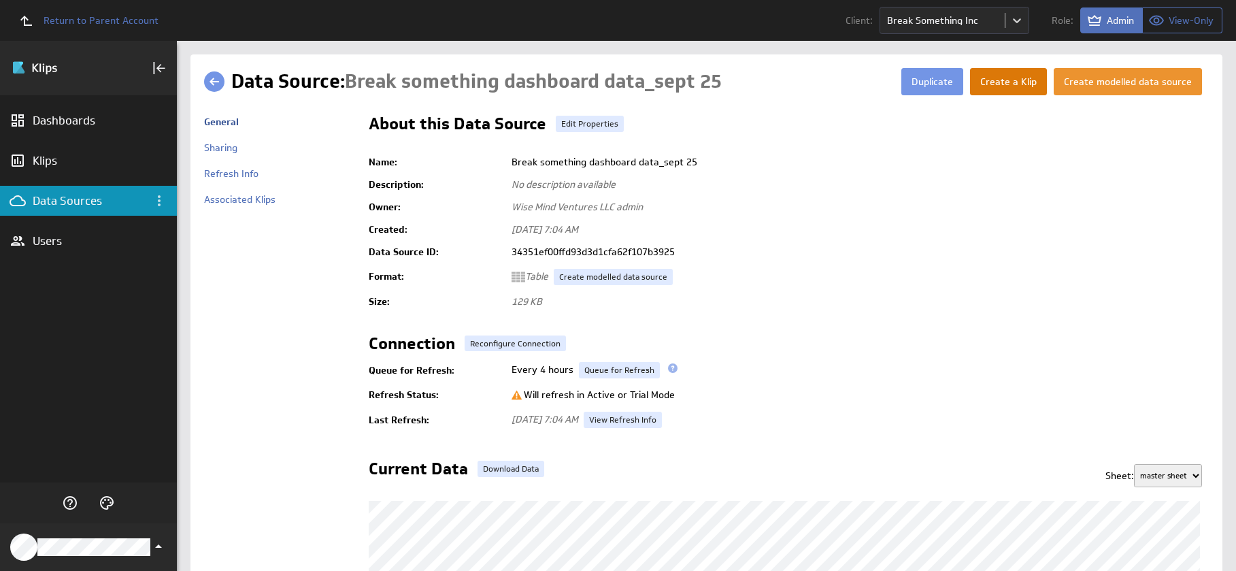
click at [1010, 76] on button "Create a Klip" at bounding box center [1008, 81] width 77 height 27
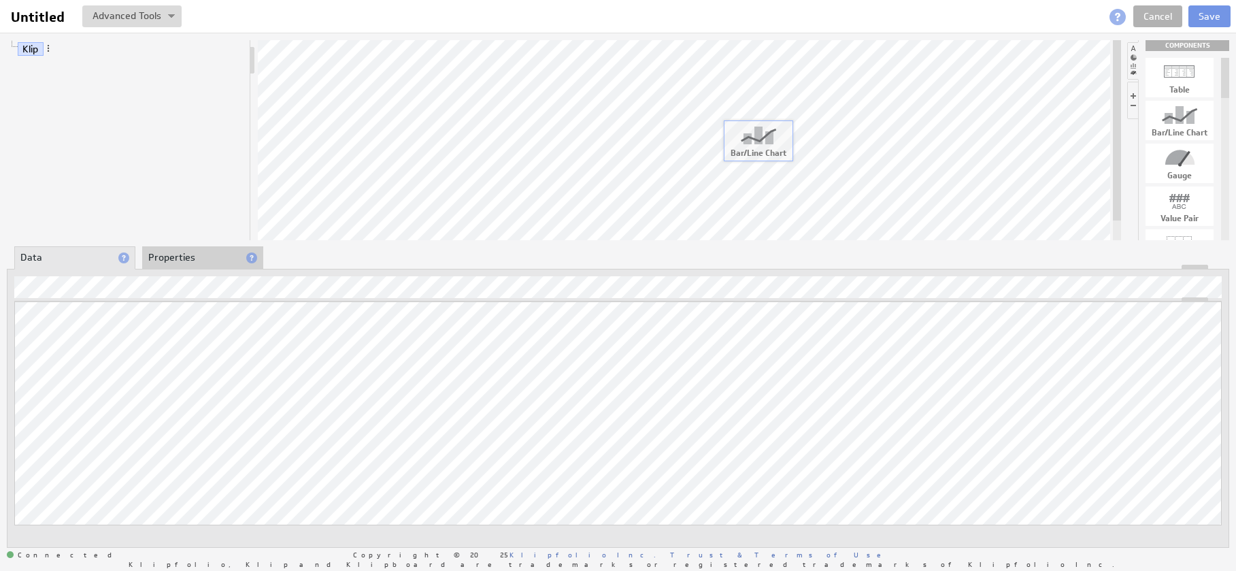
drag, startPoint x: 1190, startPoint y: 122, endPoint x: 767, endPoint y: 142, distance: 423.7
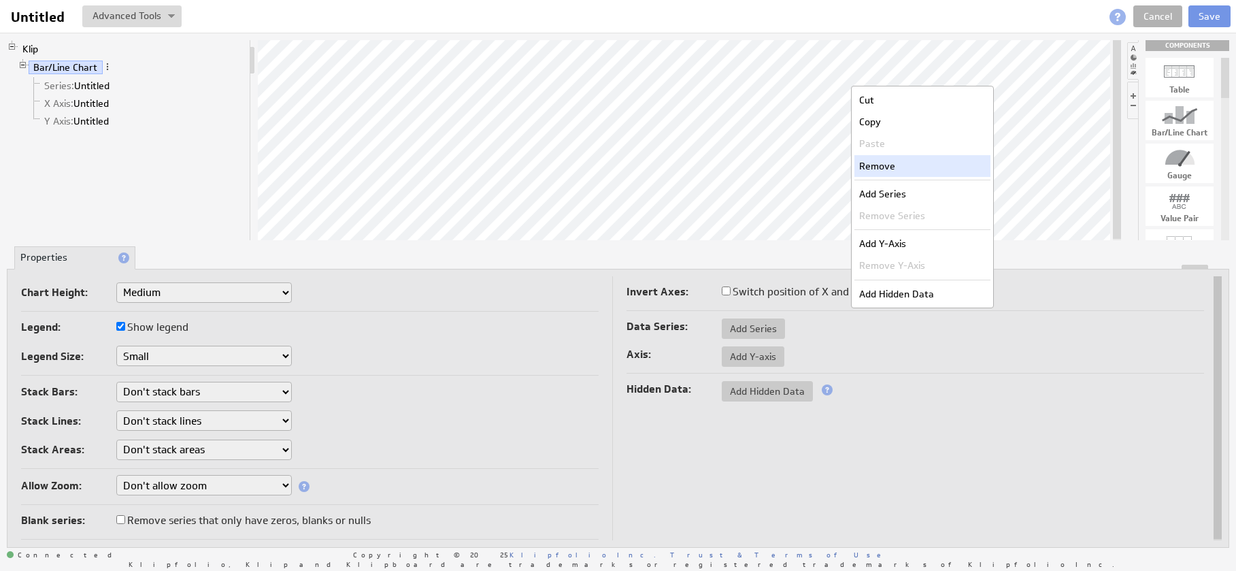
click at [872, 162] on div "Remove" at bounding box center [923, 166] width 136 height 22
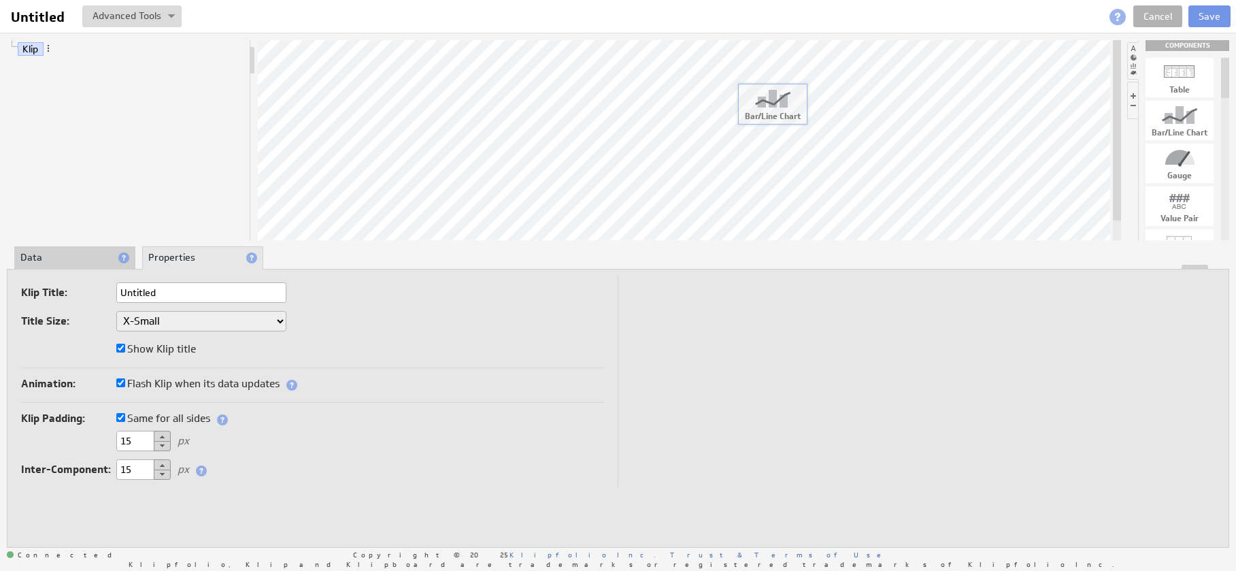
drag, startPoint x: 1190, startPoint y: 129, endPoint x: 780, endPoint y: 112, distance: 410.7
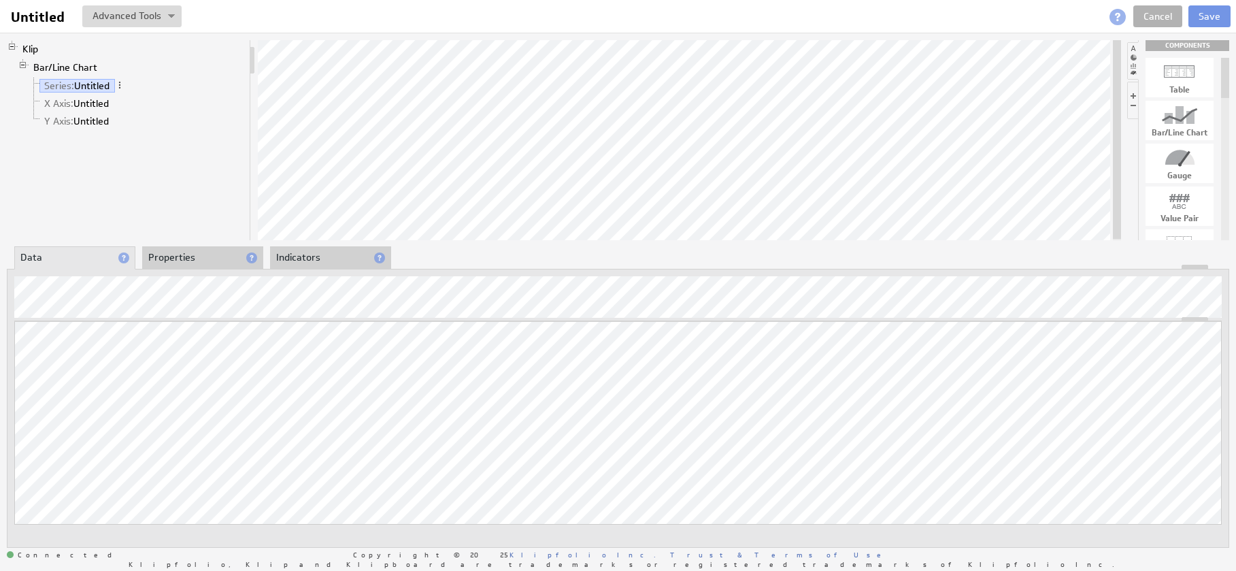
click at [220, 252] on li "Properties" at bounding box center [202, 257] width 121 height 23
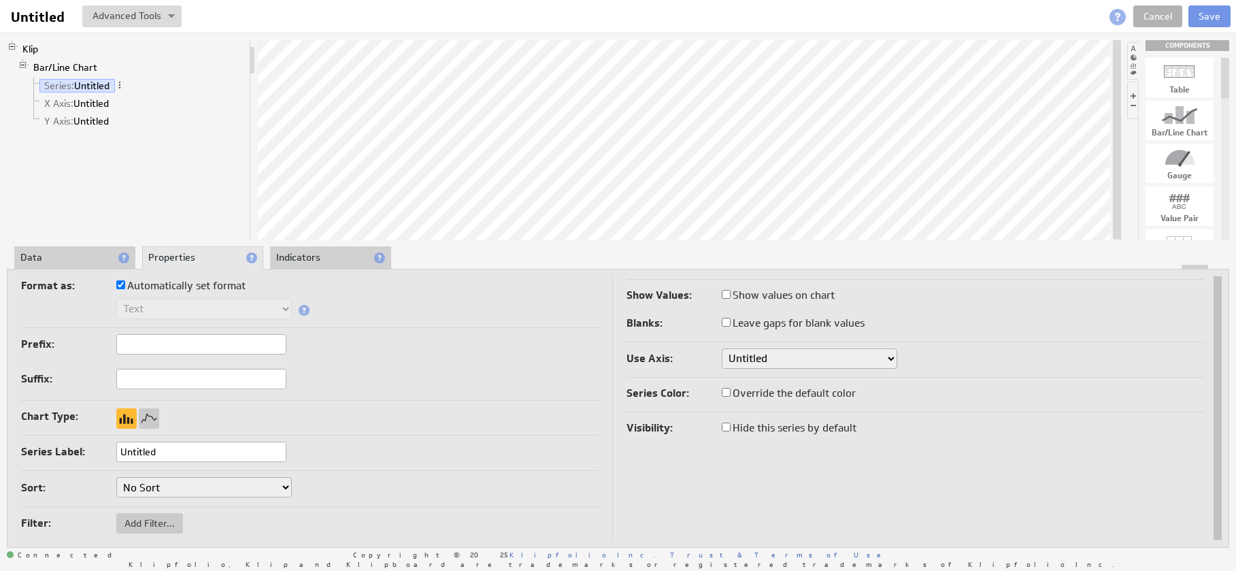
click at [120, 284] on input "Automatically set format" at bounding box center [120, 284] width 9 height 9
checkbox input "false"
click at [143, 307] on select "Text Number Currency Percentage Date / Time Duration" at bounding box center [204, 309] width 176 height 20
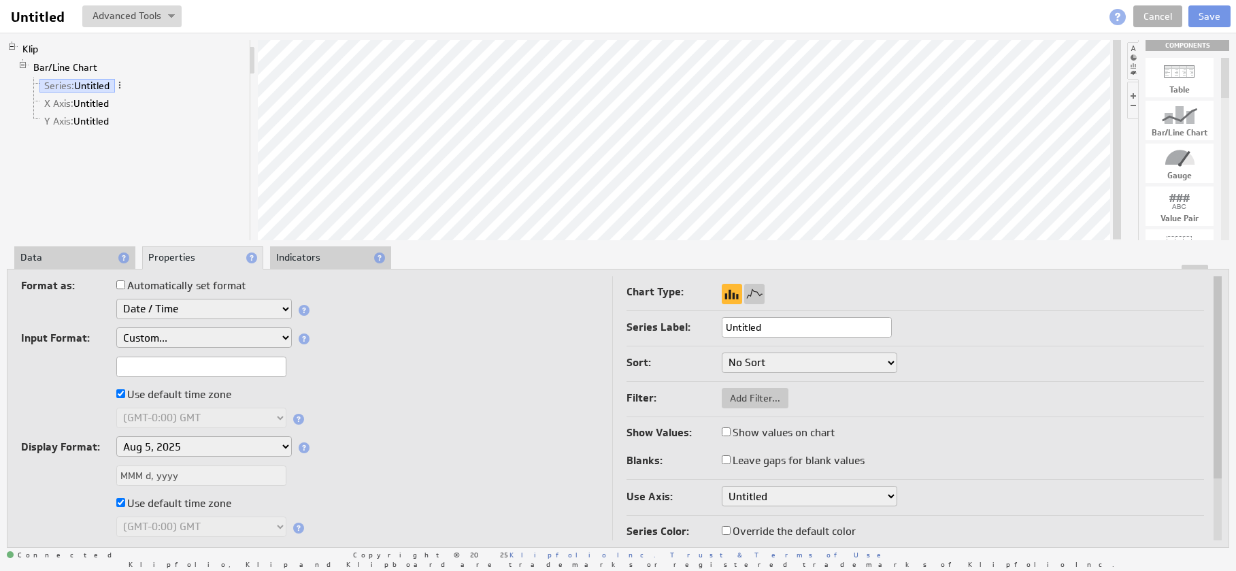
click at [147, 338] on select "Custom... yyyyMMdd (Google Analytics) Unix time (as seconds) Unix time (as mill…" at bounding box center [204, 337] width 176 height 20
select select "yyyyMMdd"
click at [116, 327] on select "Custom... yyyyMMdd (Google Analytics) Unix time (as seconds) Unix time (as mill…" at bounding box center [204, 337] width 176 height 20
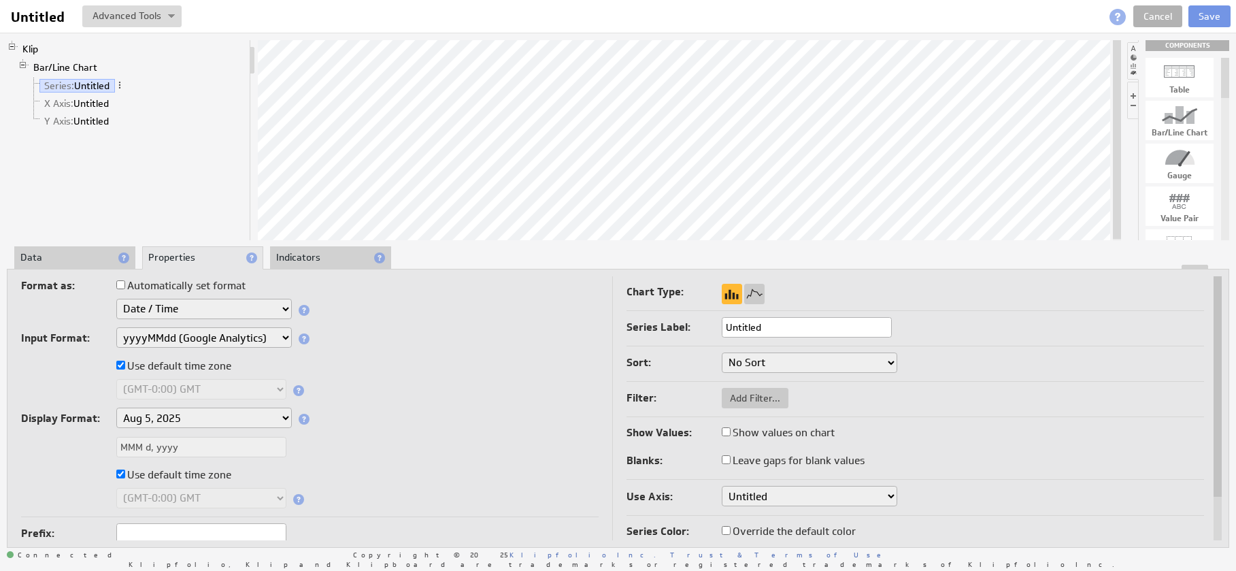
click at [149, 346] on select "Custom... yyyyMMdd (Google Analytics) Unix time (as seconds) Unix time (as mill…" at bounding box center [204, 337] width 176 height 20
select select "custom"
click at [116, 327] on select "Custom... yyyyMMdd (Google Analytics) Unix time (as seconds) Unix time (as mill…" at bounding box center [204, 337] width 176 height 20
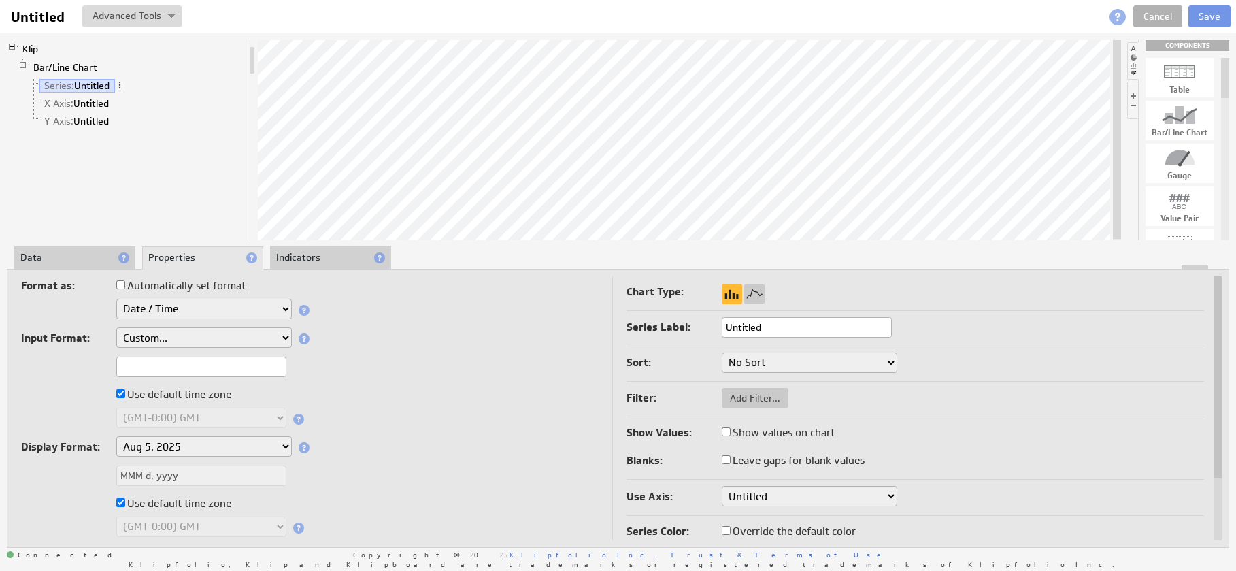
click at [148, 308] on select "Text Number Currency Percentage Date / Time Duration" at bounding box center [204, 309] width 176 height 20
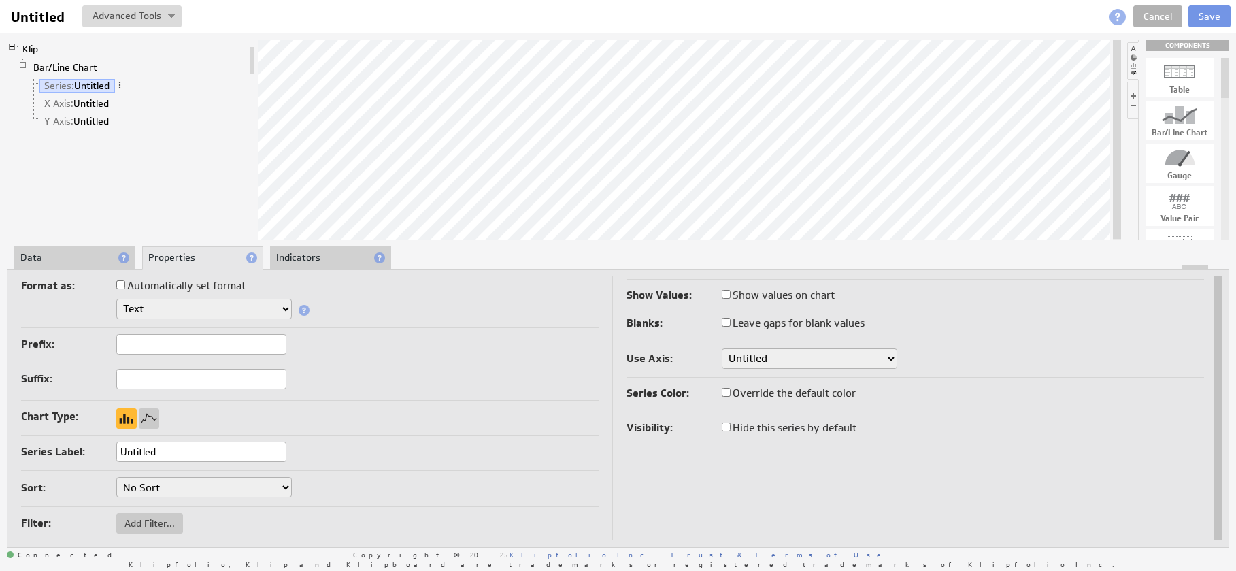
click at [91, 255] on li "Data" at bounding box center [74, 257] width 121 height 23
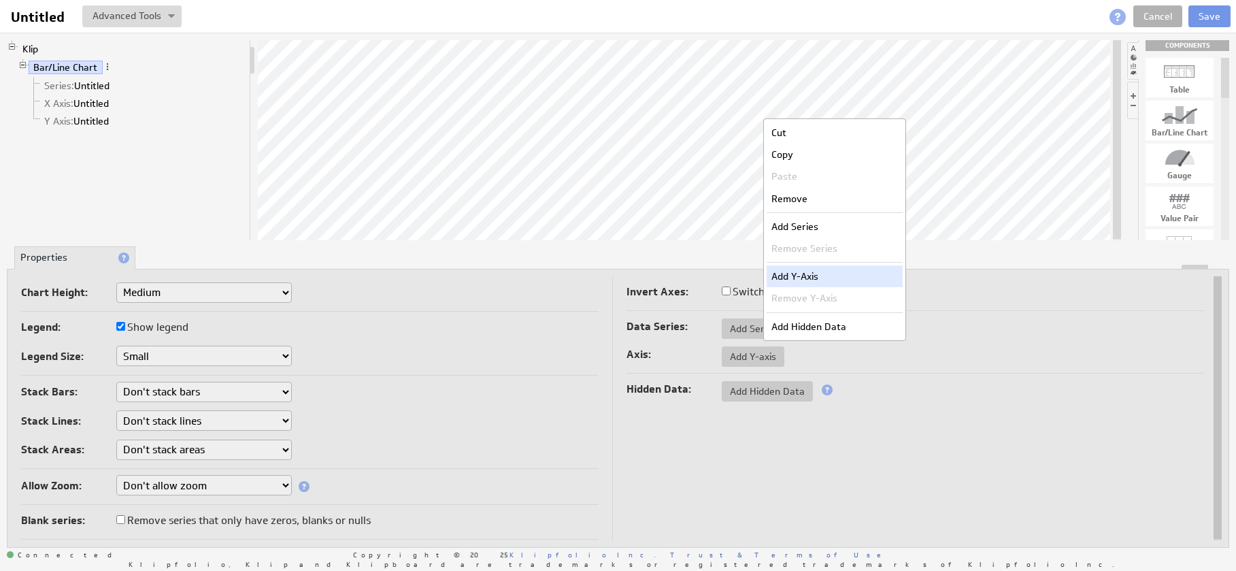
click at [789, 272] on div "Add Y-Axis" at bounding box center [835, 276] width 136 height 22
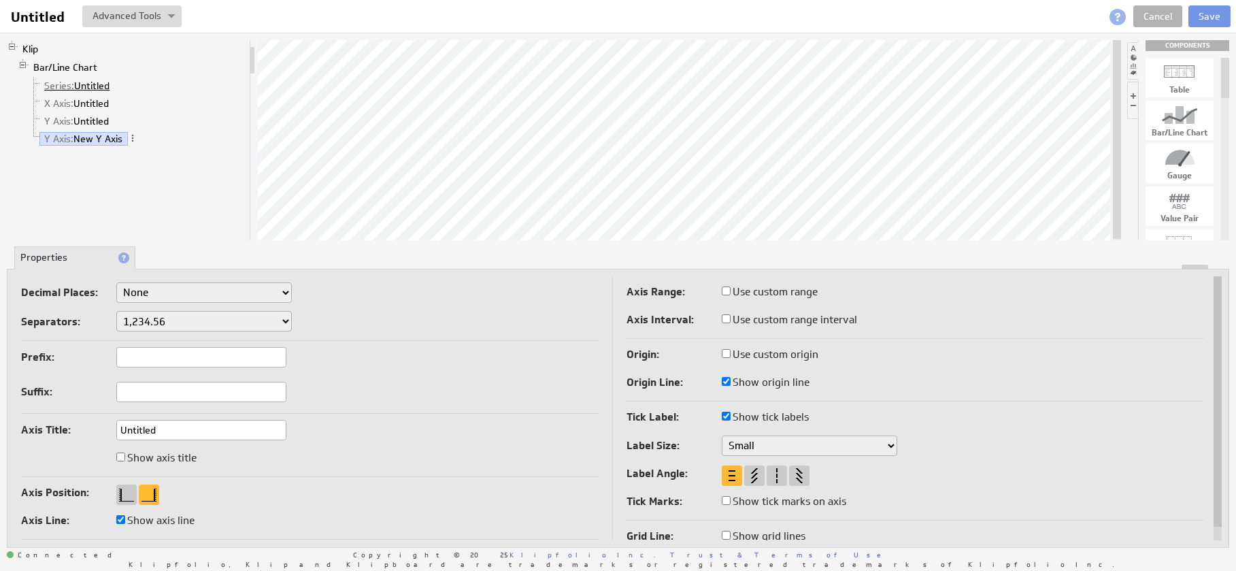
click at [74, 82] on link "Series: Untitled" at bounding box center [77, 86] width 76 height 14
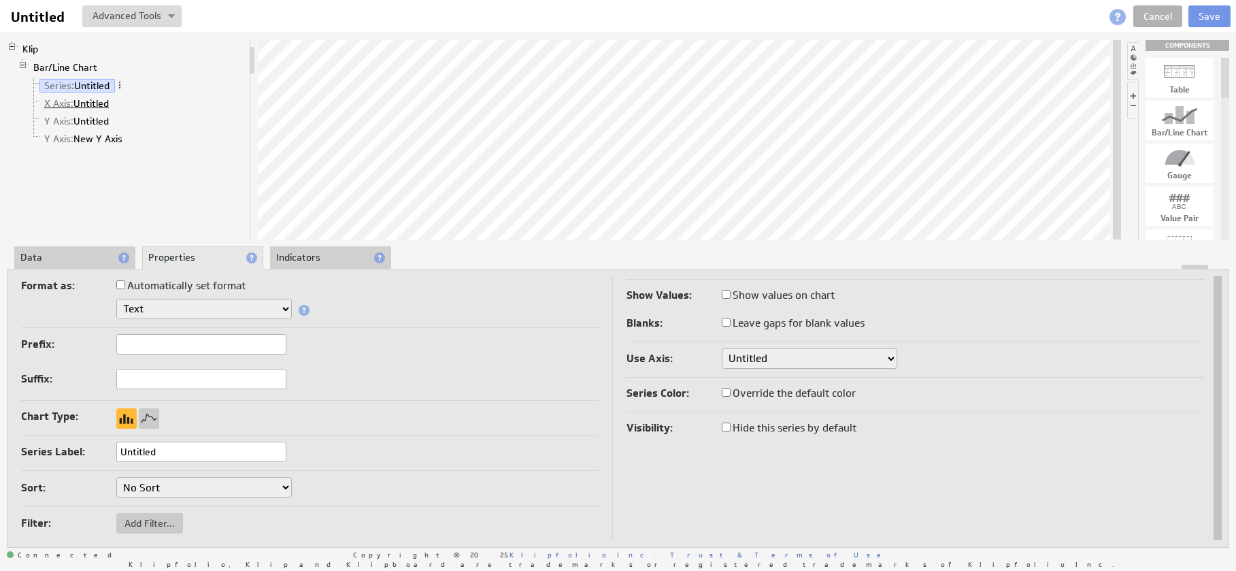
click at [73, 99] on link "X Axis: Untitled" at bounding box center [76, 104] width 75 height 14
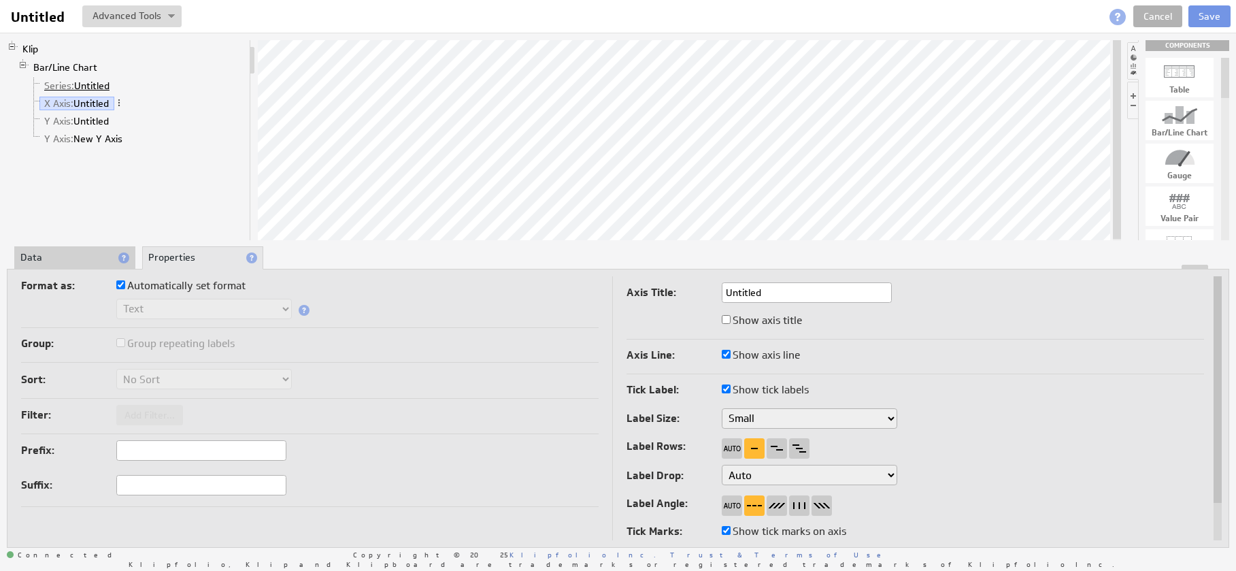
click at [81, 86] on link "Series: Untitled" at bounding box center [77, 86] width 76 height 14
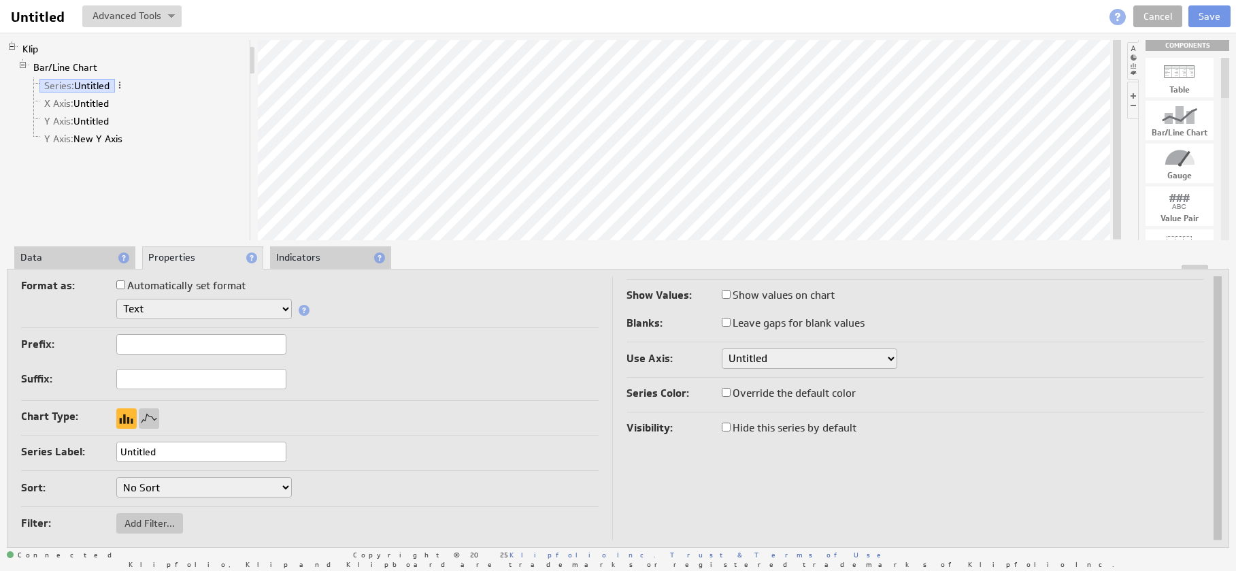
click at [70, 254] on li "Data" at bounding box center [74, 257] width 121 height 23
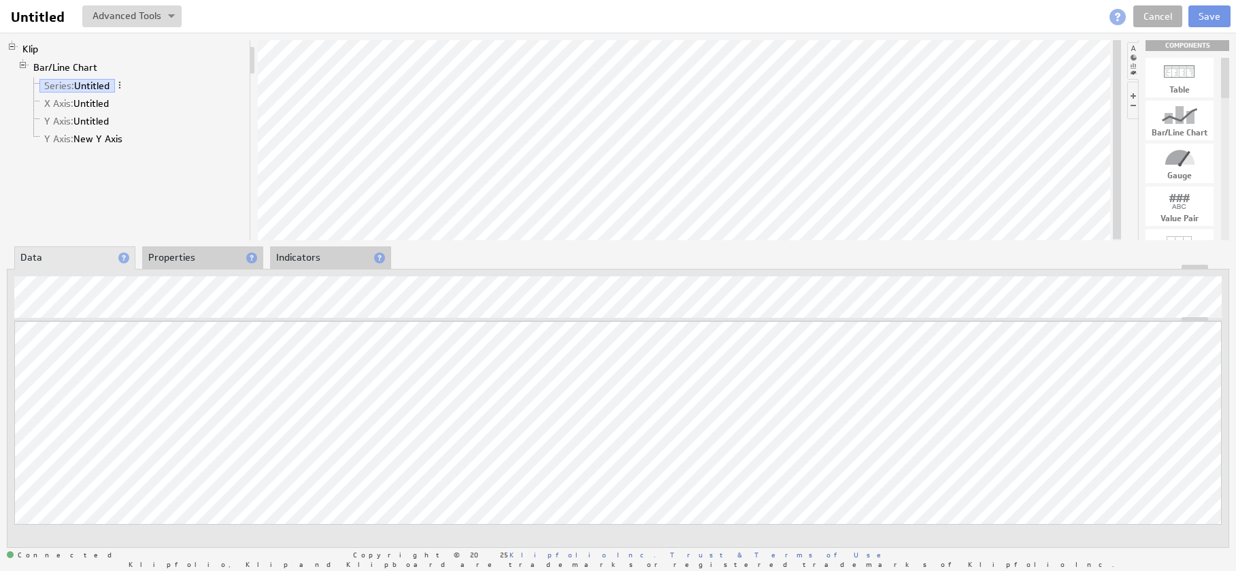
click at [531, 308] on div at bounding box center [618, 314] width 1208 height 16
click at [1112, 365] on div "Show Line Numbers Alt+L" at bounding box center [1076, 363] width 177 height 22
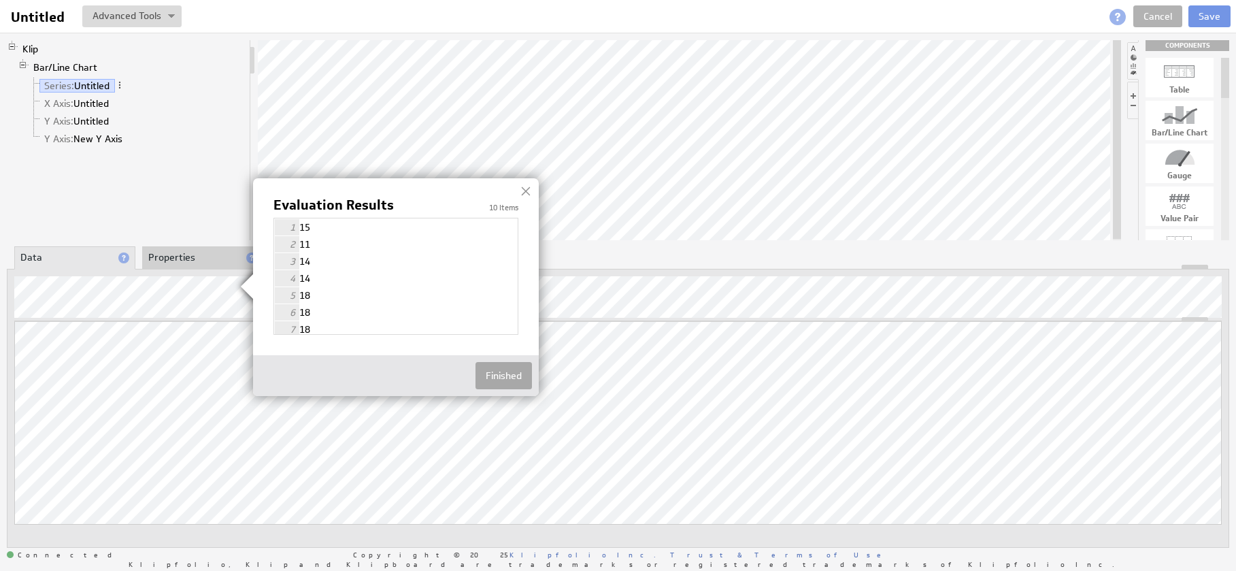
click at [511, 378] on button "Finished" at bounding box center [504, 375] width 56 height 27
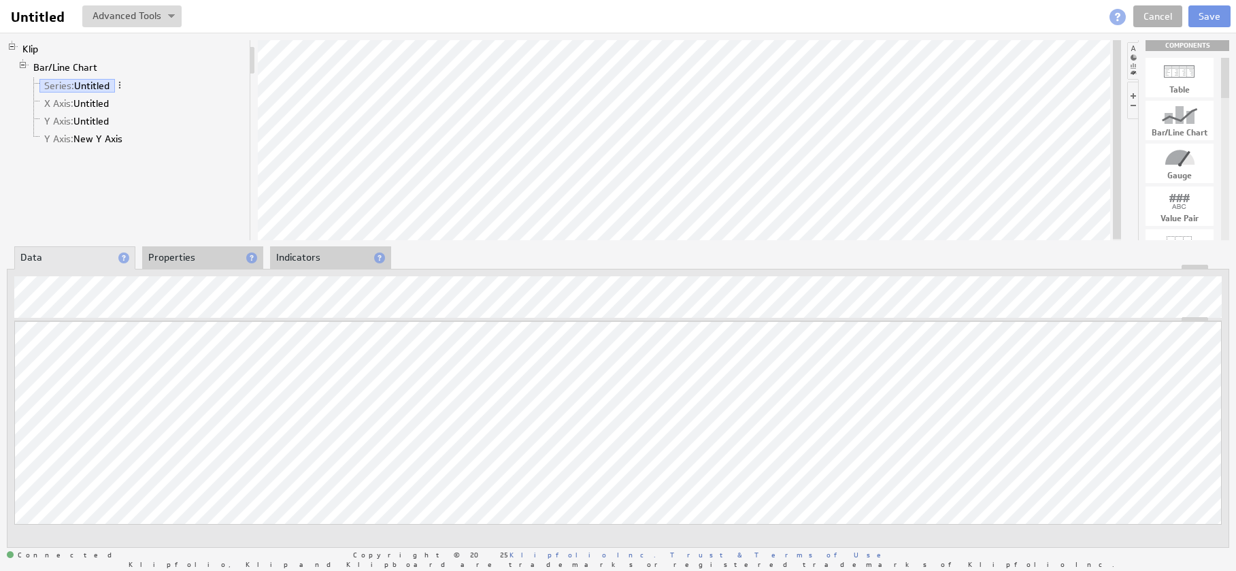
click at [229, 266] on div at bounding box center [617, 267] width 1221 height 5
click at [230, 261] on li "Properties" at bounding box center [202, 257] width 121 height 23
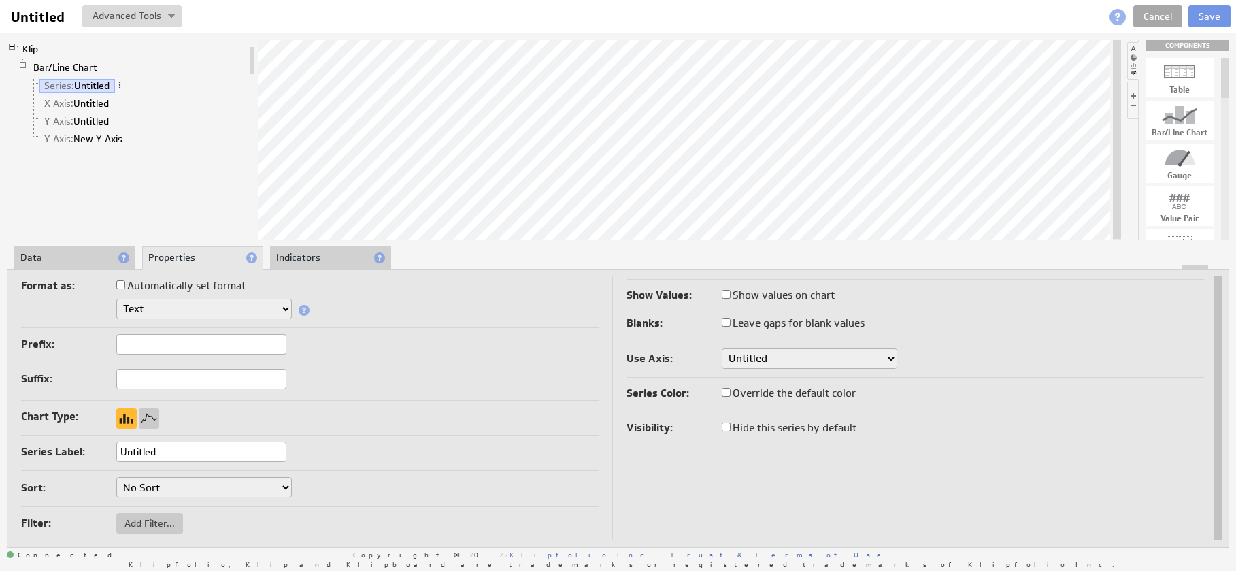
click at [1168, 12] on link "Cancel" at bounding box center [1158, 16] width 49 height 22
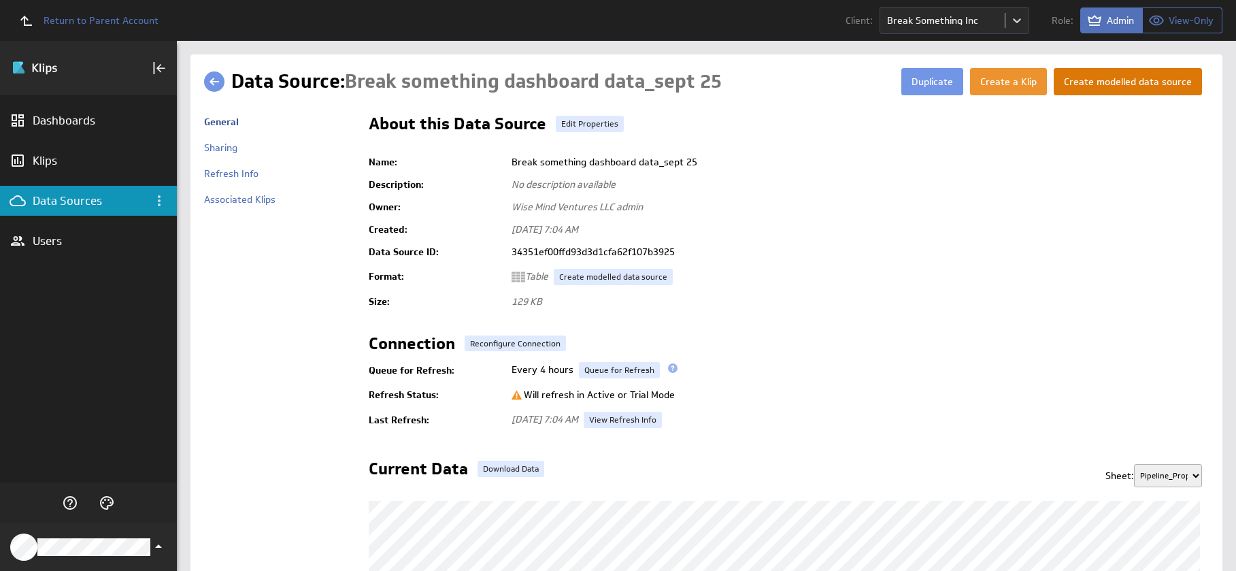
click at [1117, 82] on button "Create modelled data source" at bounding box center [1128, 81] width 148 height 27
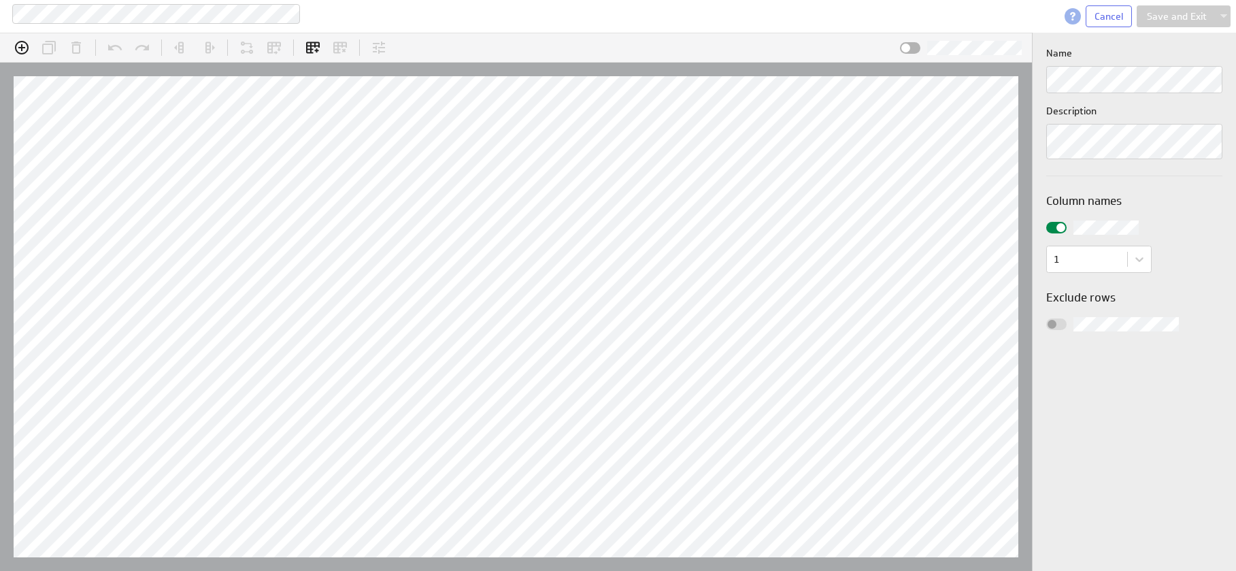
scroll to position [42, 1085]
click at [27, 50] on icon "Add column" at bounding box center [22, 48] width 14 height 14
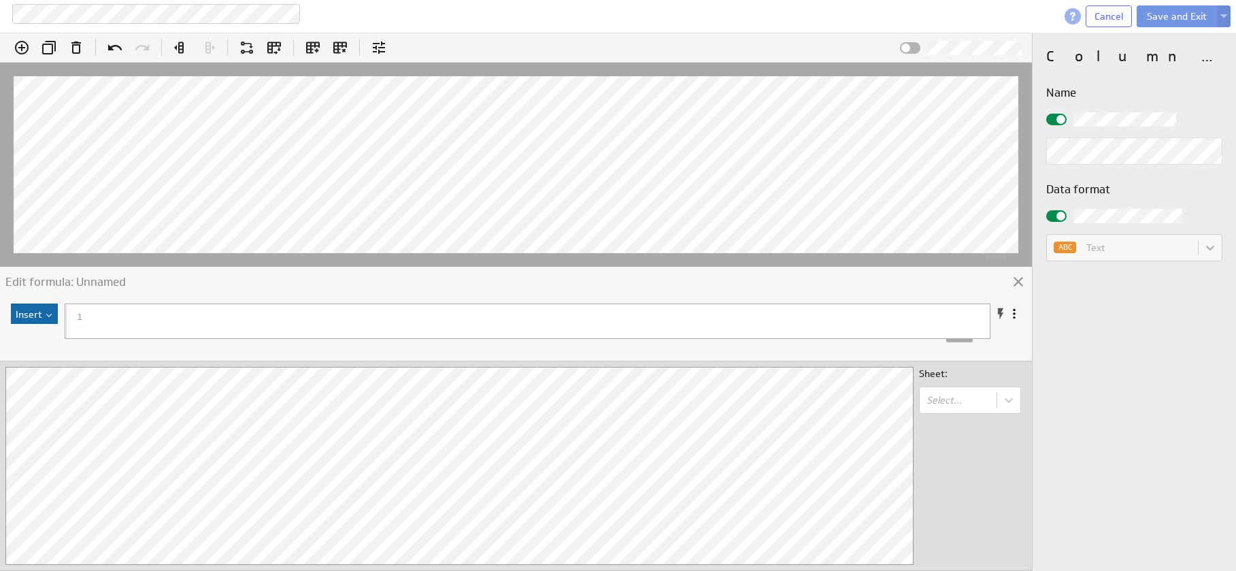
scroll to position [0, 0]
click at [1105, 22] on button "Cancel" at bounding box center [1109, 16] width 46 height 22
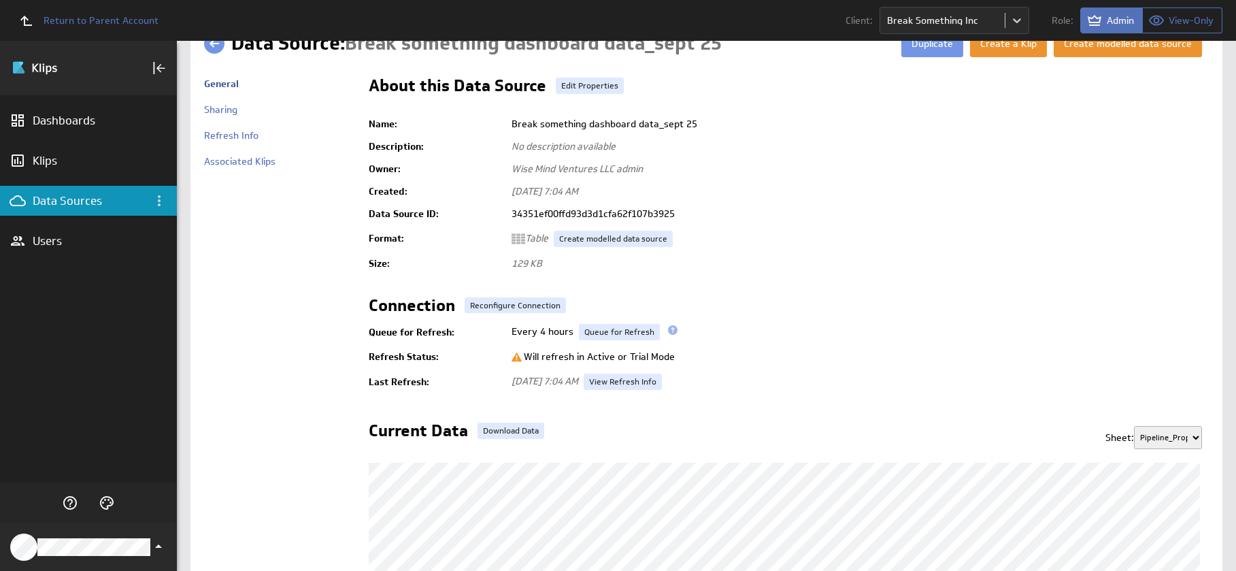
scroll to position [114, 0]
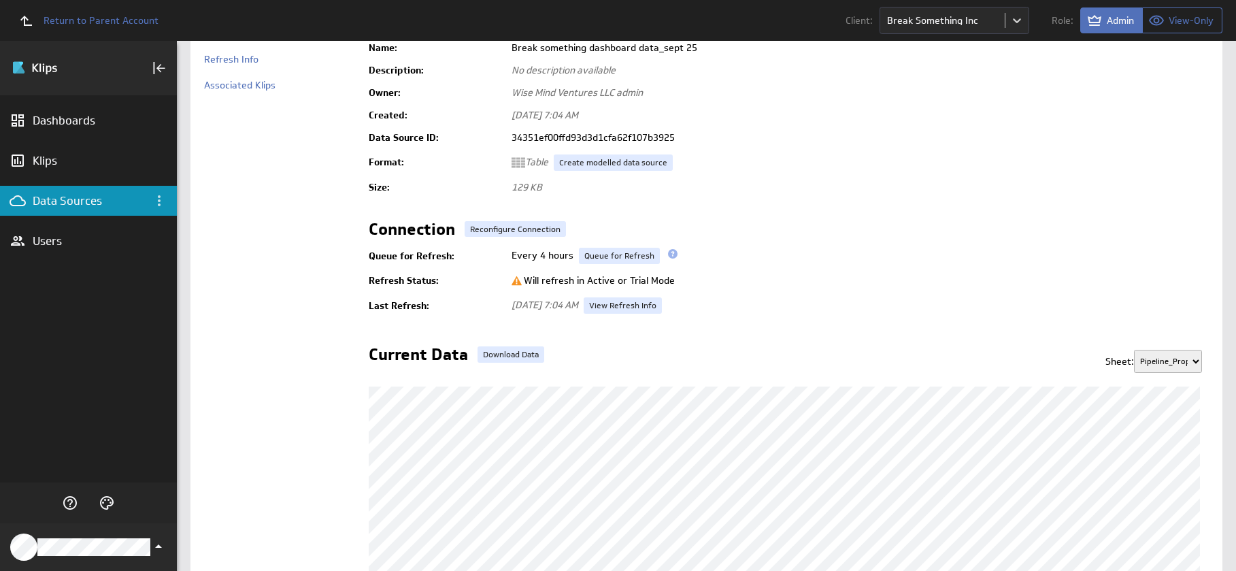
click at [1149, 362] on select "Pipeline_Proposals master sheet master sheet 2 CLIENTS_MONTHLY QBO_PnL_Monthly …" at bounding box center [1168, 361] width 68 height 23
select select "1"
click at [1134, 350] on select "Pipeline_Proposals master sheet master sheet 2 CLIENTS_MONTHLY QBO_PnL_Monthly …" at bounding box center [1168, 361] width 68 height 23
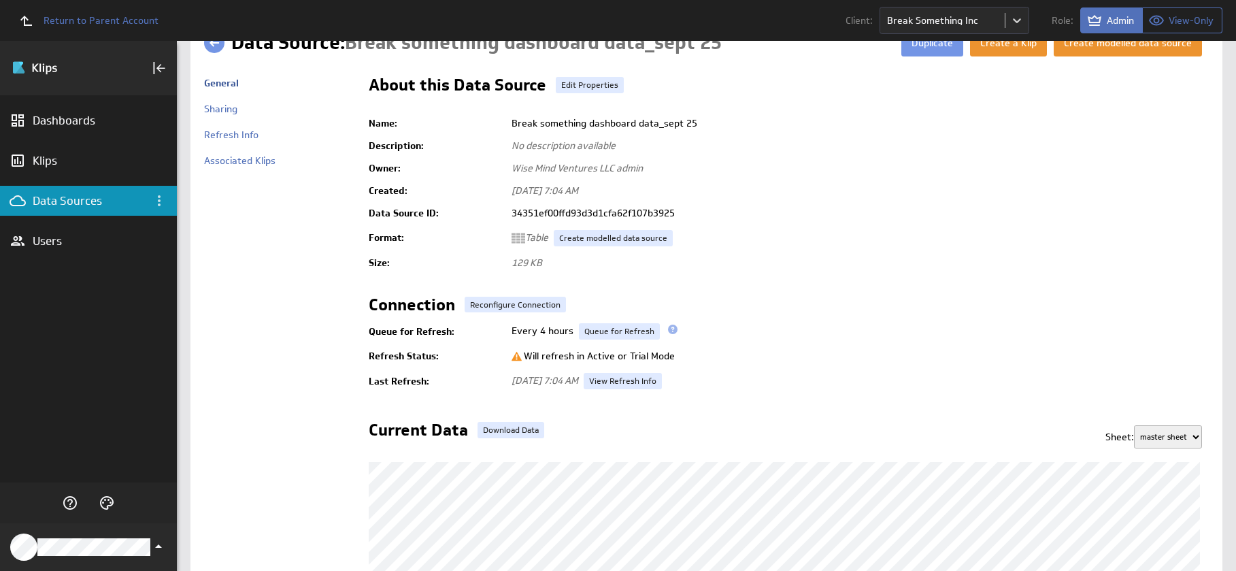
scroll to position [0, 0]
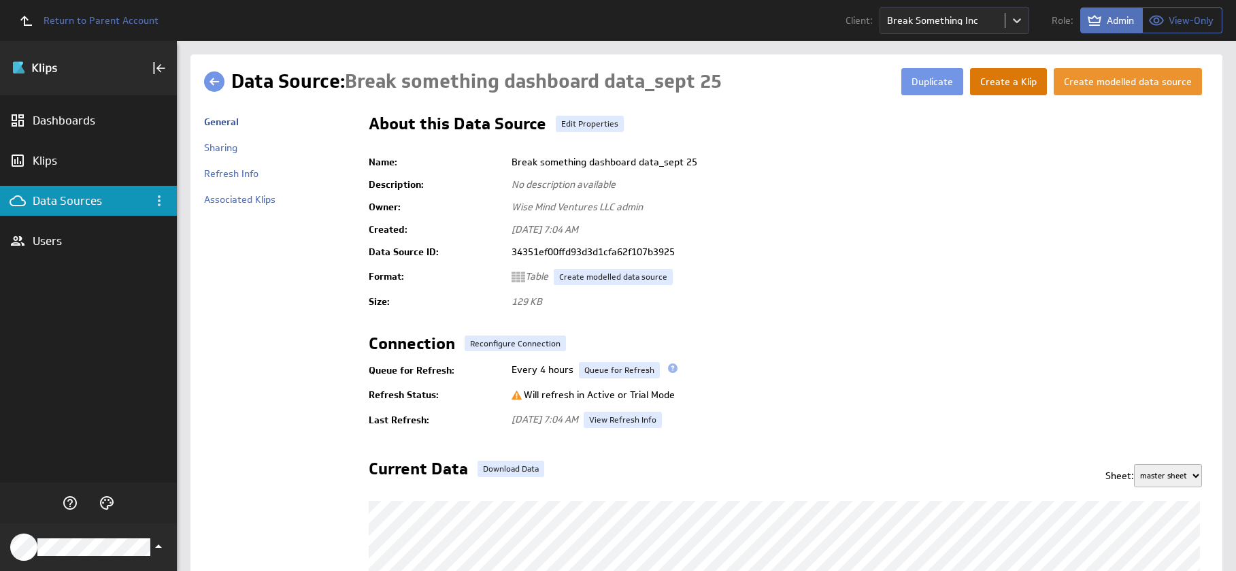
click at [1021, 89] on button "Create a Klip" at bounding box center [1008, 81] width 77 height 27
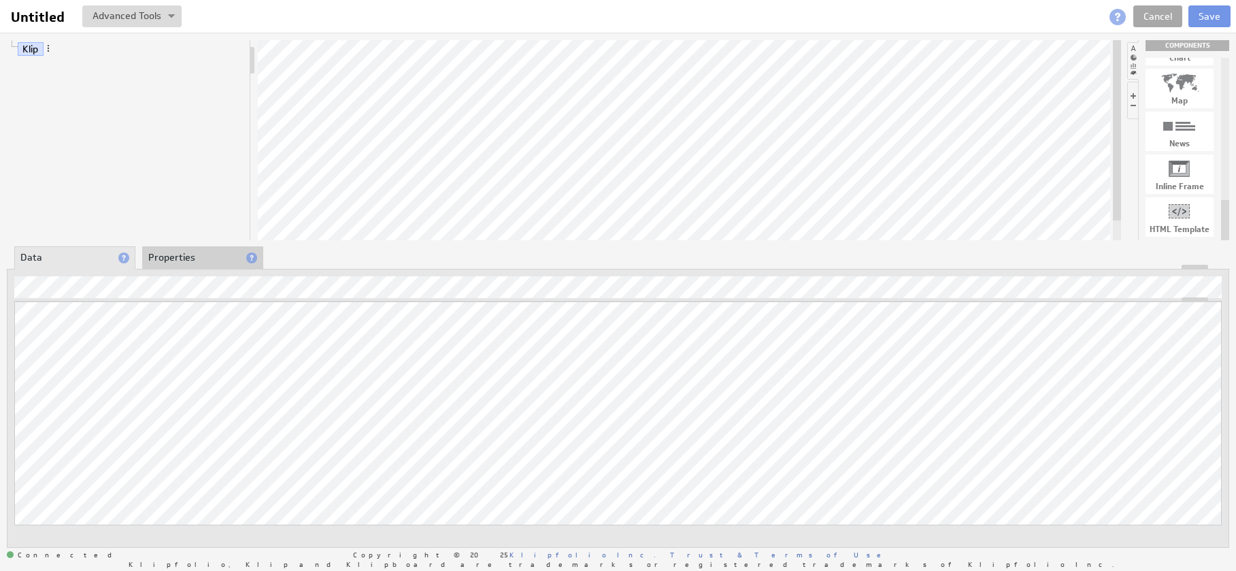
click at [1167, 21] on link "Cancel" at bounding box center [1158, 16] width 49 height 22
